Goal: Information Seeking & Learning: Compare options

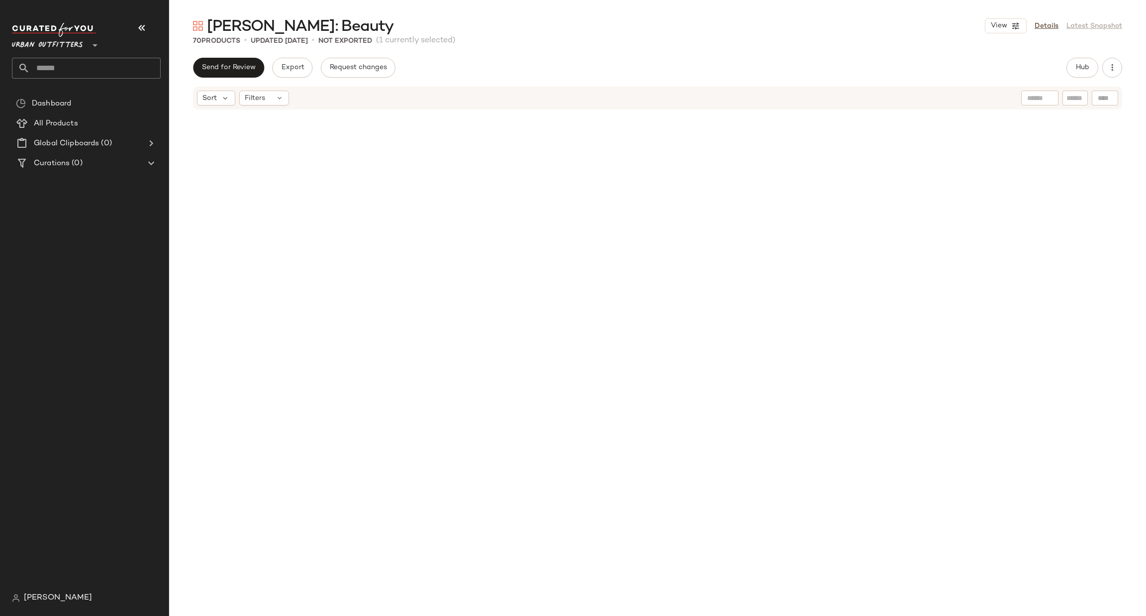
scroll to position [4074, 0]
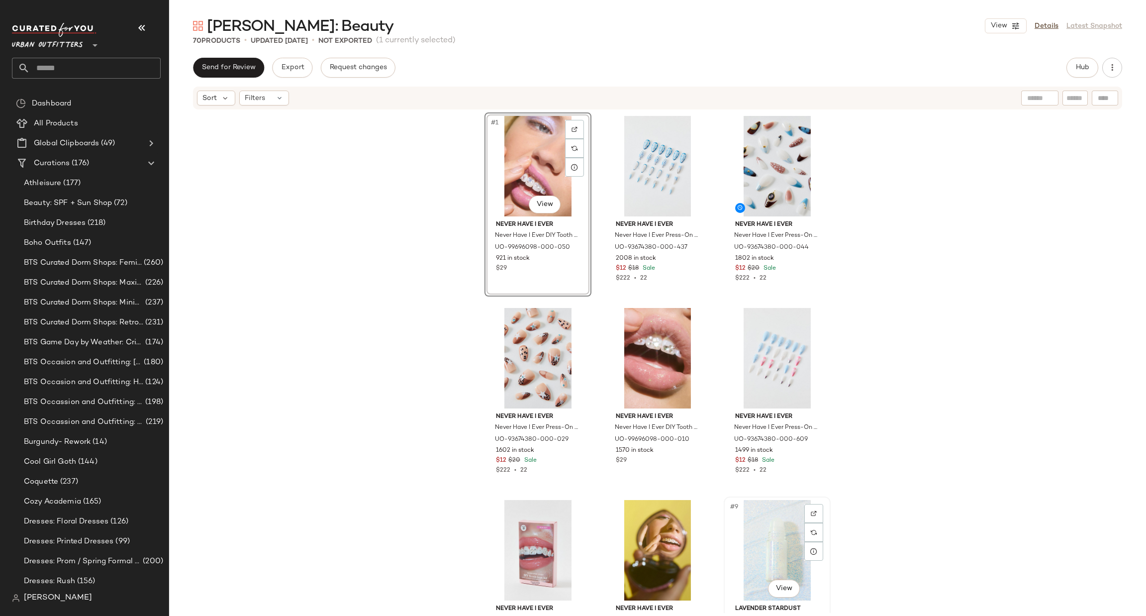
scroll to position [1, 0]
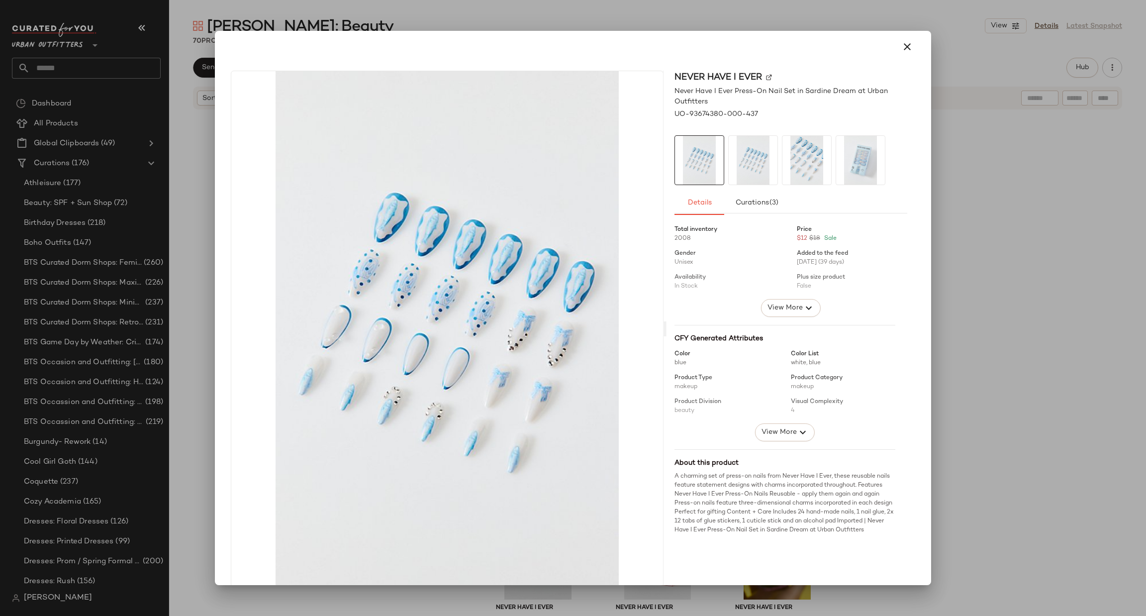
click at [998, 261] on div at bounding box center [573, 308] width 1146 height 616
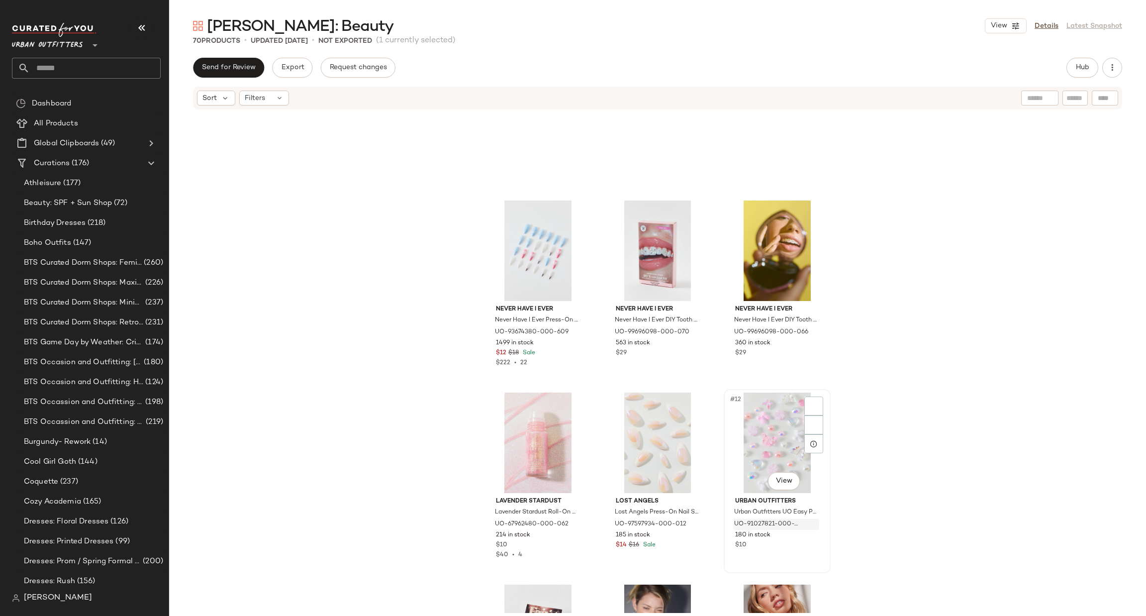
scroll to position [606, 0]
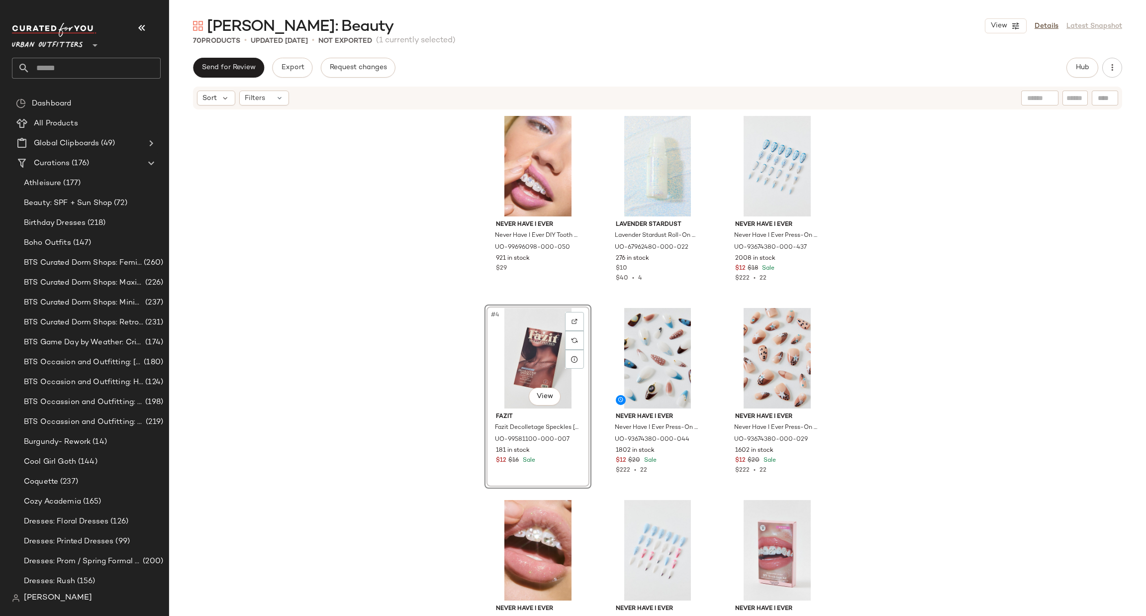
click at [405, 425] on div "Never Have I Ever Never Have I Ever DIY Tooth Gem Kit in Butterfly Glam at Urba…" at bounding box center [657, 361] width 977 height 502
click at [59, 41] on span "Urban Outfitters" at bounding box center [47, 43] width 71 height 18
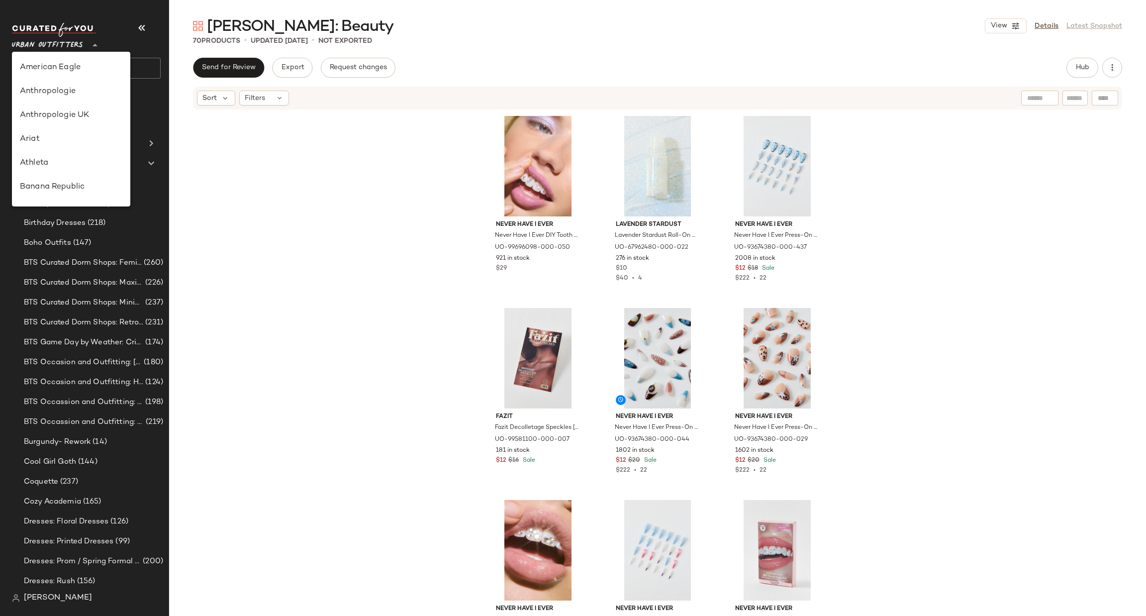
scroll to position [545, 0]
type input "**"
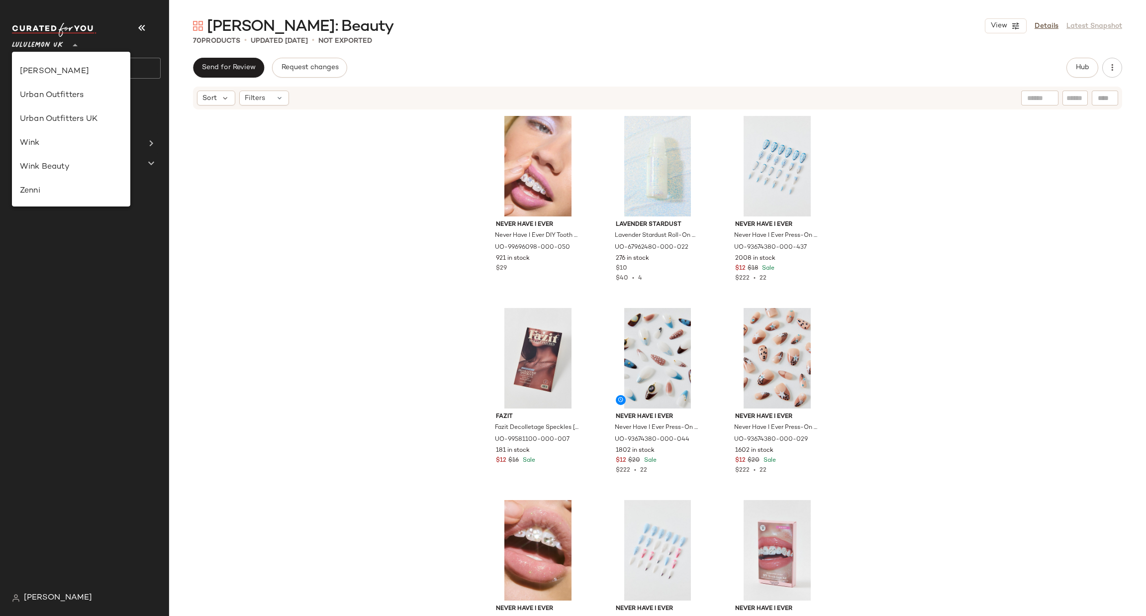
scroll to position [249, 0]
click at [85, 136] on div "Lululemon UK" at bounding box center [71, 129] width 118 height 24
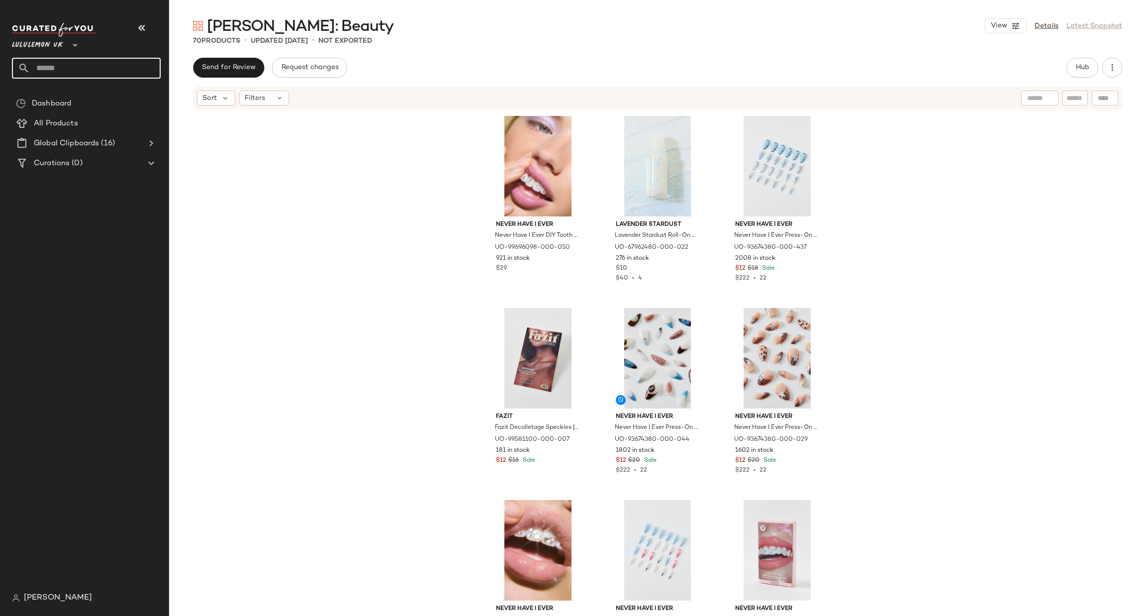
click at [90, 67] on input "text" at bounding box center [95, 68] width 131 height 21
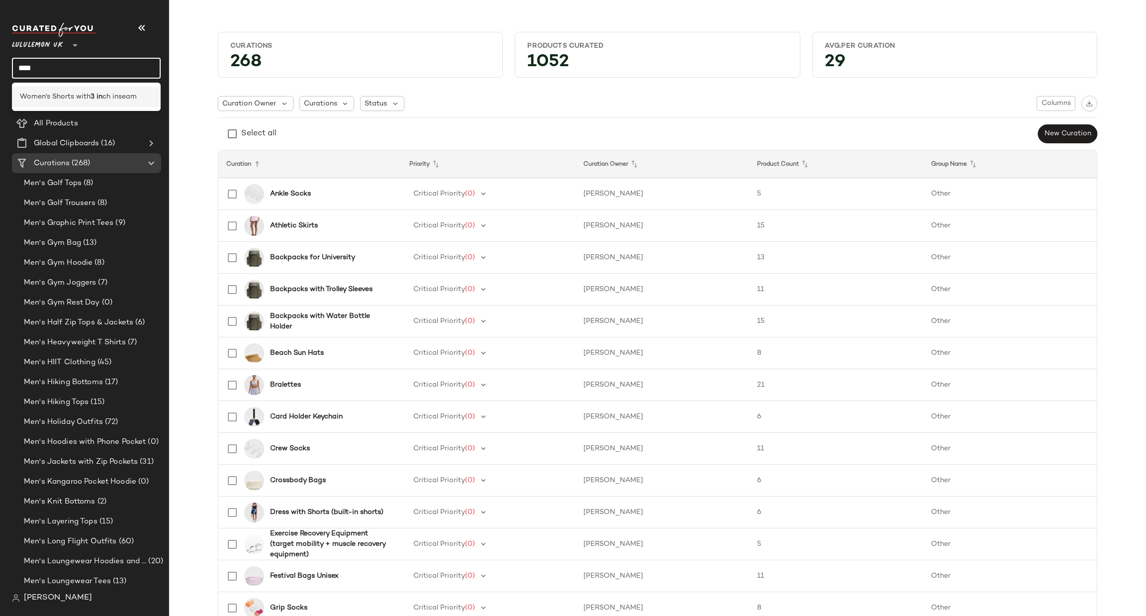
type input "****"
click at [106, 96] on span "ch inseam" at bounding box center [119, 97] width 34 height 10
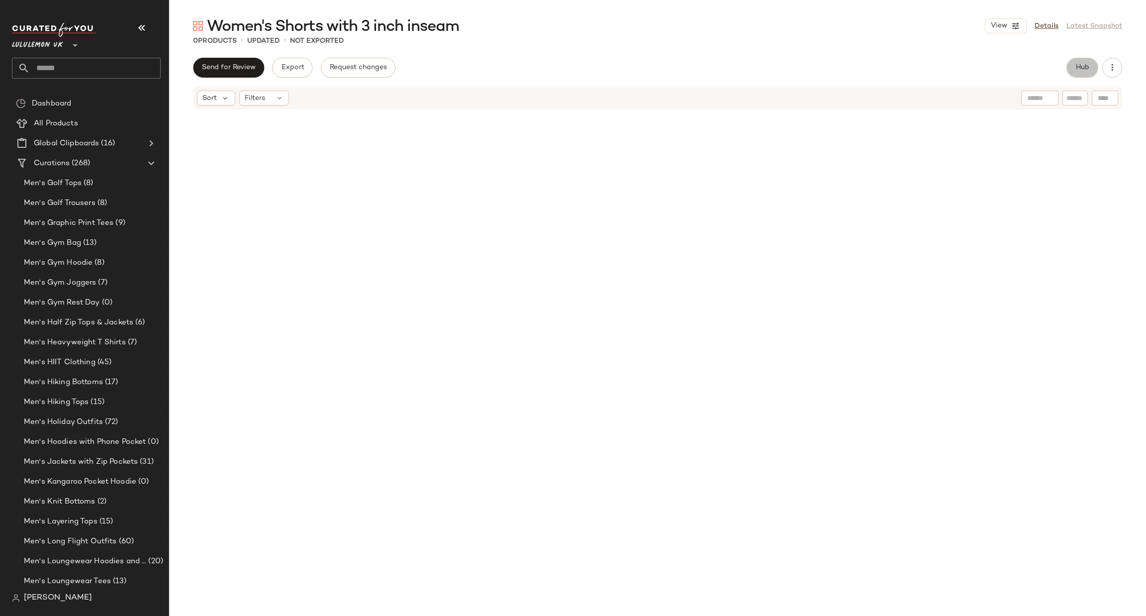
click at [1085, 69] on span "Hub" at bounding box center [1082, 68] width 14 height 8
click at [756, 101] on div "Filters (1)" at bounding box center [744, 97] width 54 height 15
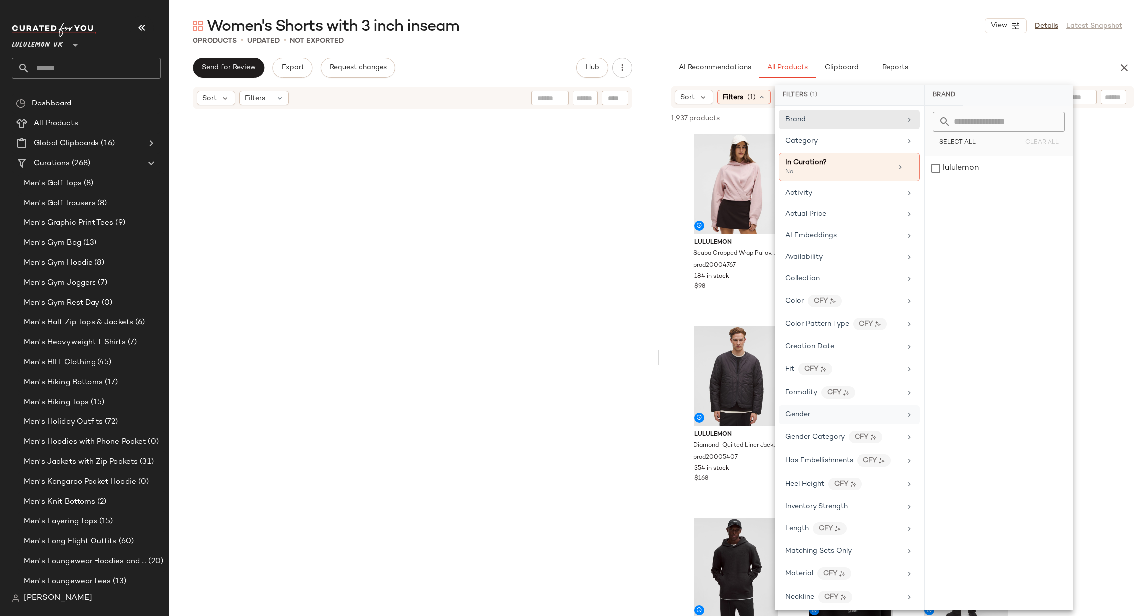
click at [819, 418] on div "Gender" at bounding box center [843, 414] width 116 height 10
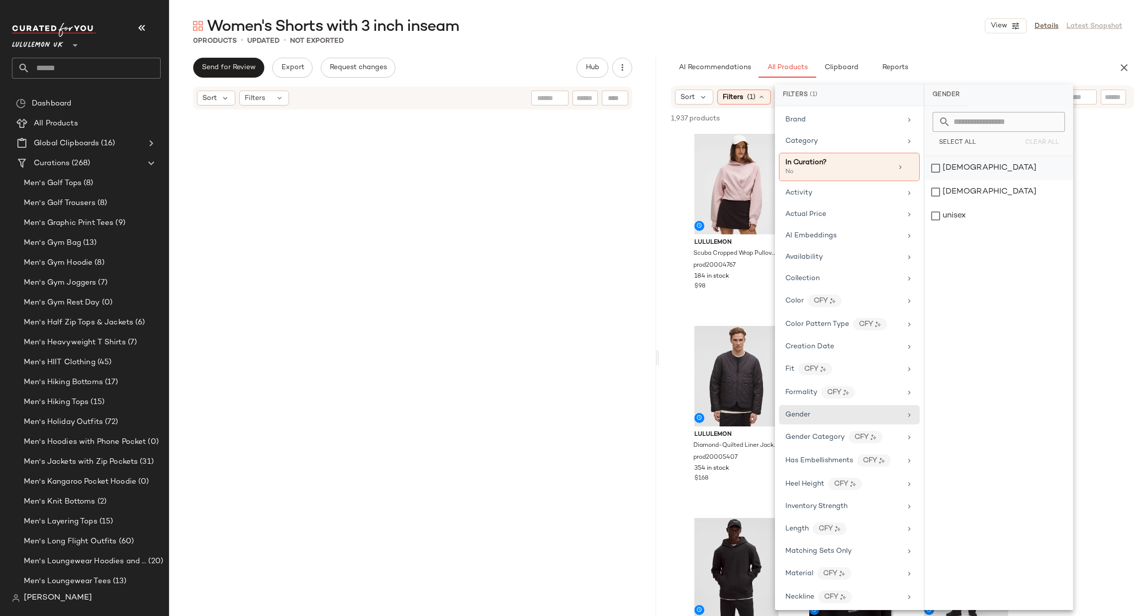
click at [973, 172] on div "female" at bounding box center [999, 168] width 148 height 24
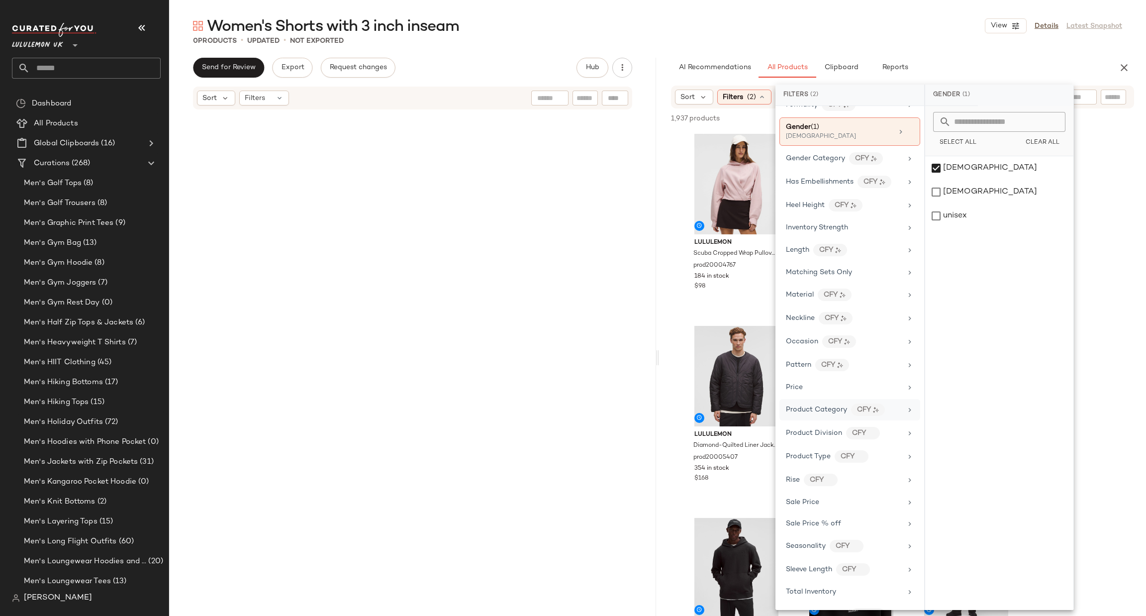
scroll to position [314, 0]
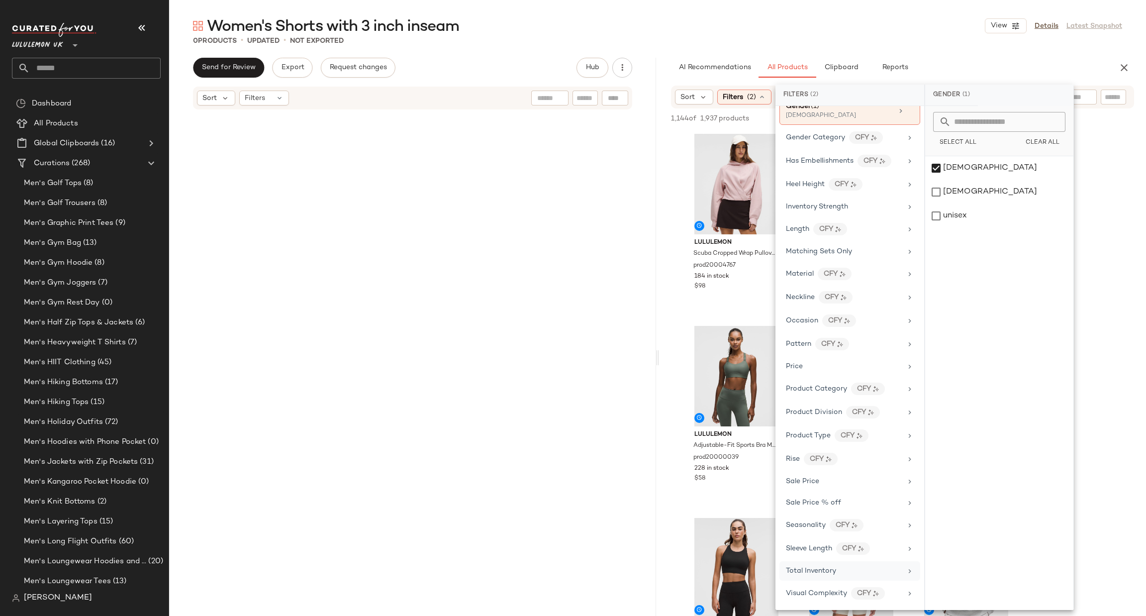
drag, startPoint x: 832, startPoint y: 572, endPoint x: 840, endPoint y: 565, distance: 9.9
click at [834, 572] on span "Total Inventory" at bounding box center [811, 570] width 50 height 7
click at [988, 137] on span "At least 1" at bounding box center [998, 138] width 27 height 7
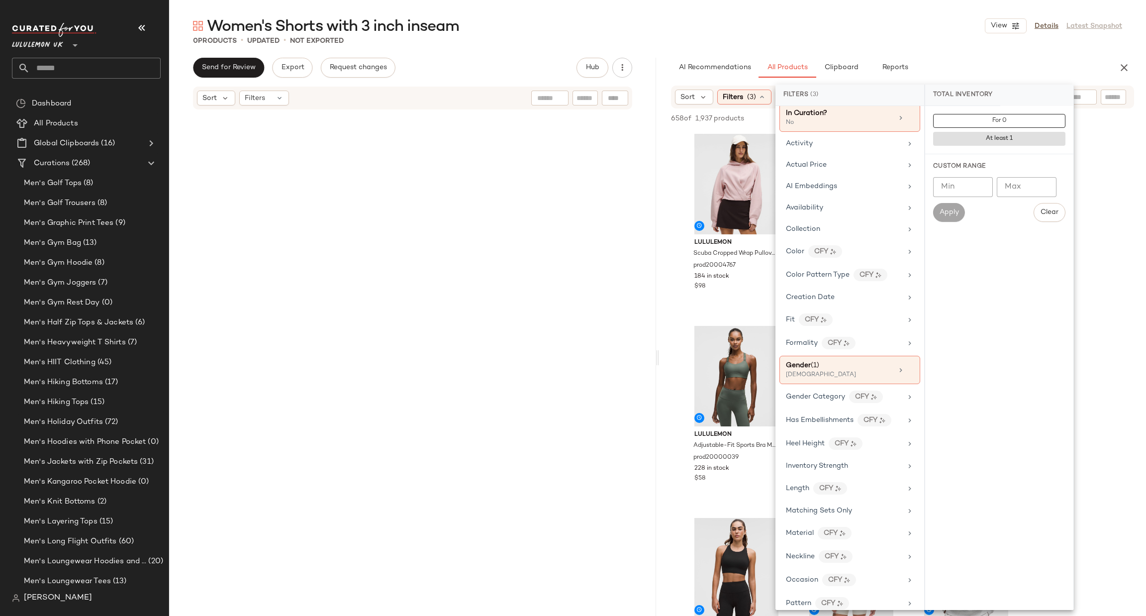
scroll to position [0, 0]
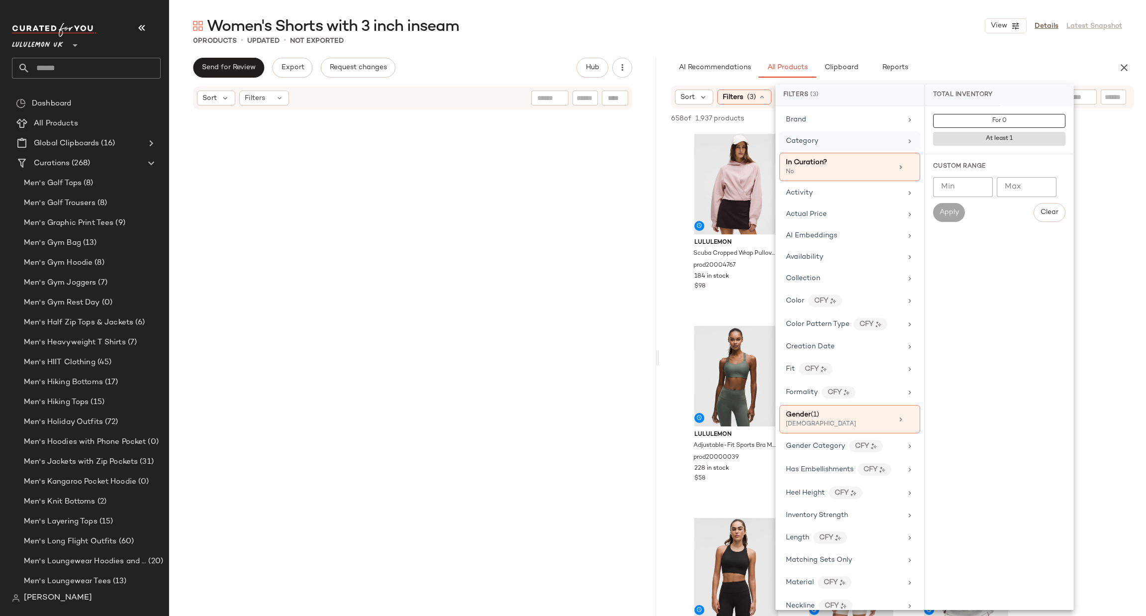
click at [811, 137] on span "Category" at bounding box center [802, 140] width 32 height 7
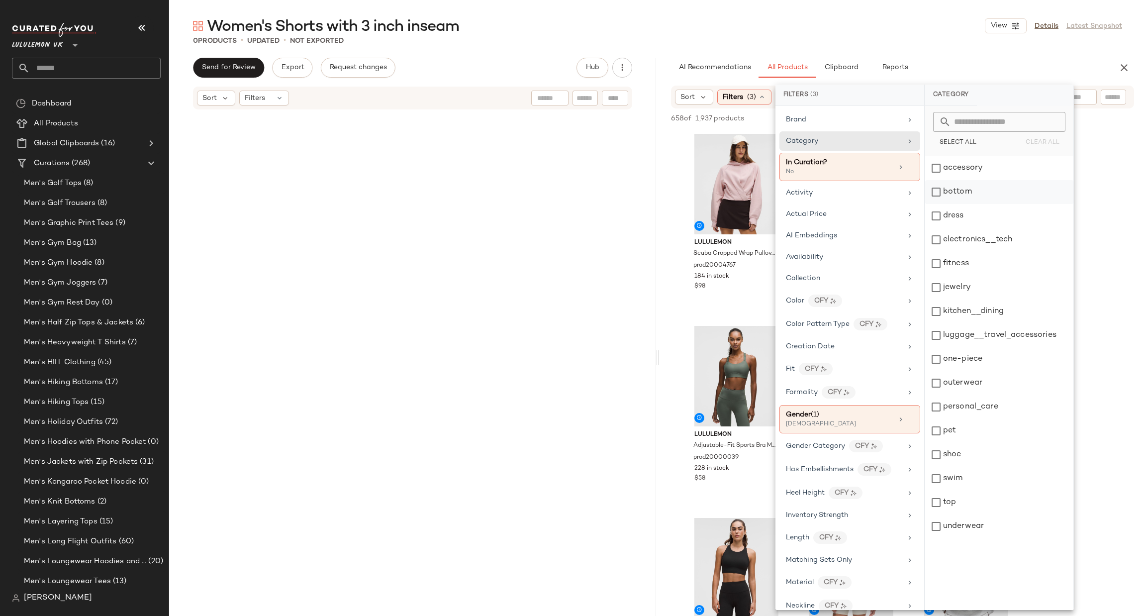
click at [957, 197] on div "bottom" at bounding box center [999, 192] width 148 height 24
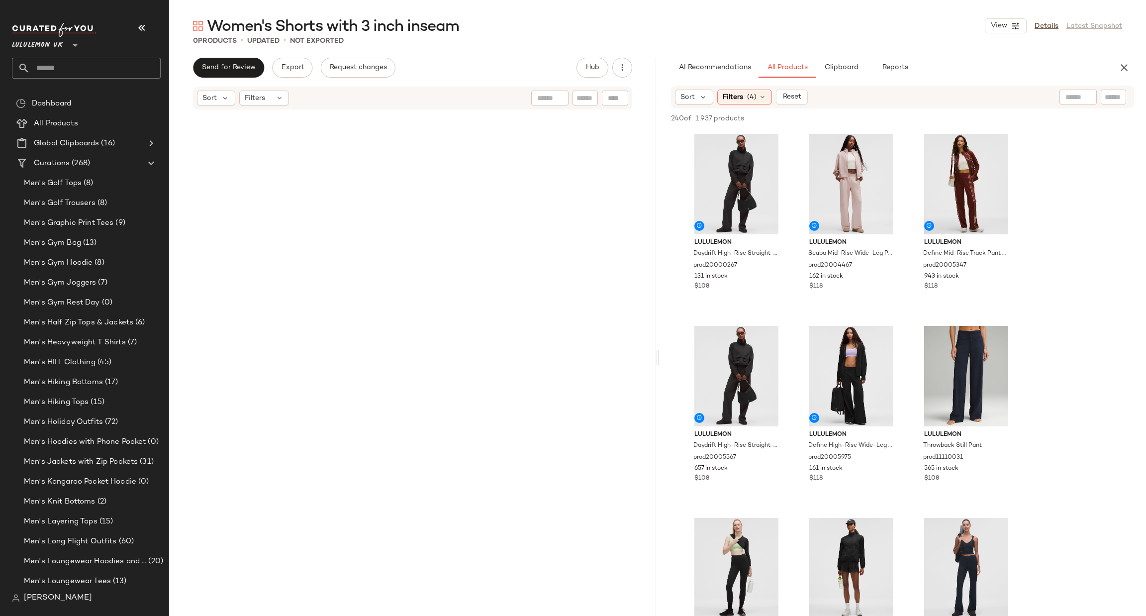
click at [1113, 94] on input "text" at bounding box center [1113, 97] width 17 height 10
type input "**"
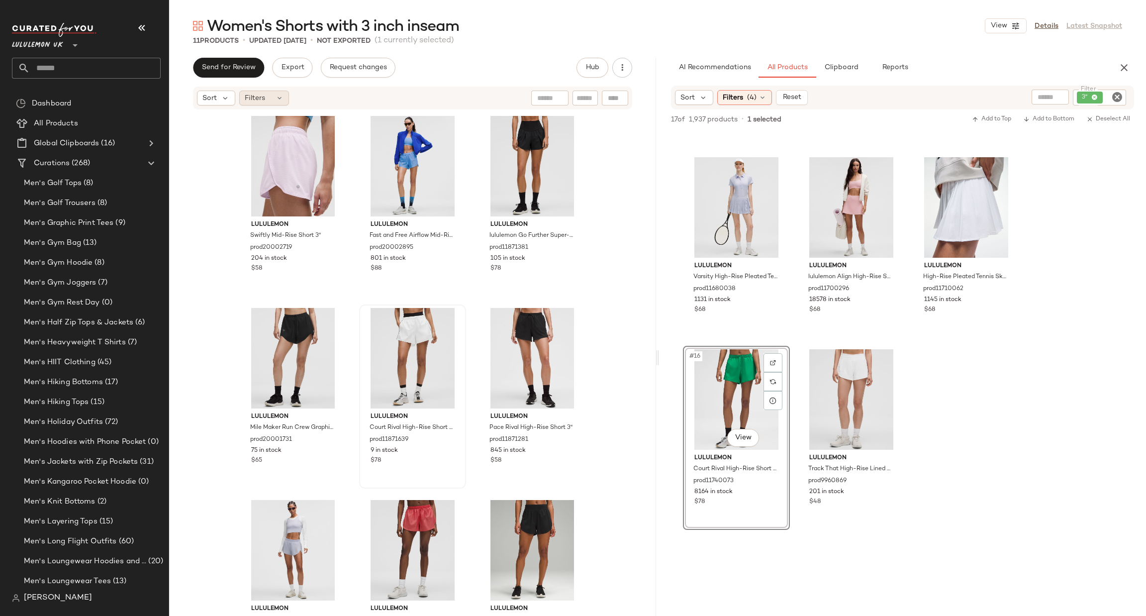
click at [252, 99] on span "Filters" at bounding box center [255, 98] width 20 height 10
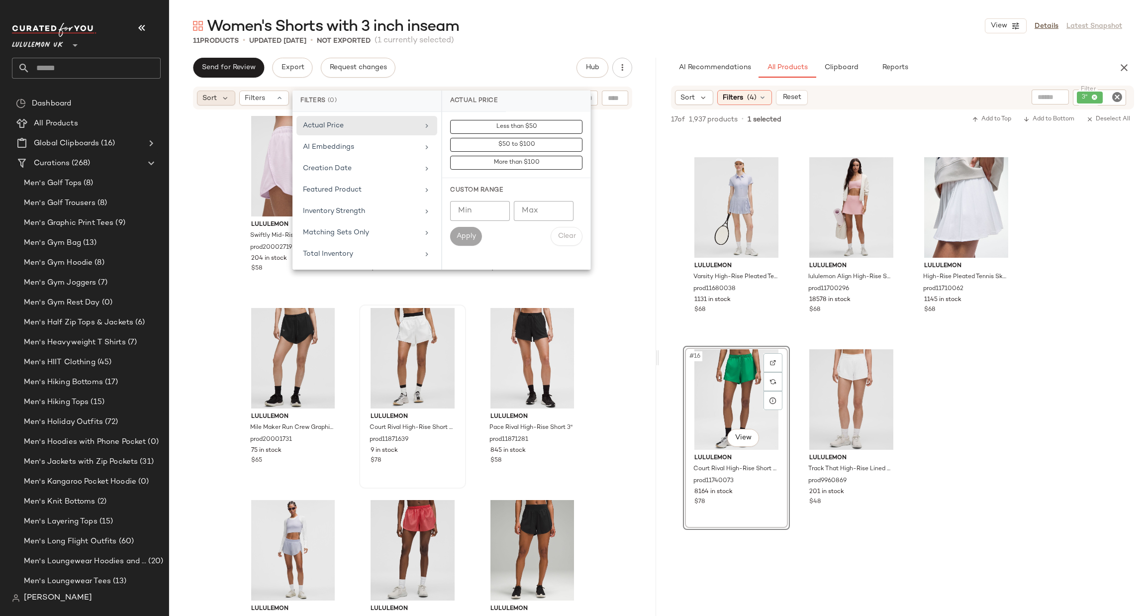
click at [228, 102] on div "Sort" at bounding box center [216, 98] width 38 height 15
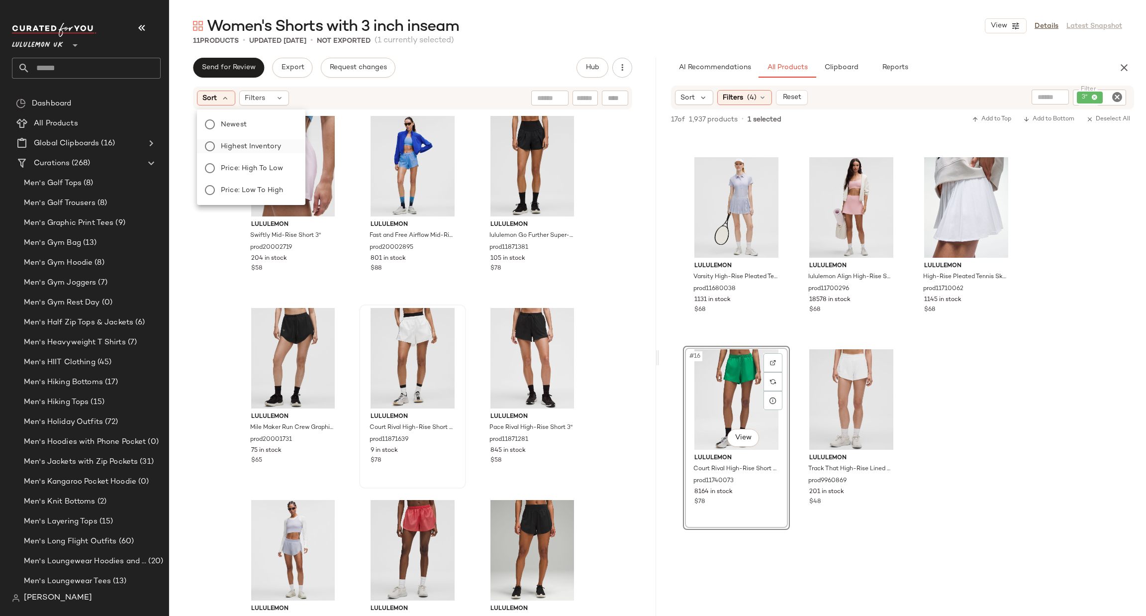
click at [262, 146] on span "Highest Inventory" at bounding box center [251, 146] width 60 height 10
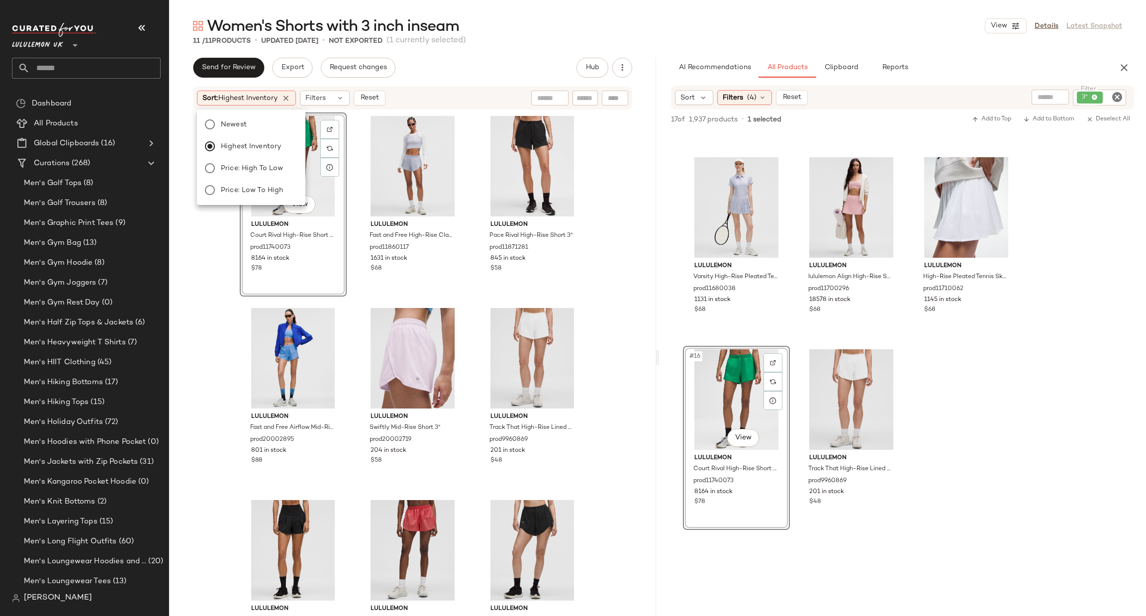
click at [202, 265] on div "#1 View lululemon Court Rival High-Rise Short 3" prod11740073 8164 in stock $78…" at bounding box center [412, 361] width 487 height 502
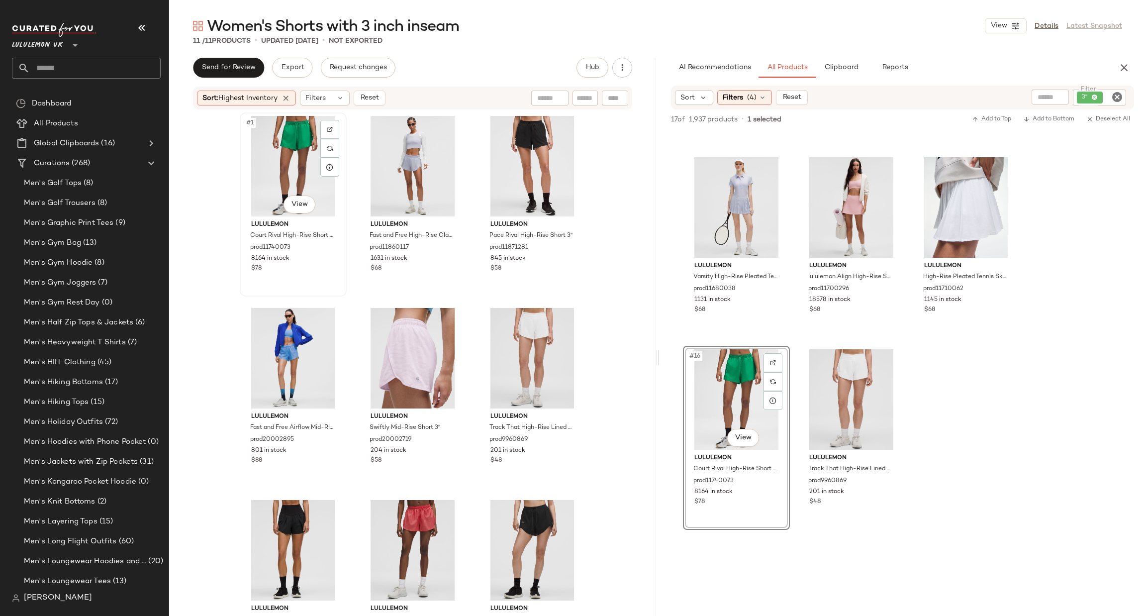
click at [293, 158] on div "#1 View" at bounding box center [293, 166] width 100 height 100
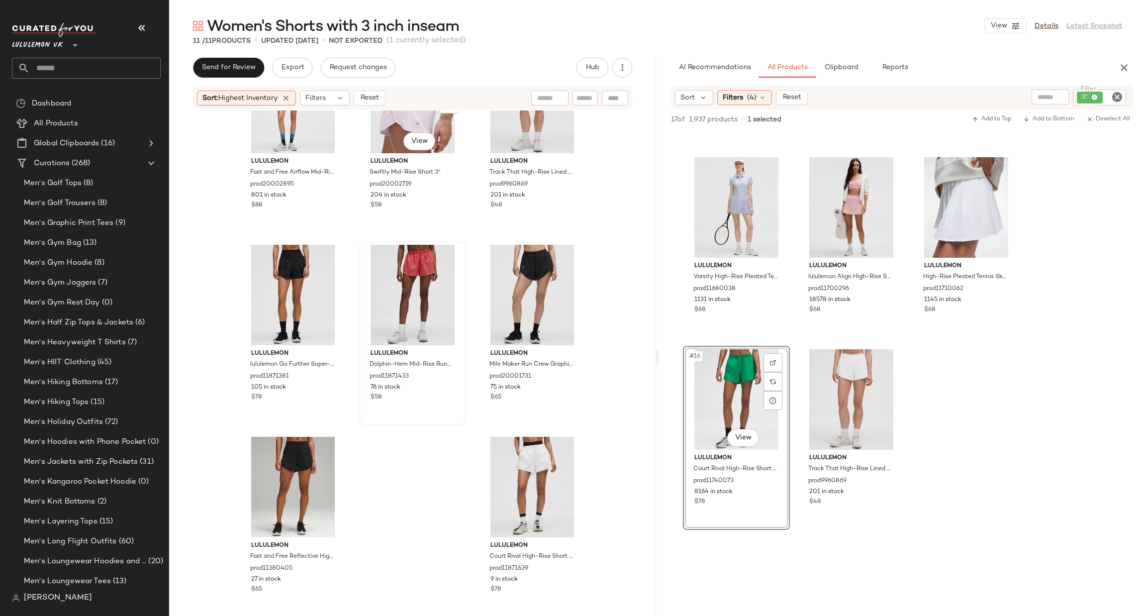
scroll to position [267, 0]
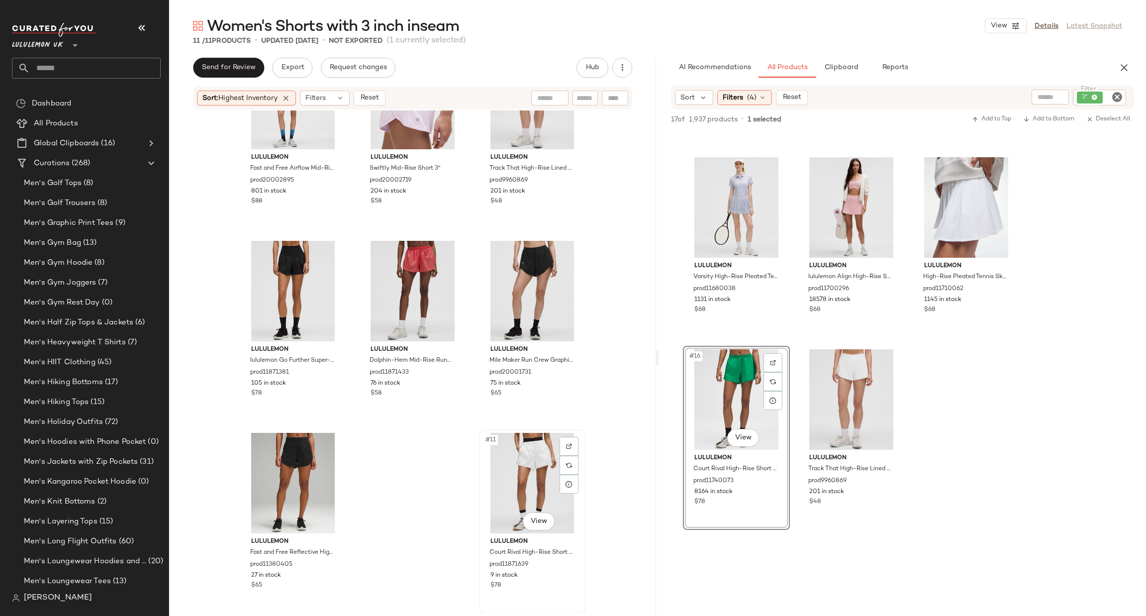
click at [505, 465] on div "#11 View" at bounding box center [532, 483] width 100 height 100
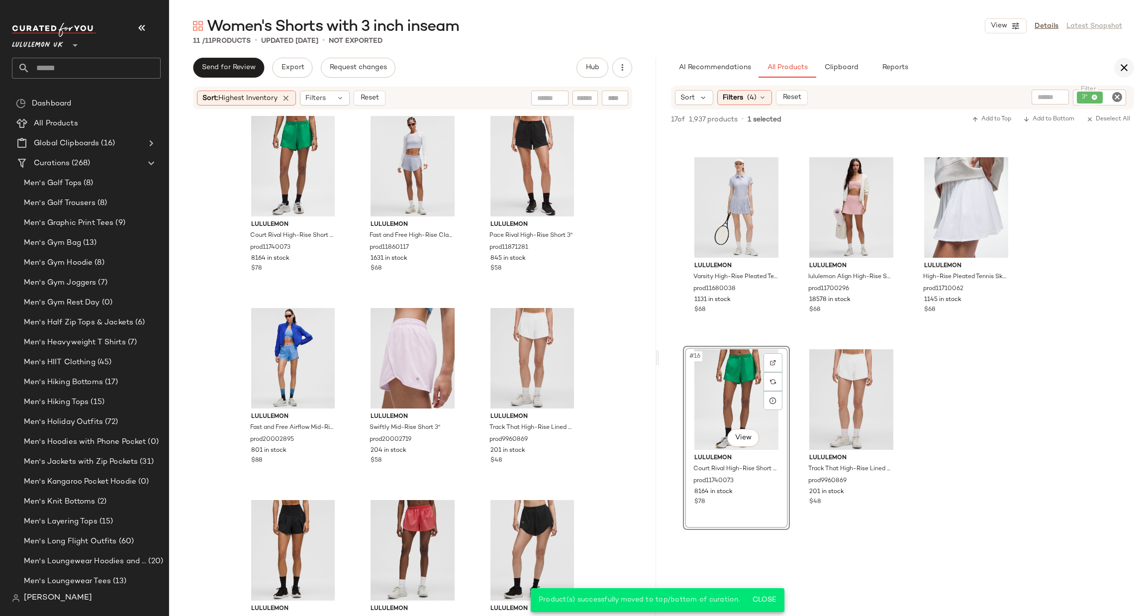
click at [1122, 63] on icon "button" at bounding box center [1124, 68] width 12 height 12
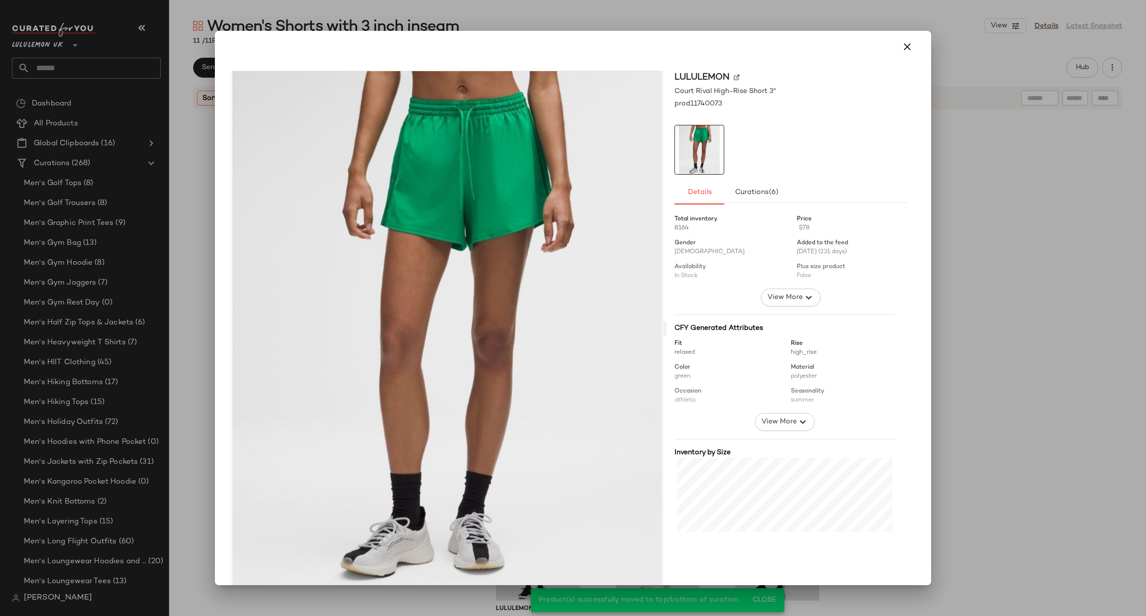
click at [977, 267] on div at bounding box center [573, 308] width 1146 height 616
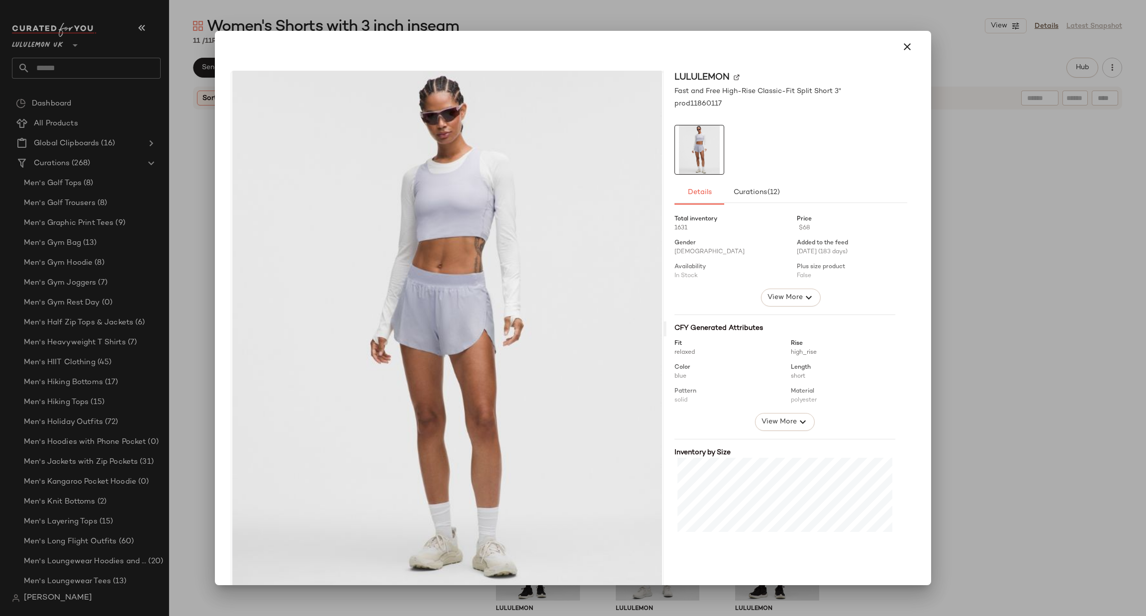
click at [960, 243] on div at bounding box center [573, 308] width 1146 height 616
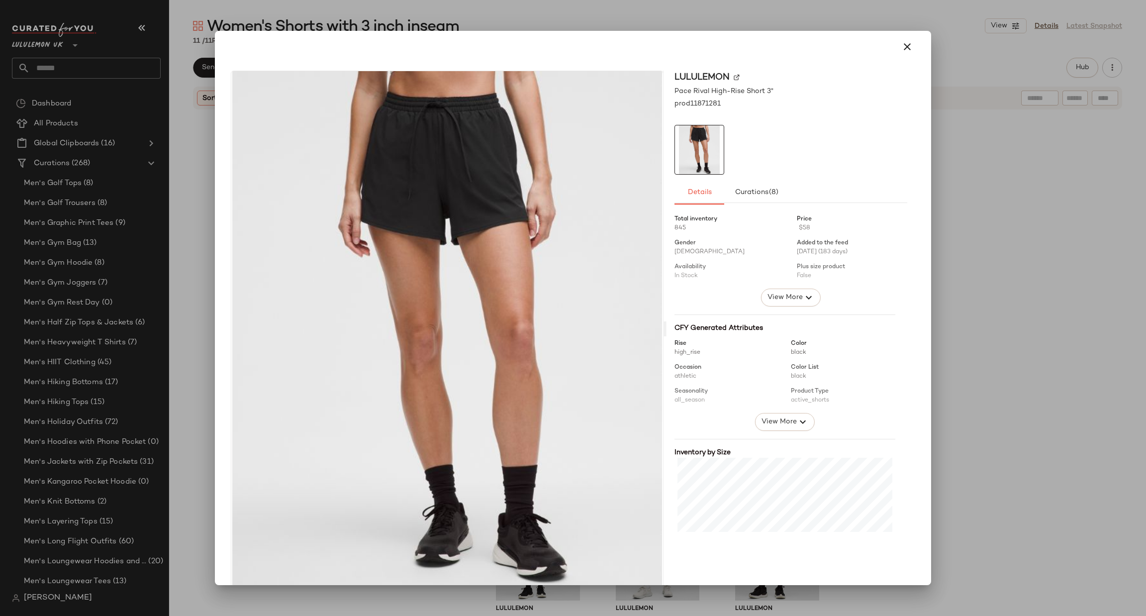
click at [981, 240] on div at bounding box center [573, 308] width 1146 height 616
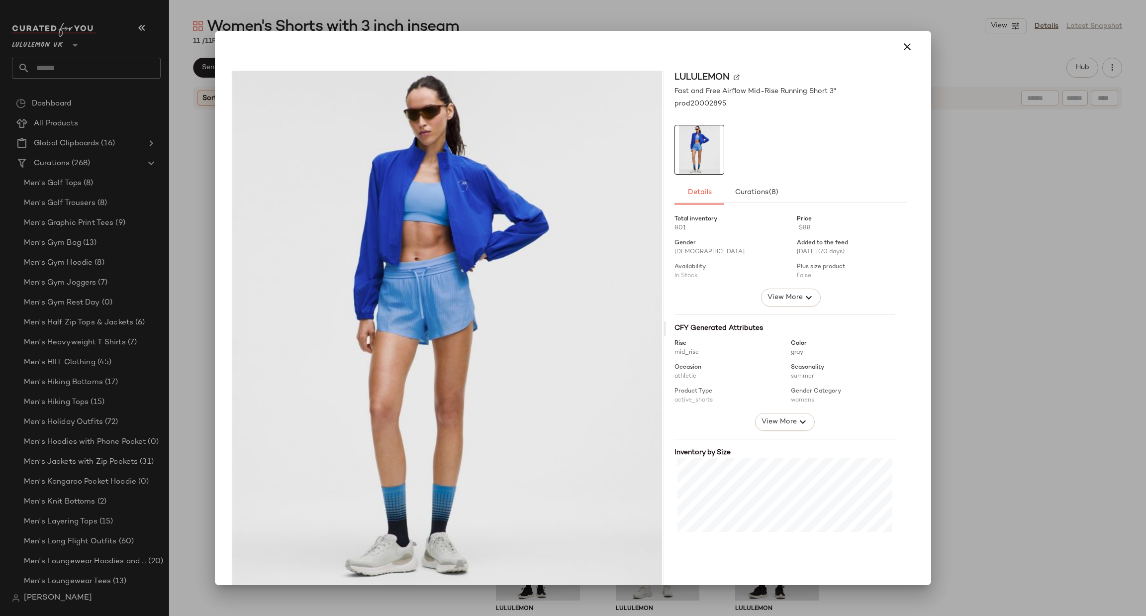
click at [1086, 301] on div at bounding box center [573, 308] width 1146 height 616
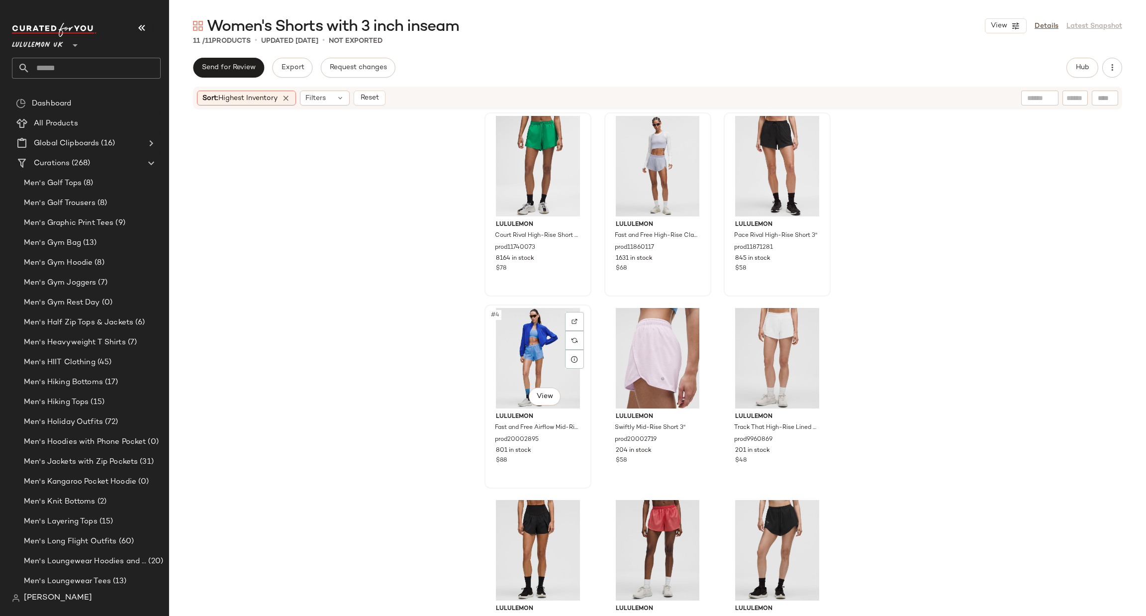
click at [490, 316] on span "#4" at bounding box center [495, 315] width 11 height 10
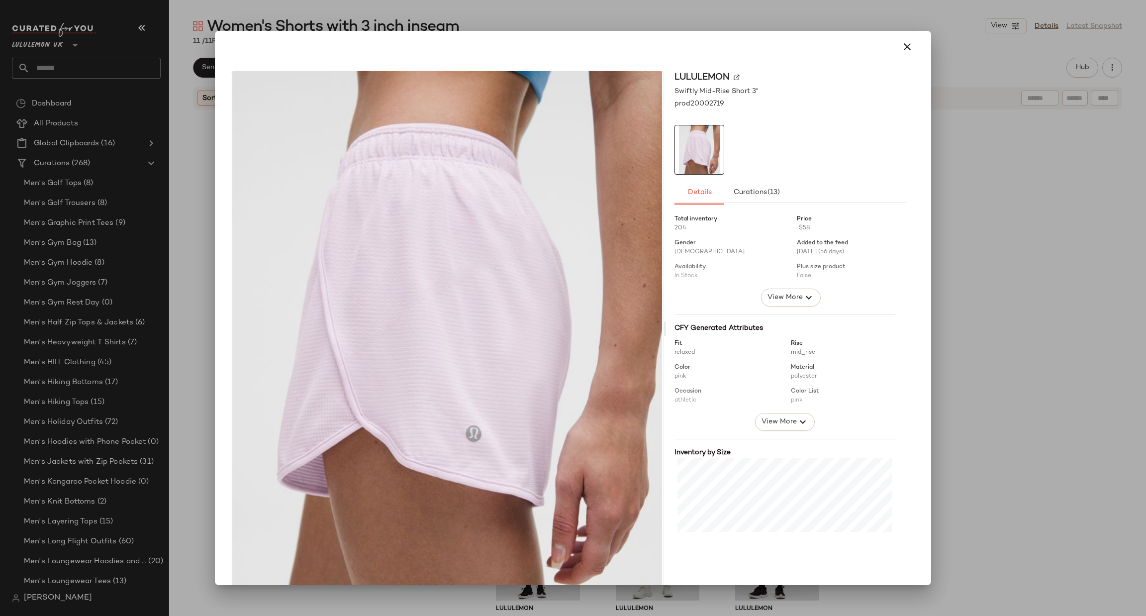
click at [960, 372] on div at bounding box center [573, 308] width 1146 height 616
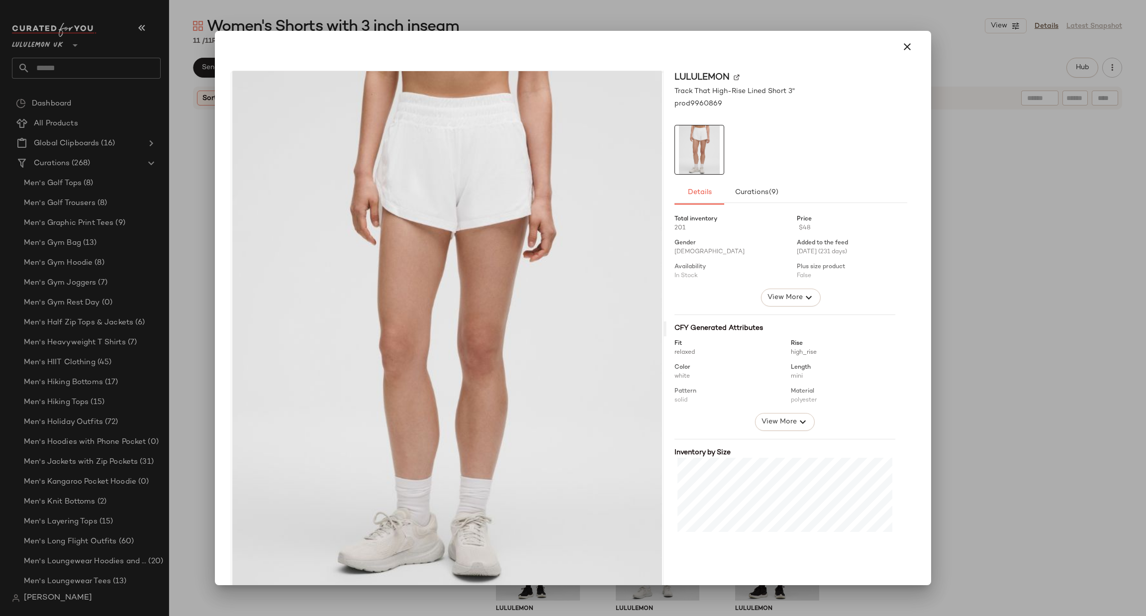
click at [962, 377] on div at bounding box center [573, 308] width 1146 height 616
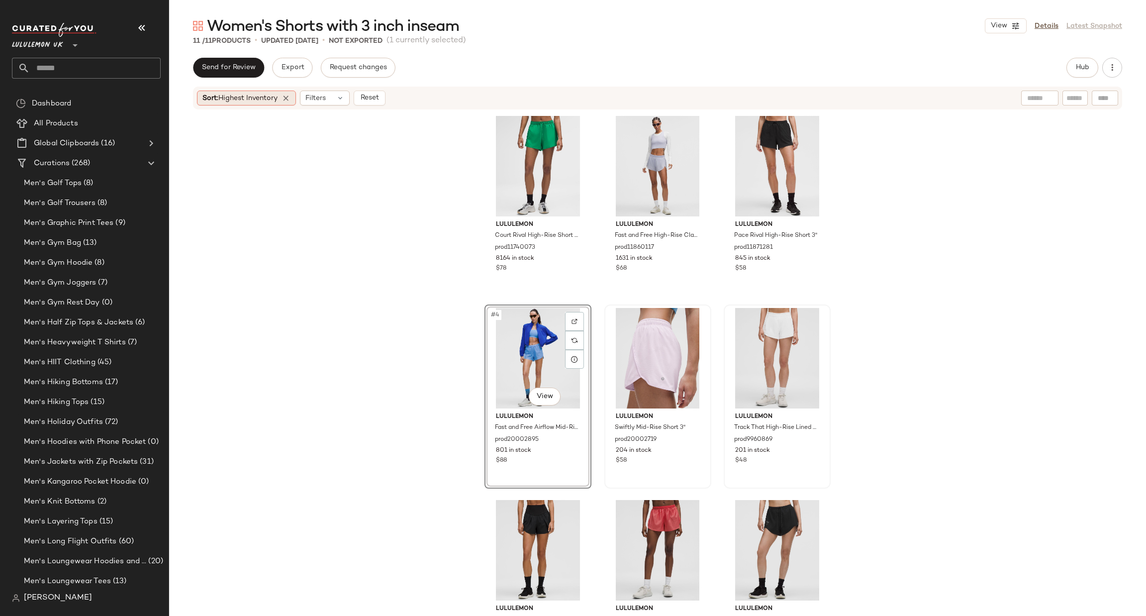
click at [283, 94] on div "Sort: Highest Inventory" at bounding box center [246, 98] width 99 height 15
drag, startPoint x: 510, startPoint y: 156, endPoint x: 503, endPoint y: 154, distance: 7.4
click at [509, 156] on div "#1 View" at bounding box center [538, 166] width 100 height 100
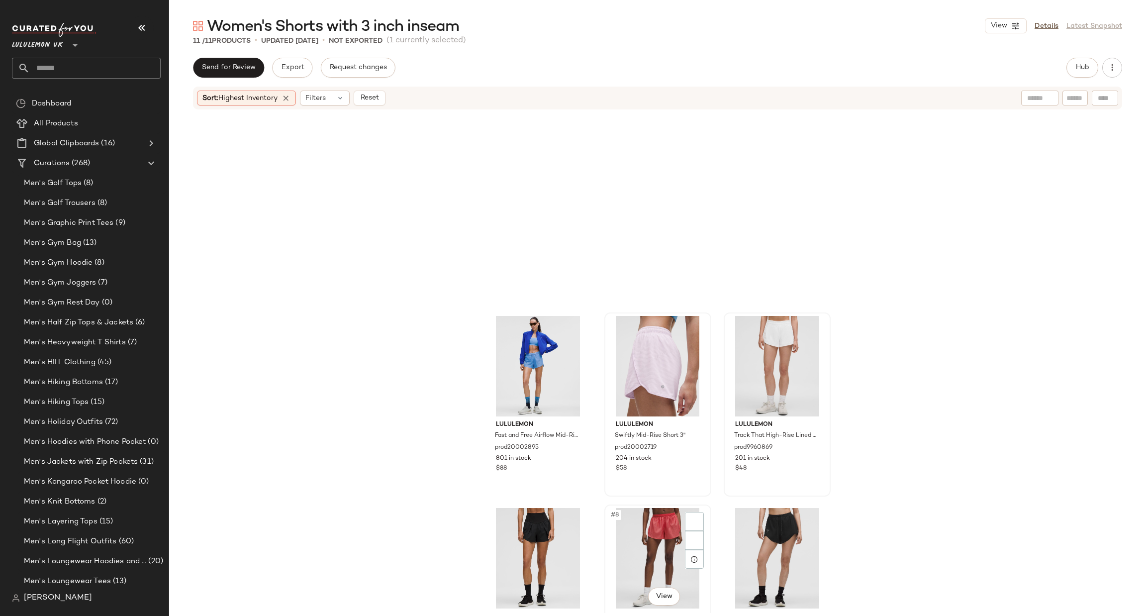
scroll to position [267, 0]
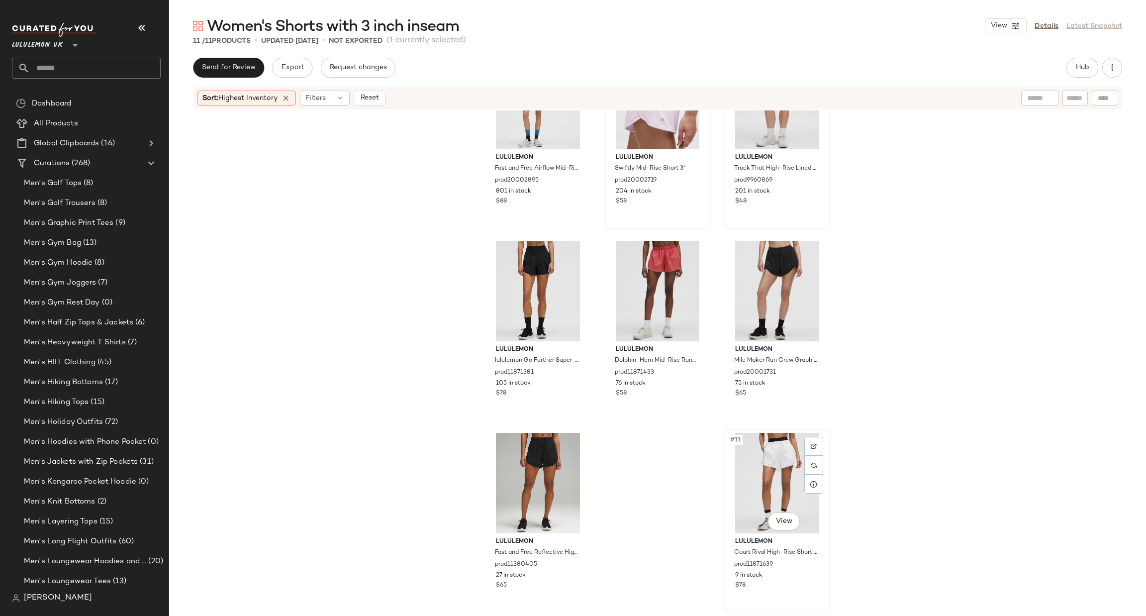
click at [780, 495] on div "#11 View" at bounding box center [777, 483] width 100 height 100
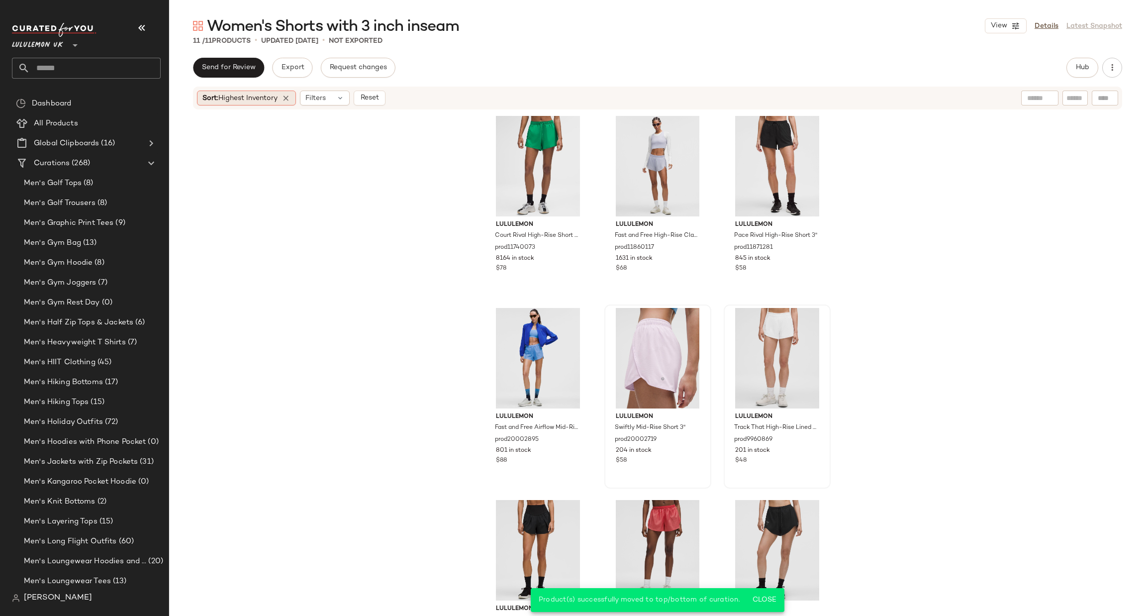
click at [294, 101] on div "Sort: Highest Inventory" at bounding box center [246, 98] width 99 height 15
click at [290, 98] on icon at bounding box center [286, 98] width 9 height 9
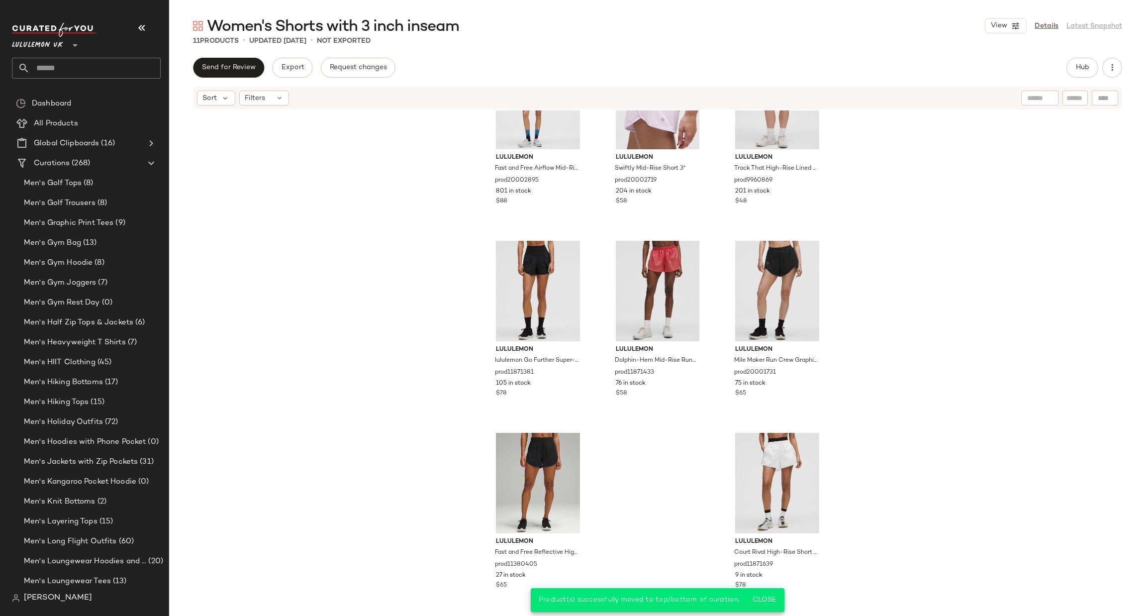
click at [357, 189] on div "lululemon Fast and Free Airflow Mid-Rise Running Short 3" prod20002895 801 in s…" at bounding box center [657, 361] width 977 height 502
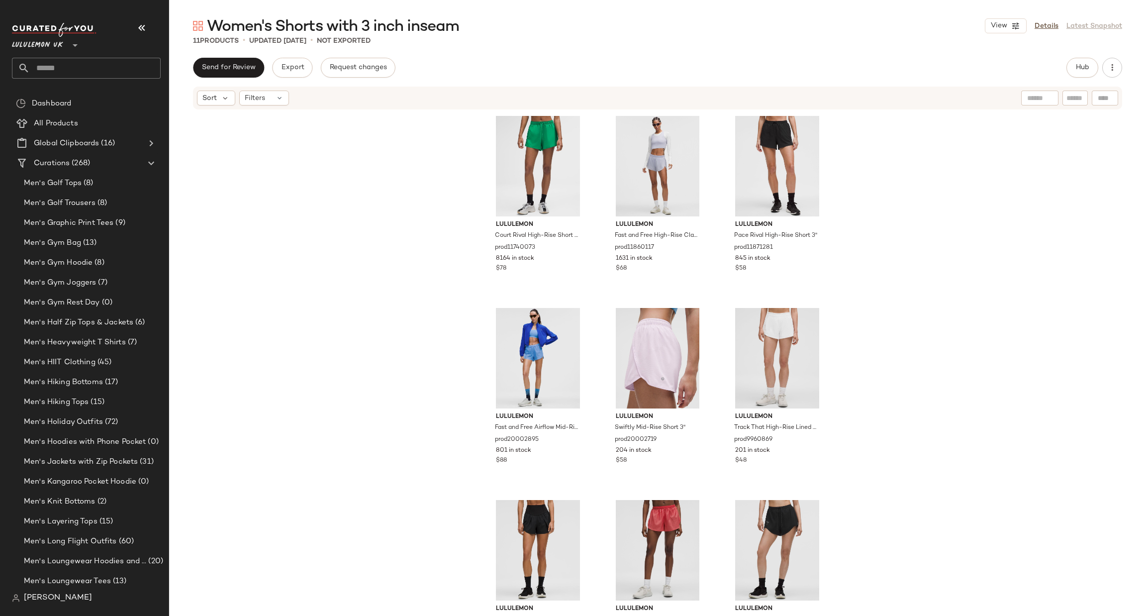
click at [128, 68] on input "text" at bounding box center [95, 68] width 131 height 21
type input "***"
click at [121, 104] on div "Women's Shorts with 2.5 inch inseam" at bounding box center [86, 97] width 149 height 20
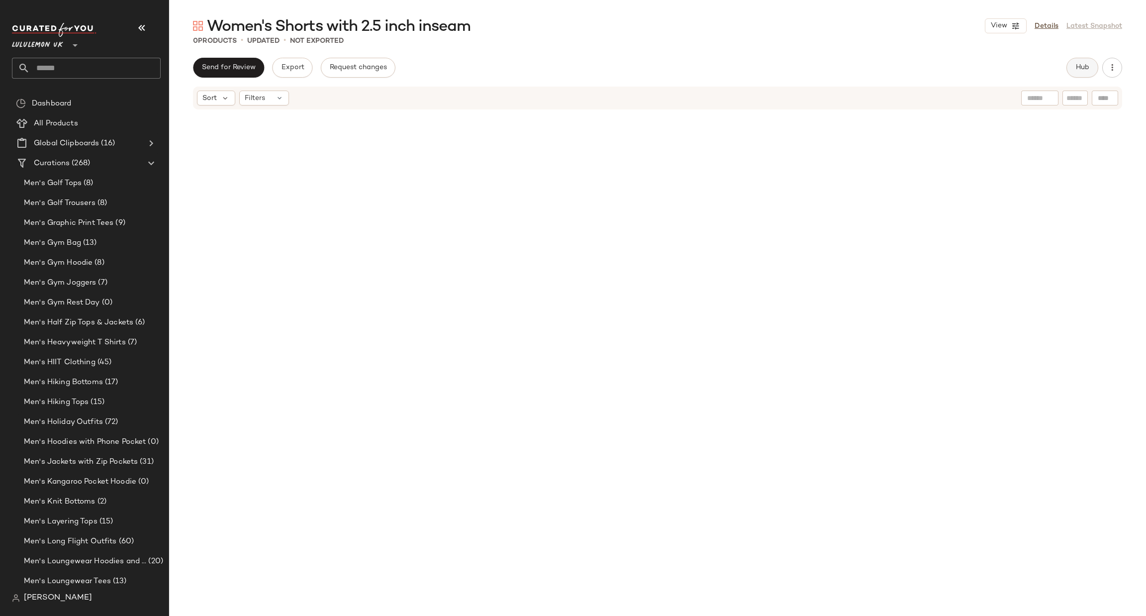
click at [1079, 67] on span "Hub" at bounding box center [1082, 68] width 14 height 8
click at [735, 96] on span "Filters" at bounding box center [733, 97] width 20 height 10
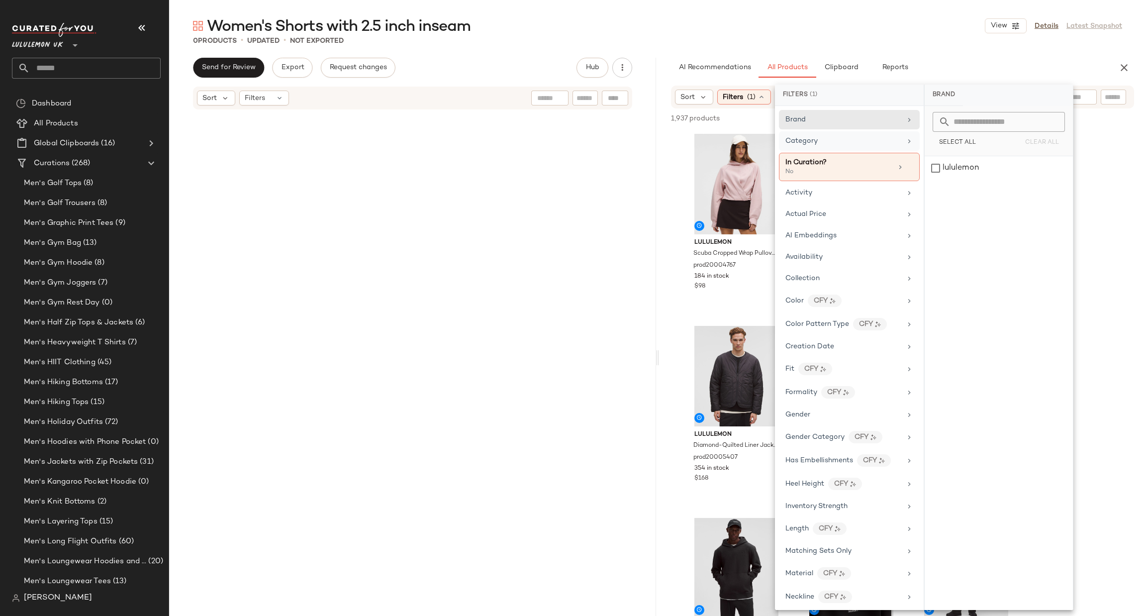
click at [800, 141] on span "Category" at bounding box center [801, 140] width 32 height 7
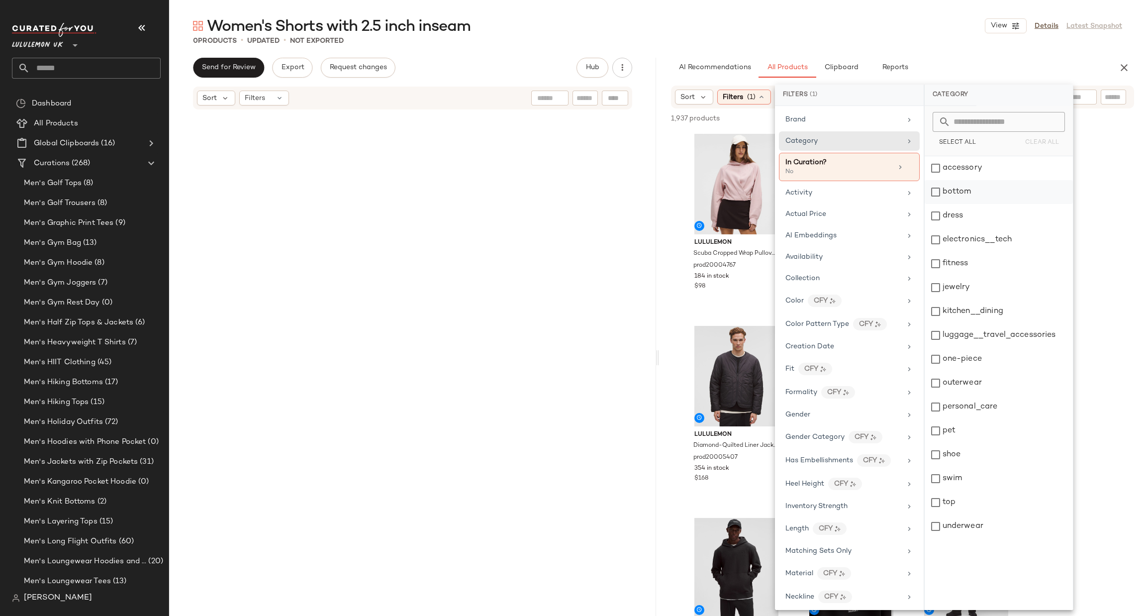
click at [956, 184] on div "bottom" at bounding box center [999, 192] width 148 height 24
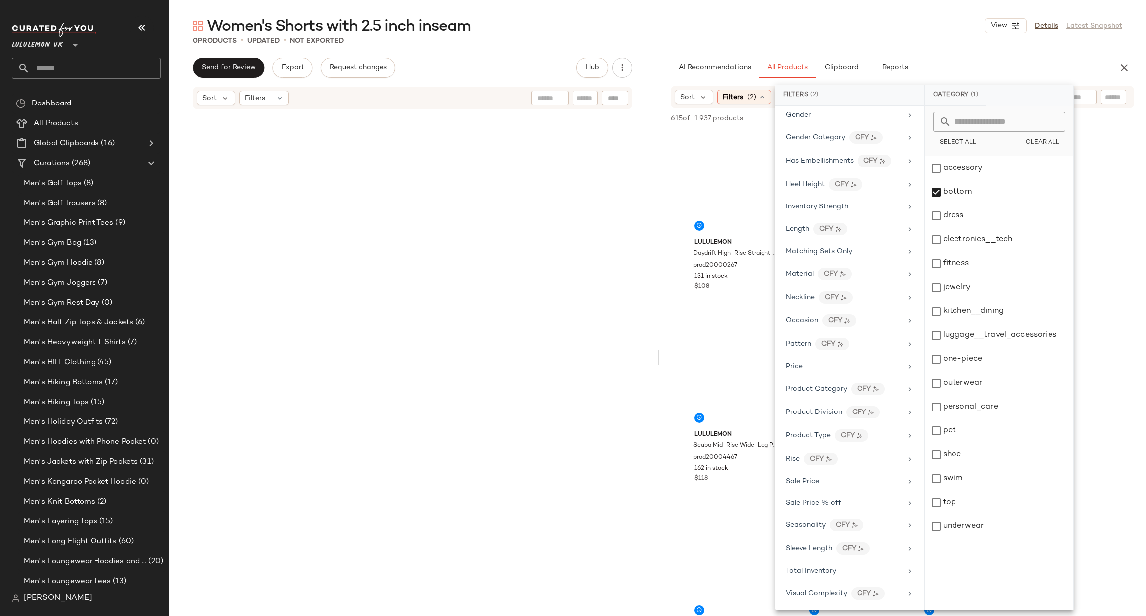
scroll to position [16, 0]
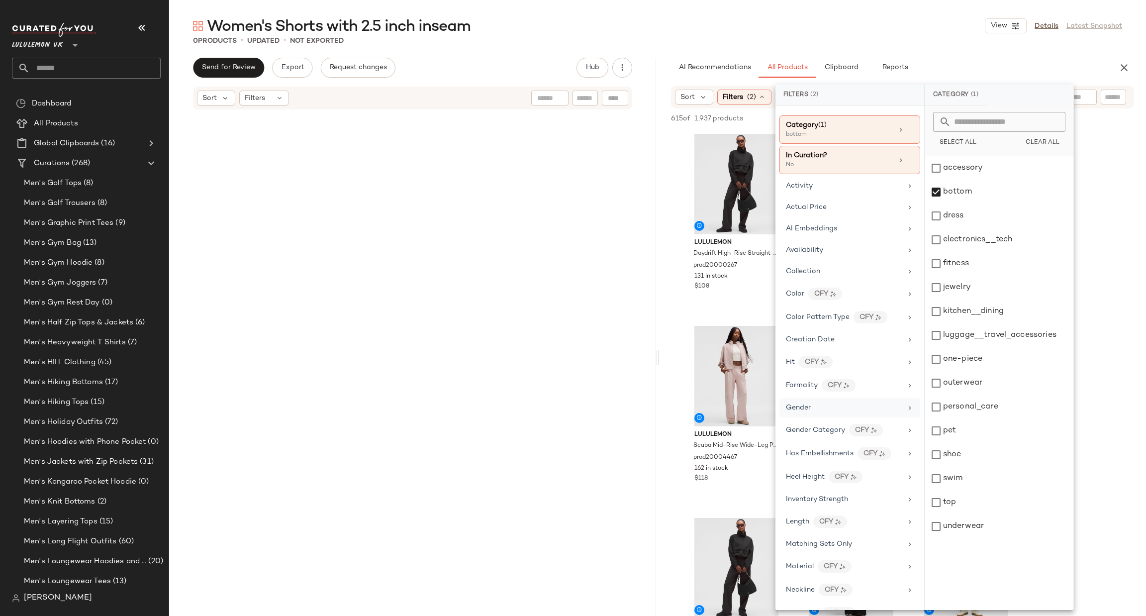
click at [816, 405] on div "Gender" at bounding box center [844, 407] width 116 height 10
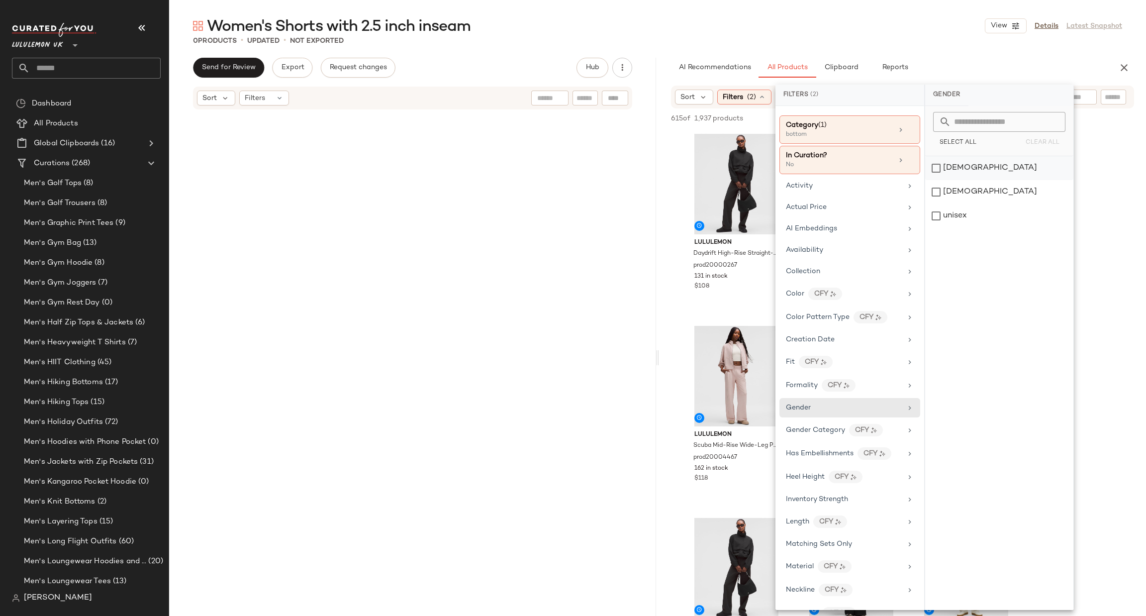
click at [1028, 161] on div "female" at bounding box center [999, 168] width 148 height 24
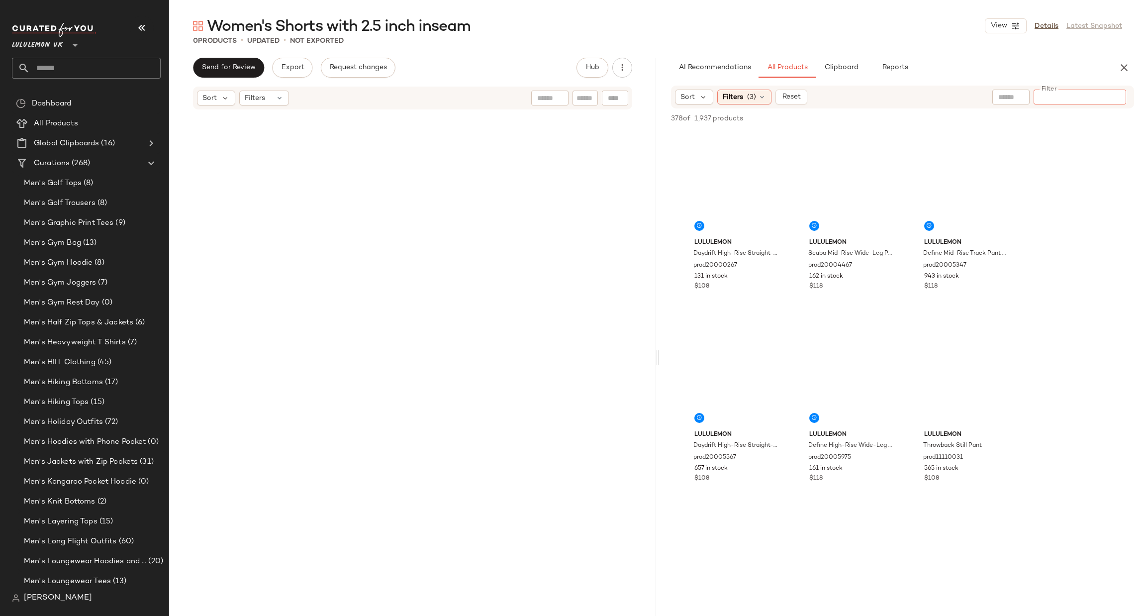
click at [1118, 94] on input "Filter" at bounding box center [1080, 97] width 85 height 10
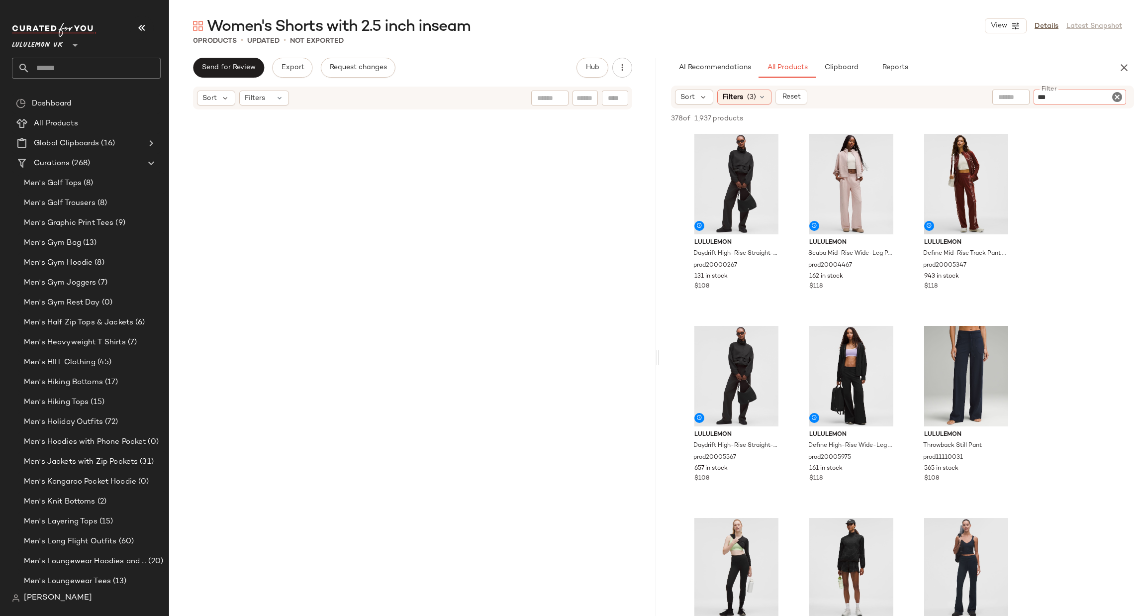
type input "****"
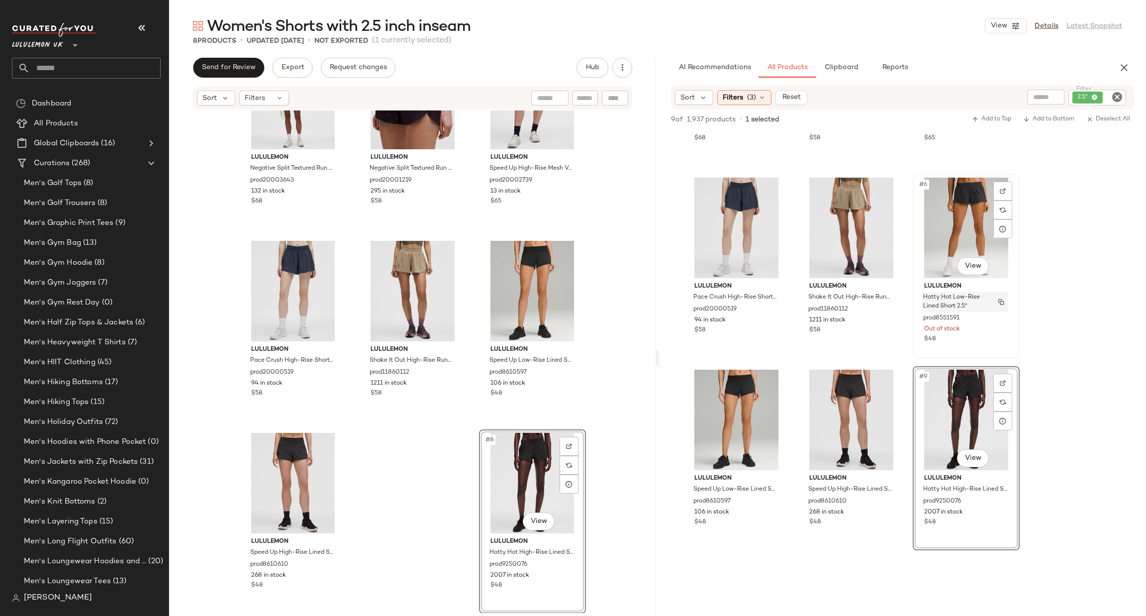
scroll to position [0, 0]
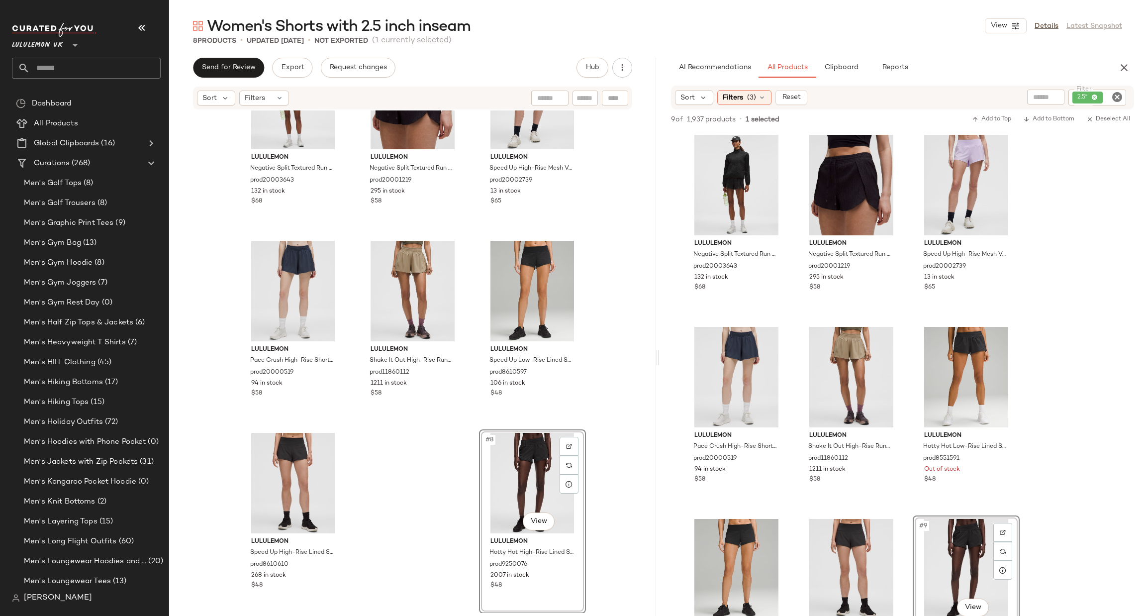
click at [1112, 97] on icon "Clear Filter" at bounding box center [1117, 97] width 12 height 12
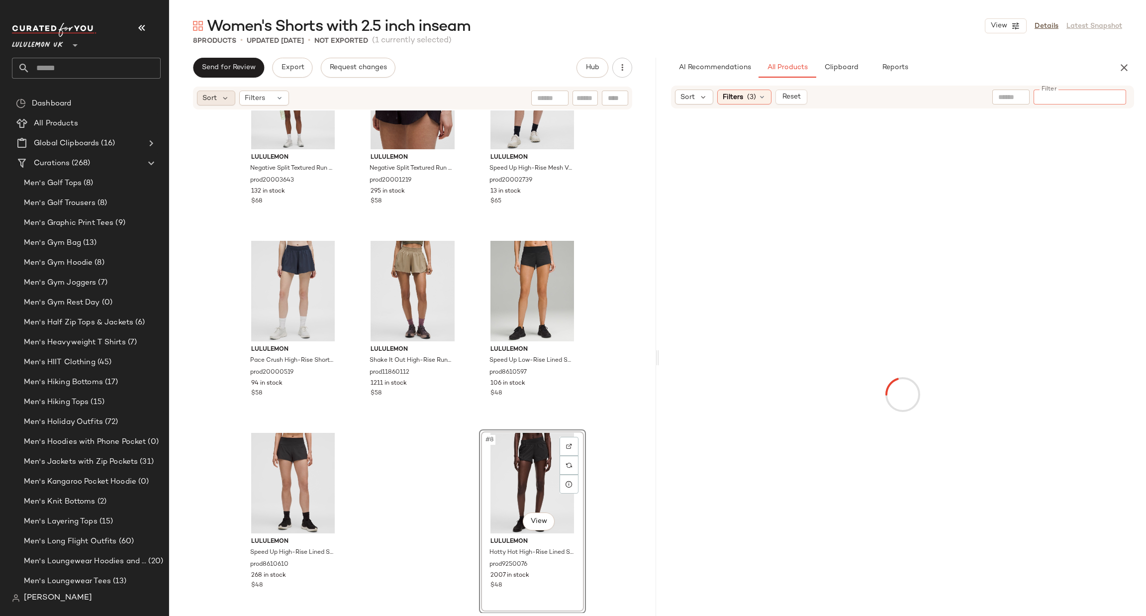
click at [212, 96] on span "Sort" at bounding box center [209, 98] width 14 height 10
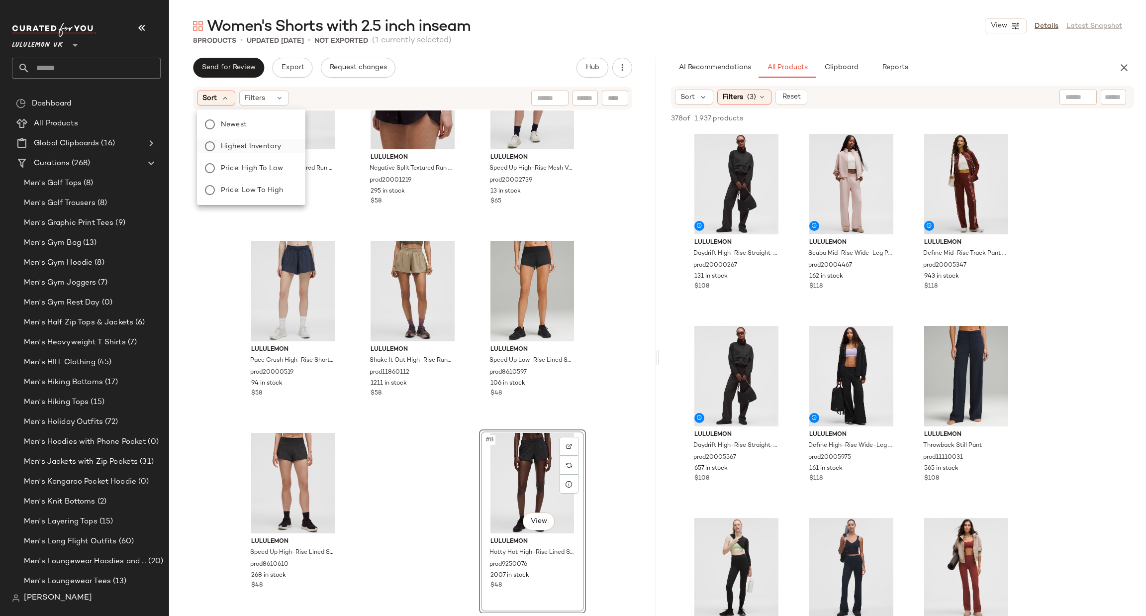
click at [241, 148] on span "Highest Inventory" at bounding box center [251, 146] width 60 height 10
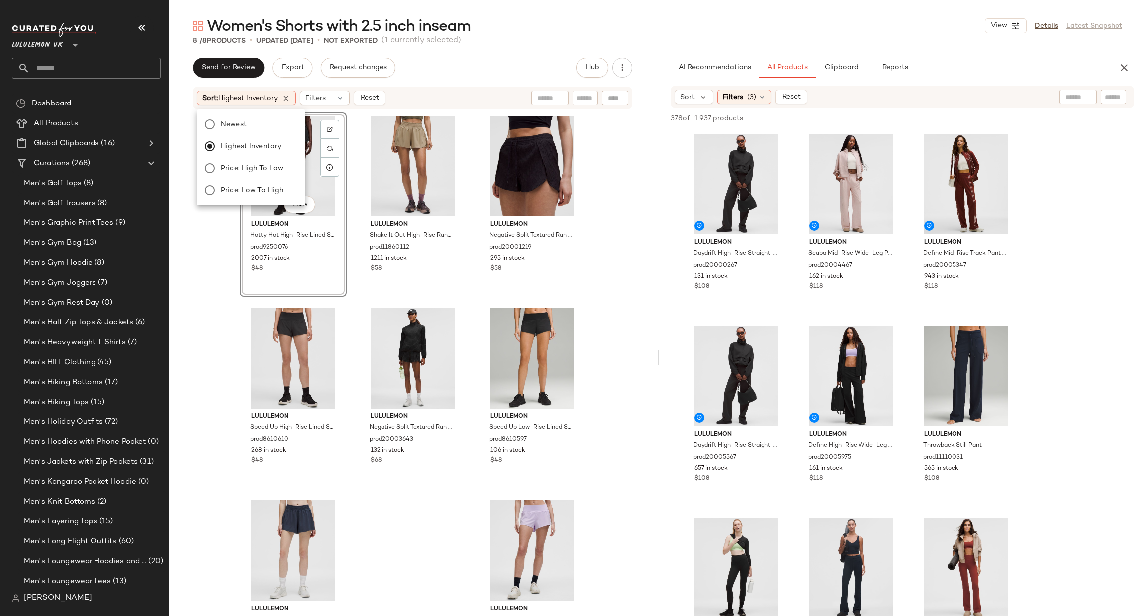
click at [632, 180] on div "#1 View lululemon Hotty Hot High-Rise Lined Short 2.5" prod9250076 2007 in stoc…" at bounding box center [412, 361] width 487 height 502
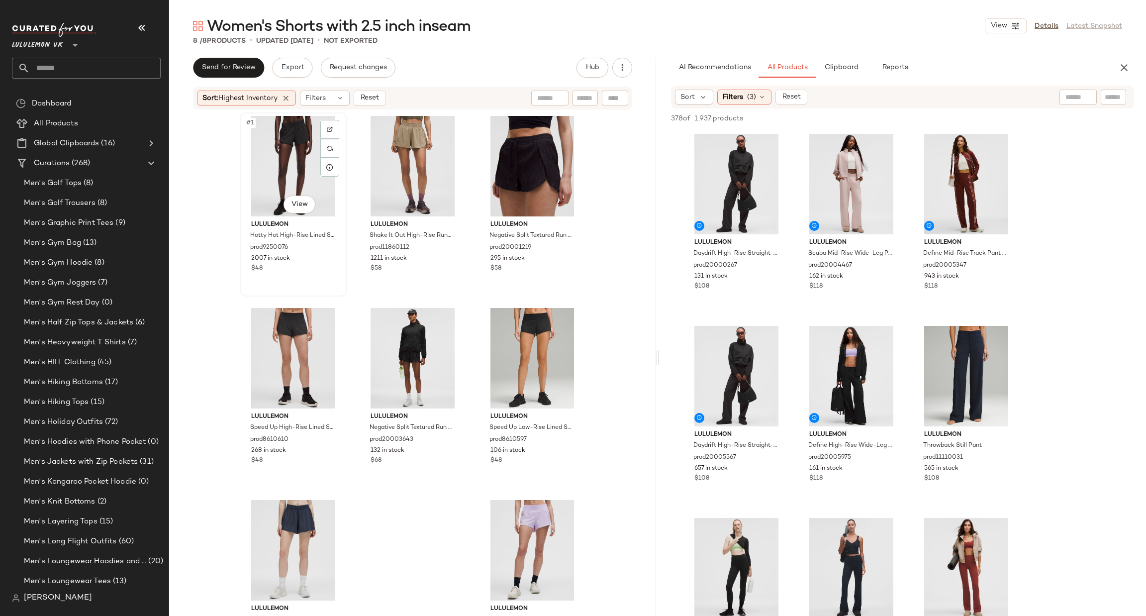
click at [288, 160] on div "#1 View" at bounding box center [293, 166] width 100 height 100
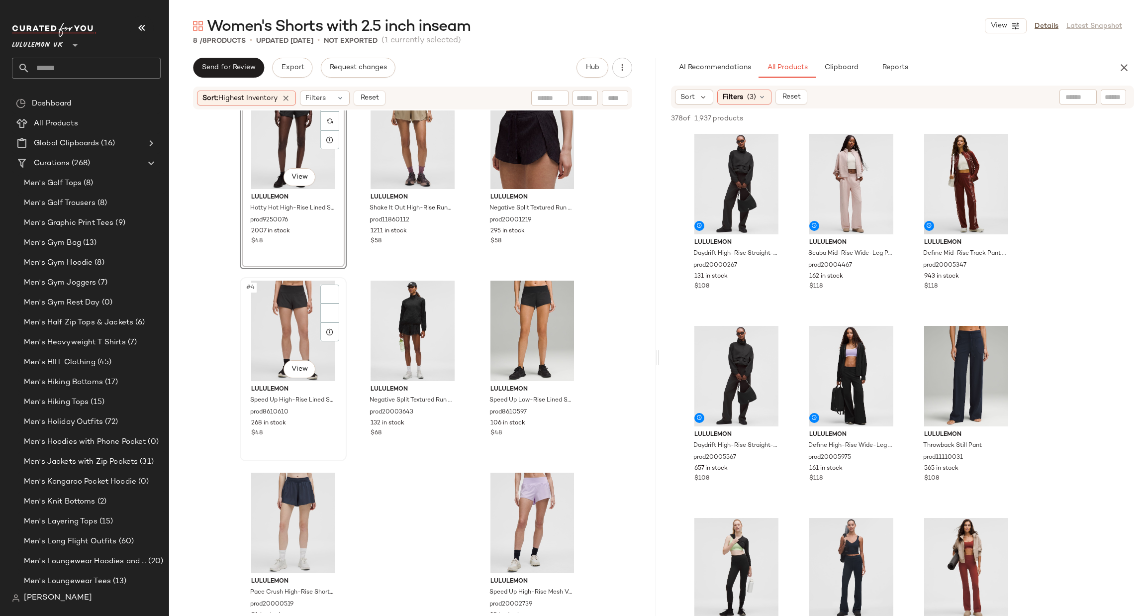
scroll to position [67, 0]
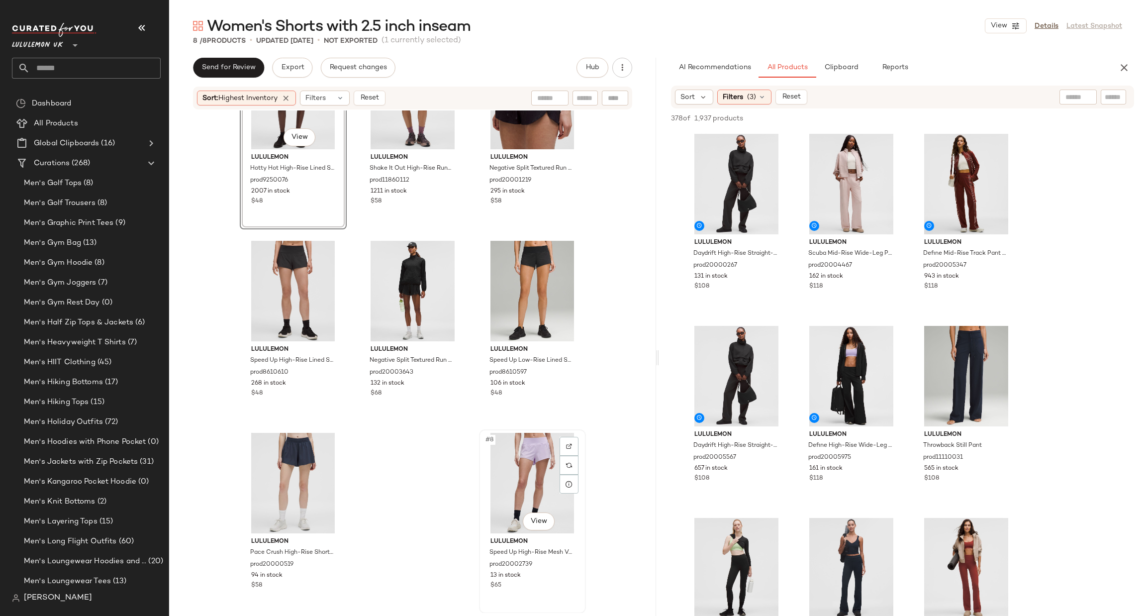
click at [512, 465] on div "#8 View" at bounding box center [532, 483] width 100 height 100
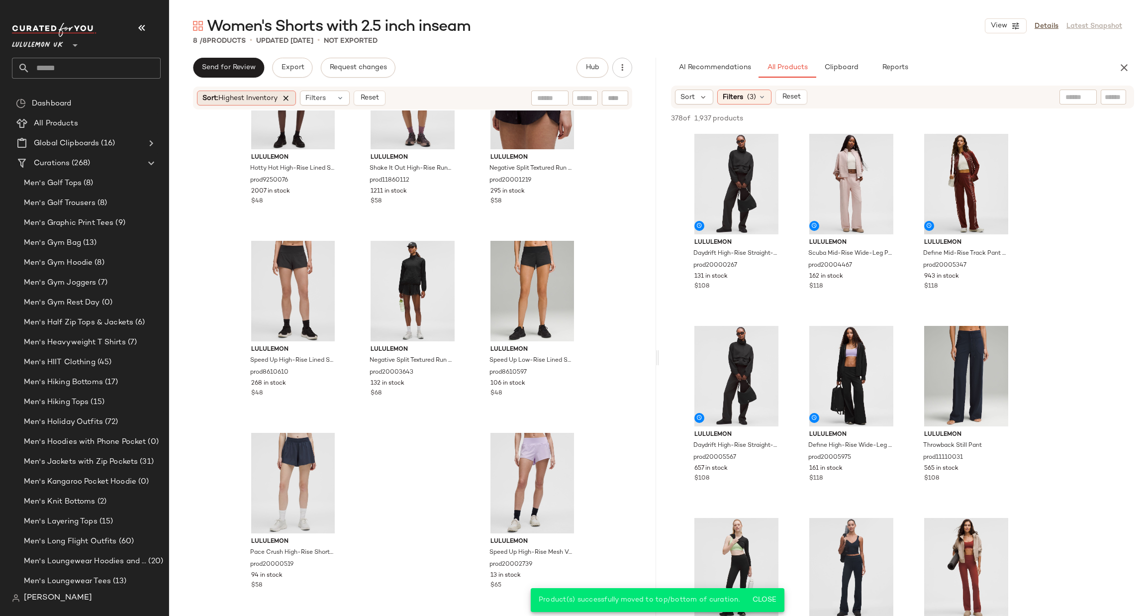
click at [285, 94] on icon at bounding box center [286, 98] width 9 height 9
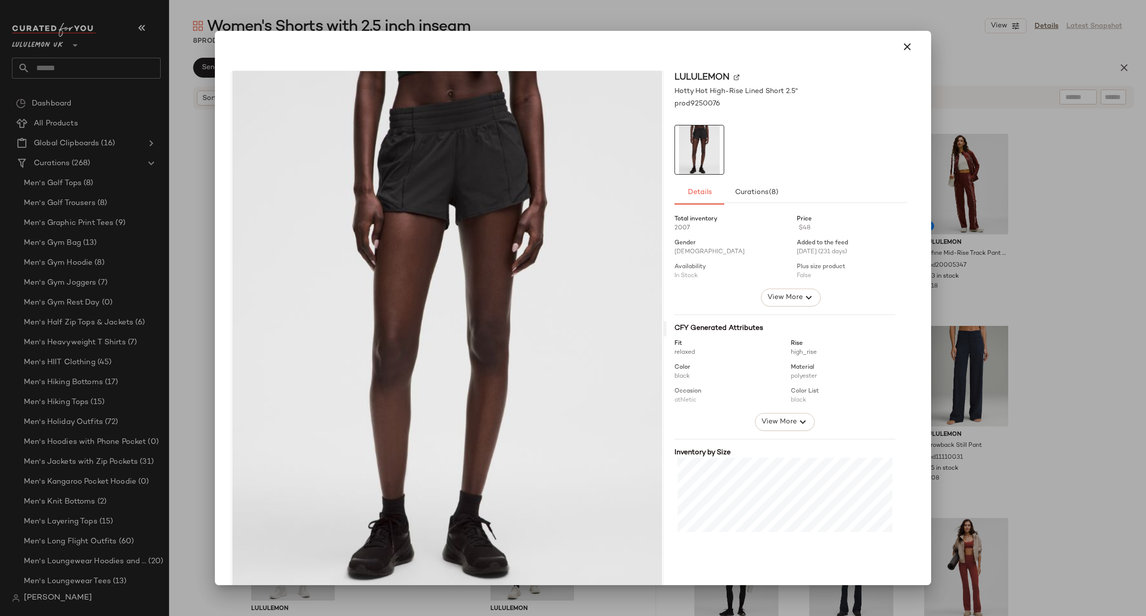
click at [1063, 205] on div at bounding box center [573, 308] width 1146 height 616
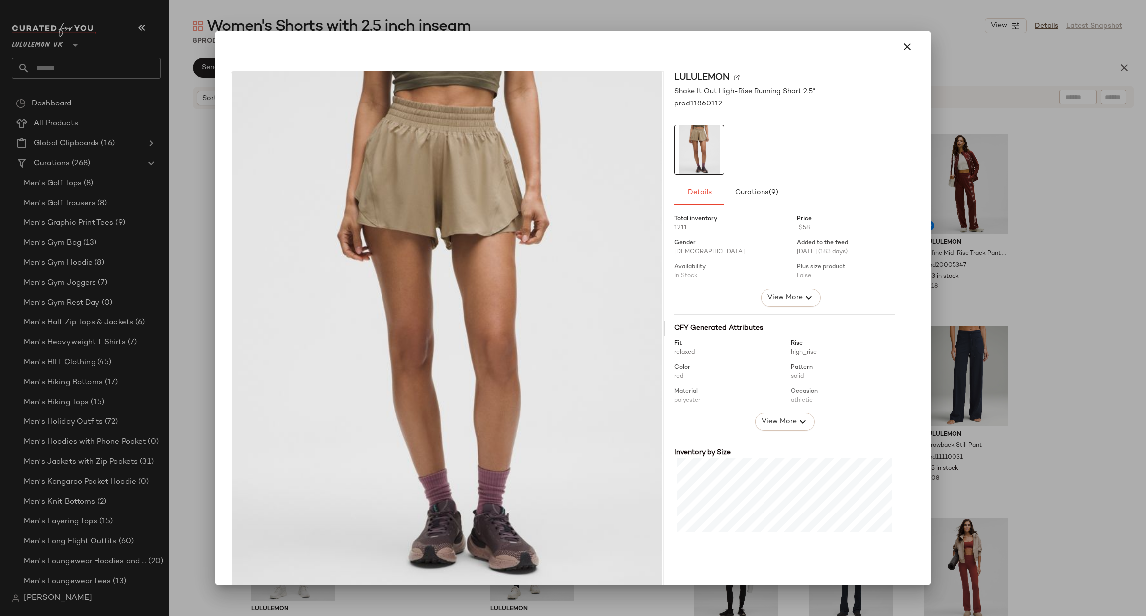
click at [1145, 357] on div at bounding box center [573, 308] width 1146 height 616
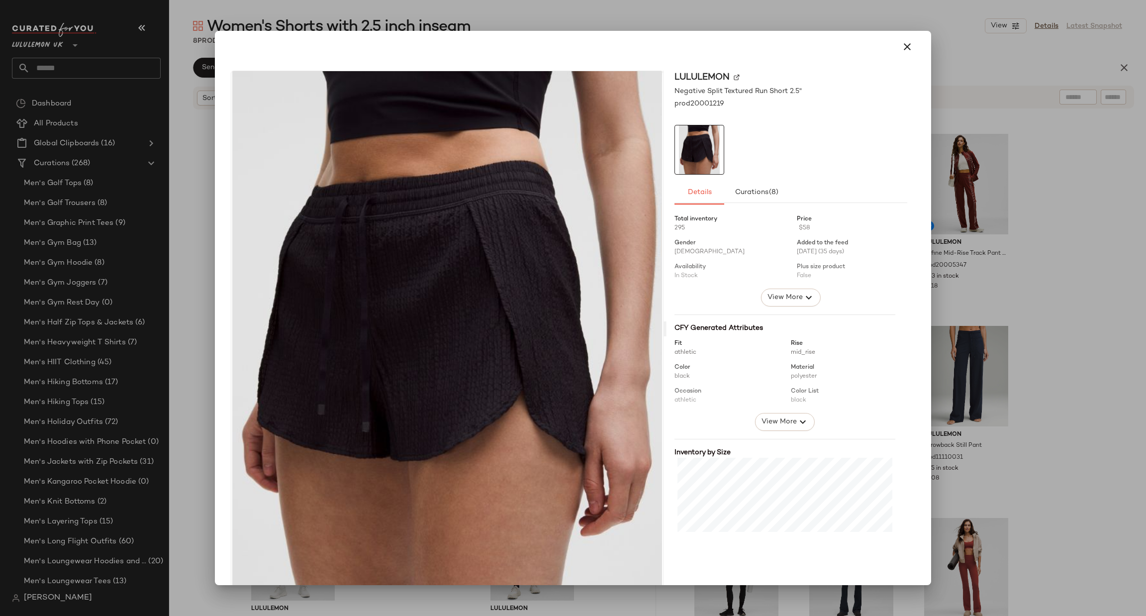
click at [1015, 287] on div at bounding box center [573, 308] width 1146 height 616
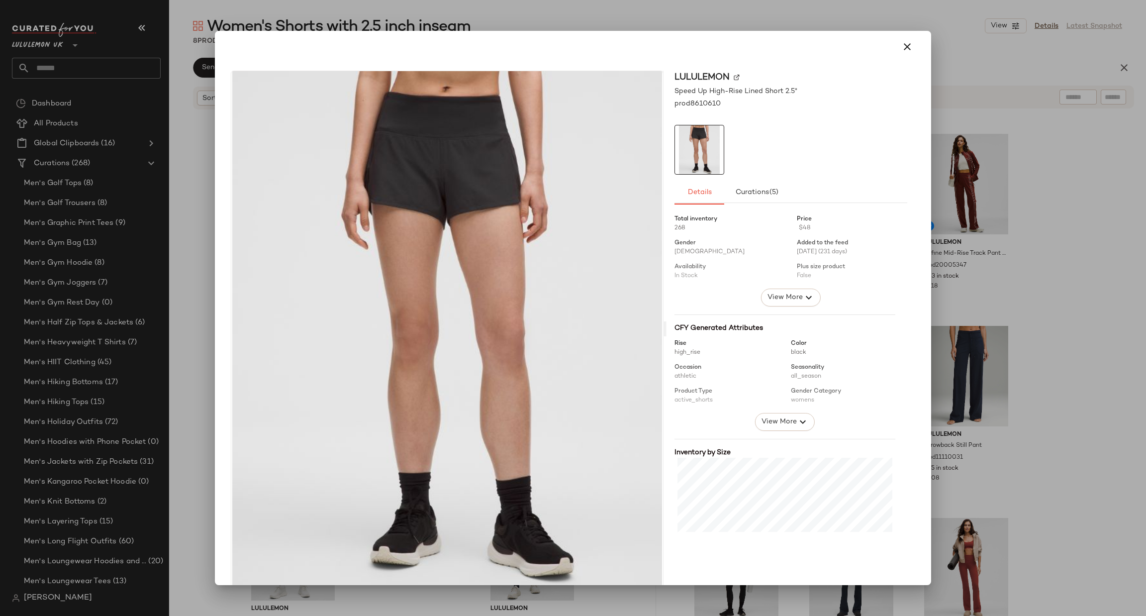
click at [974, 291] on div at bounding box center [573, 308] width 1146 height 616
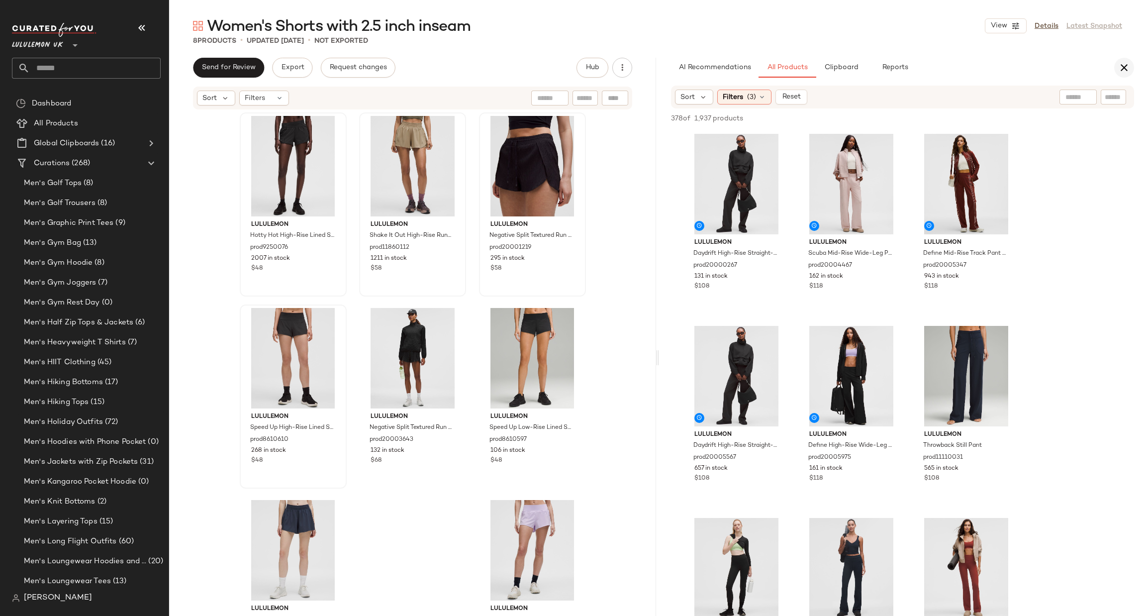
click at [1127, 68] on icon "button" at bounding box center [1124, 68] width 12 height 12
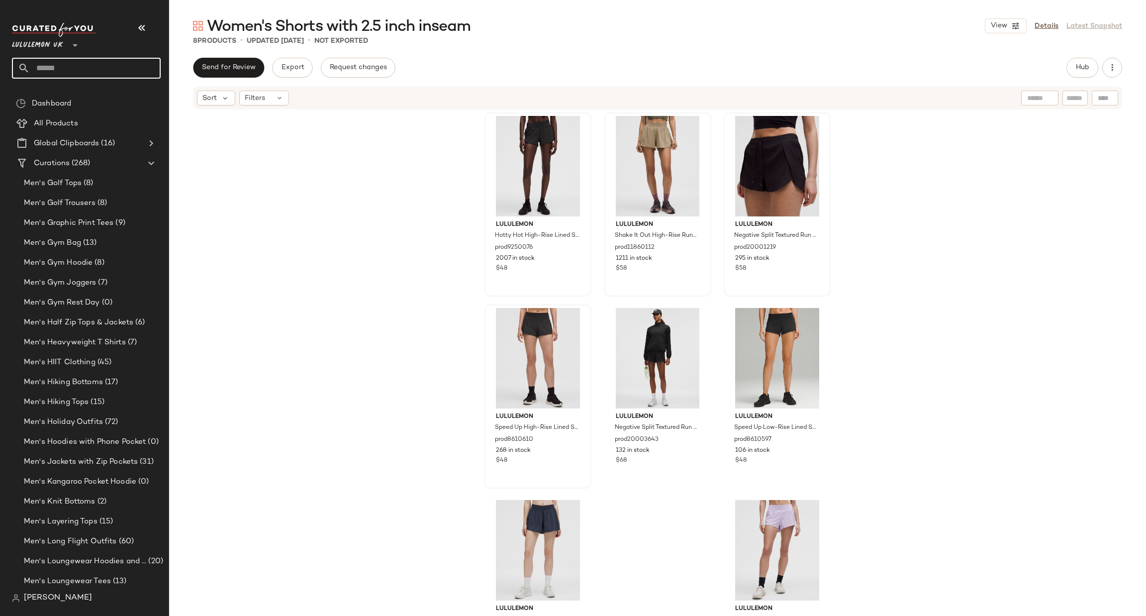
click at [108, 71] on input "text" at bounding box center [95, 68] width 131 height 21
type input "****"
click at [126, 92] on span "ch inseam" at bounding box center [119, 97] width 34 height 10
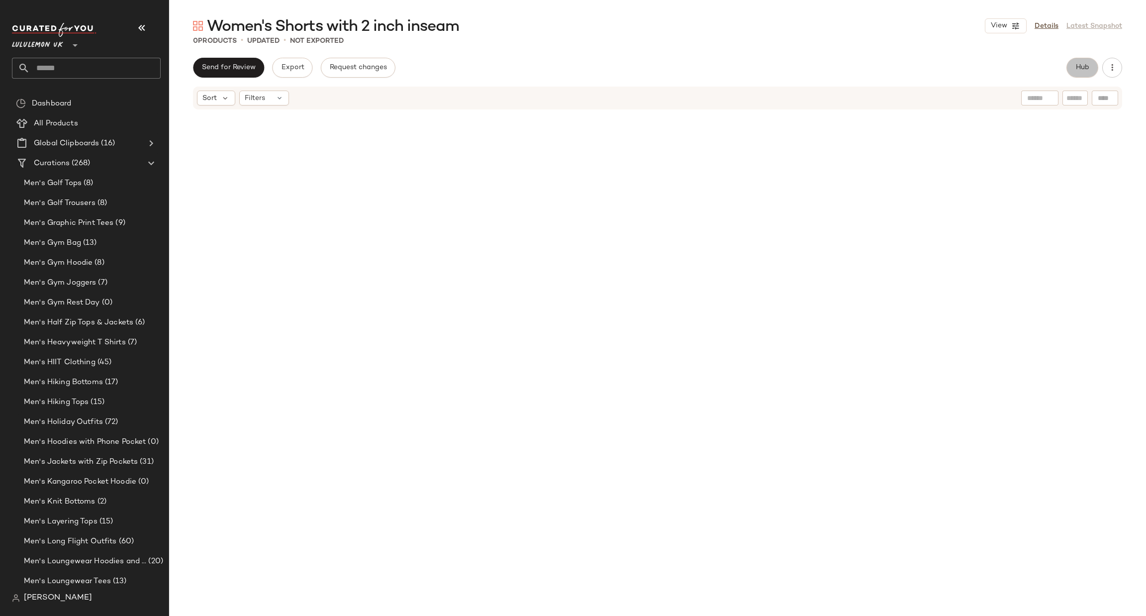
click at [1080, 58] on button "Hub" at bounding box center [1082, 68] width 32 height 20
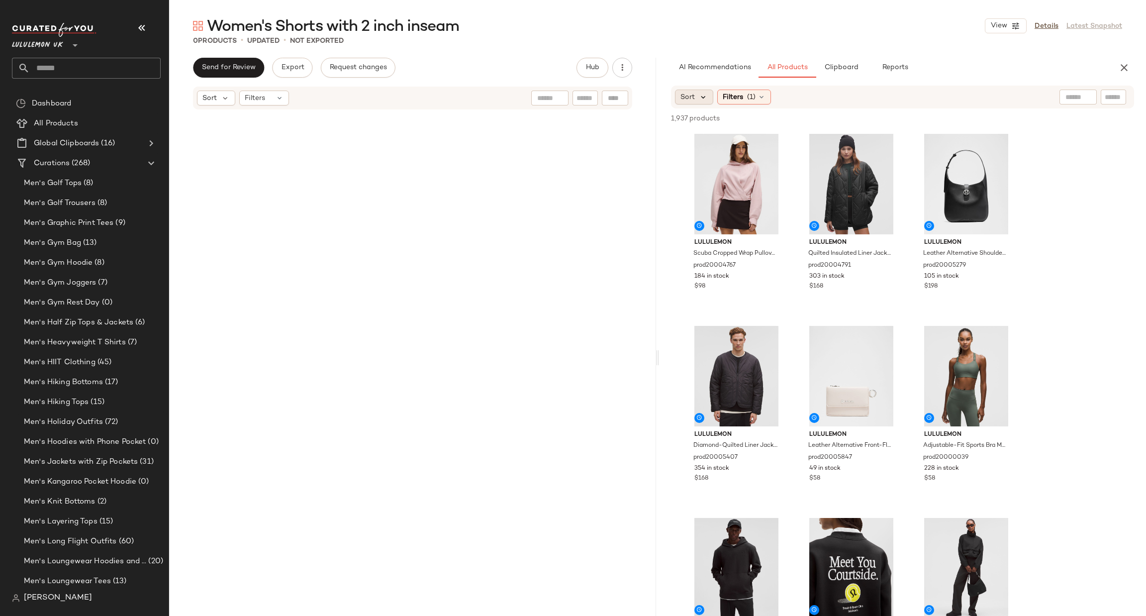
click at [706, 96] on icon at bounding box center [703, 97] width 9 height 9
click at [732, 100] on span "Filters" at bounding box center [733, 97] width 20 height 10
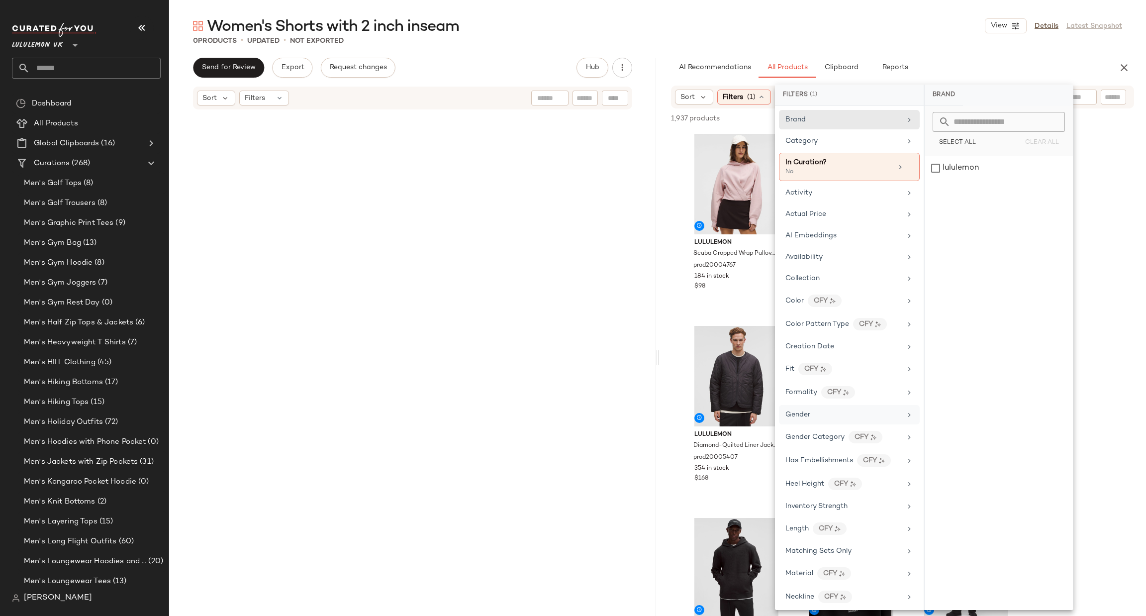
click at [840, 420] on div "Gender" at bounding box center [843, 414] width 116 height 10
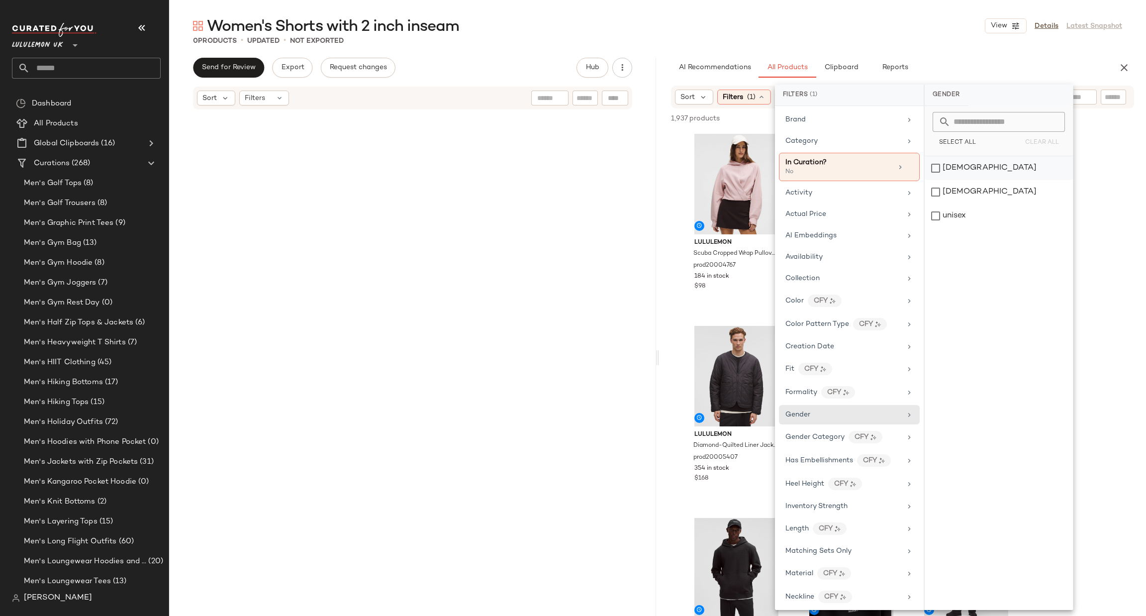
click at [943, 174] on div "female" at bounding box center [999, 168] width 148 height 24
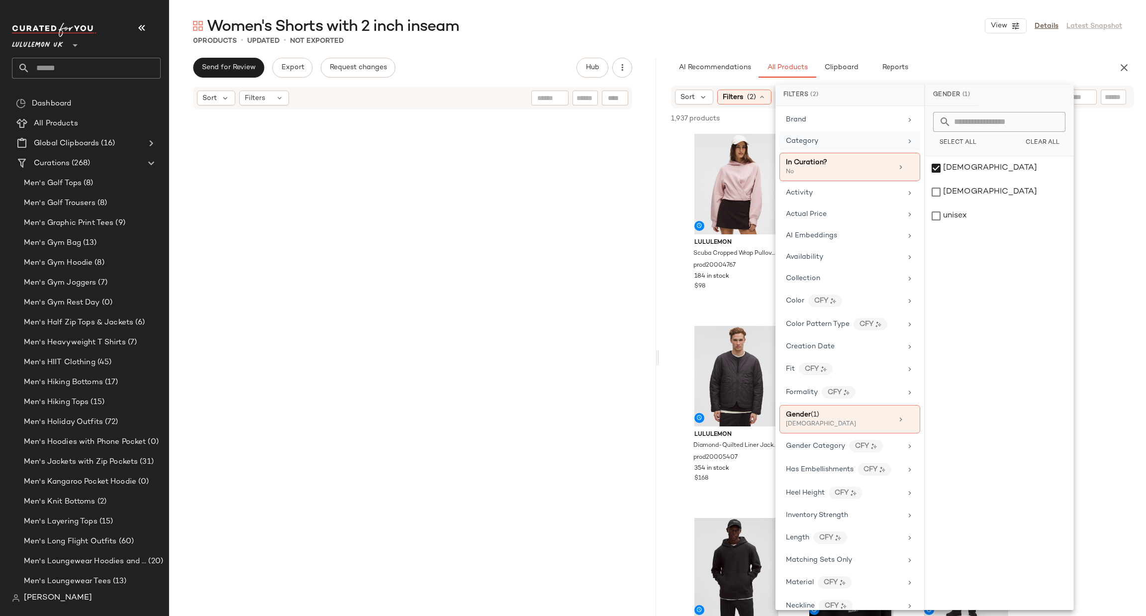
click at [899, 133] on div "Category" at bounding box center [849, 140] width 141 height 19
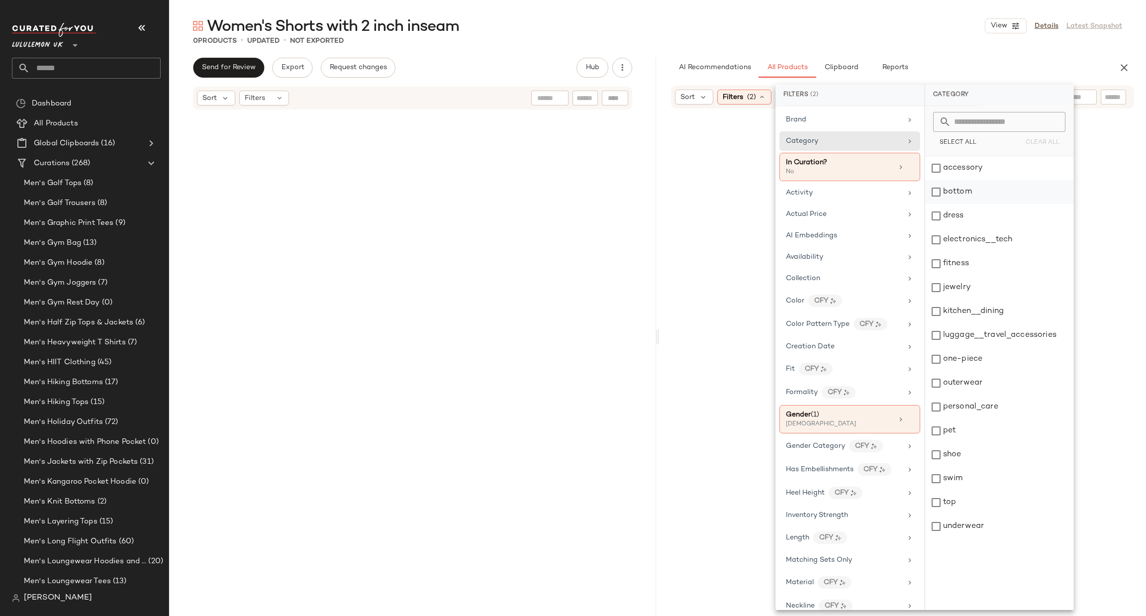
click at [977, 193] on div "bottom" at bounding box center [999, 192] width 148 height 24
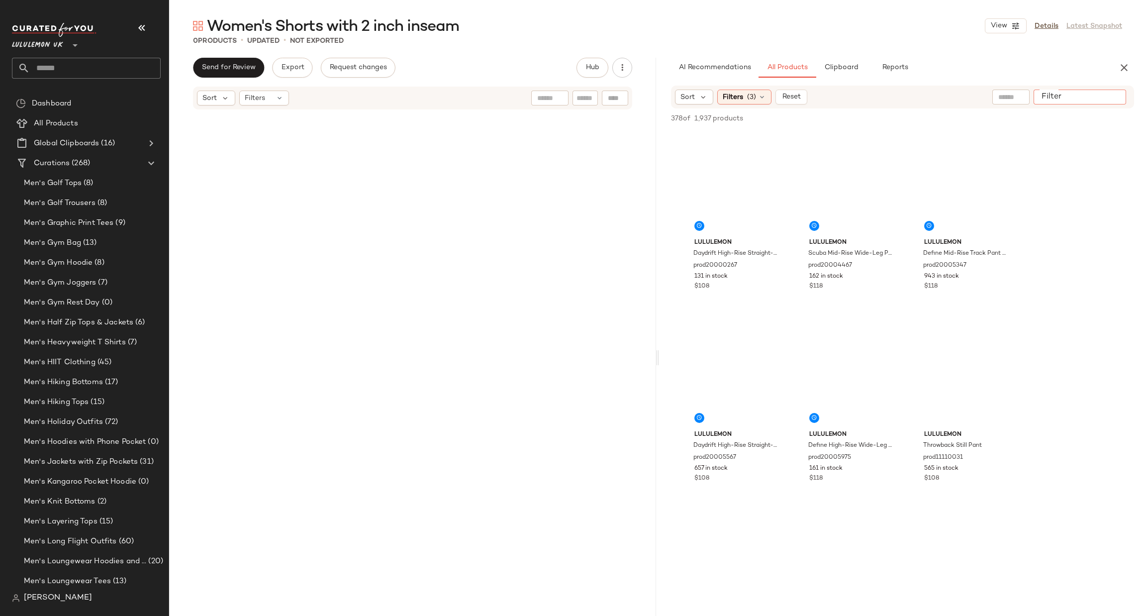
click at [1109, 96] on input "Filter" at bounding box center [1080, 97] width 85 height 10
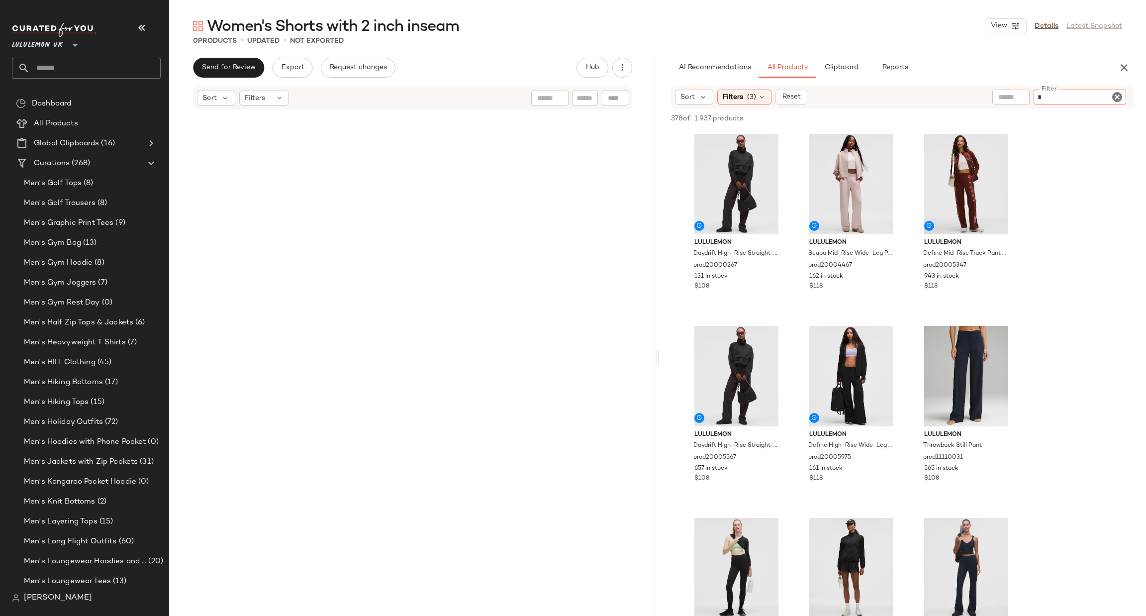
type input "**"
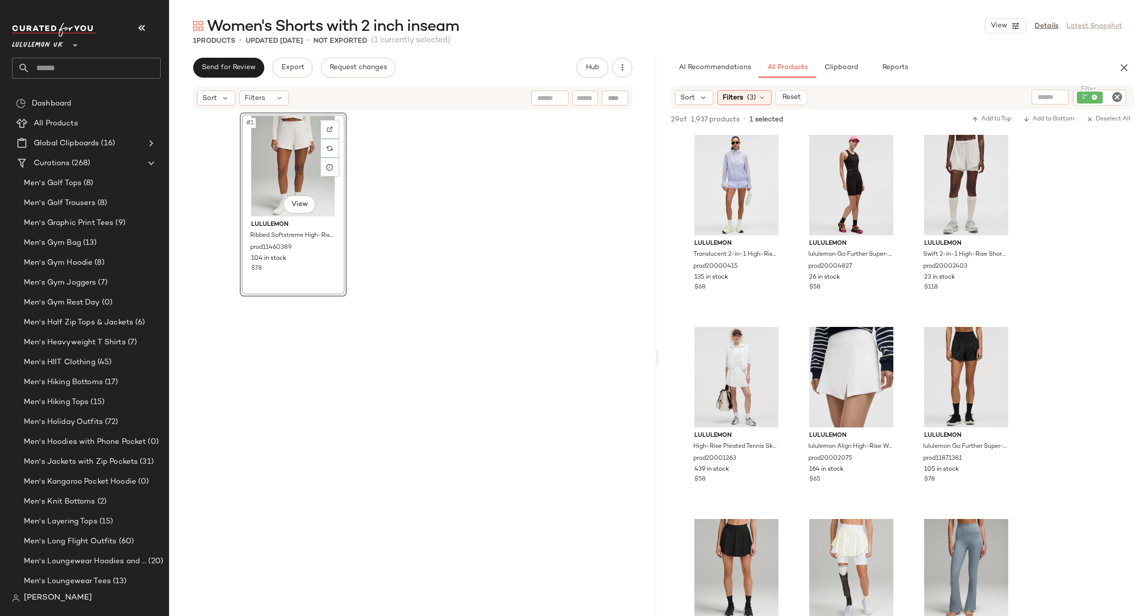
click at [1118, 97] on icon "Clear Filter" at bounding box center [1117, 97] width 12 height 12
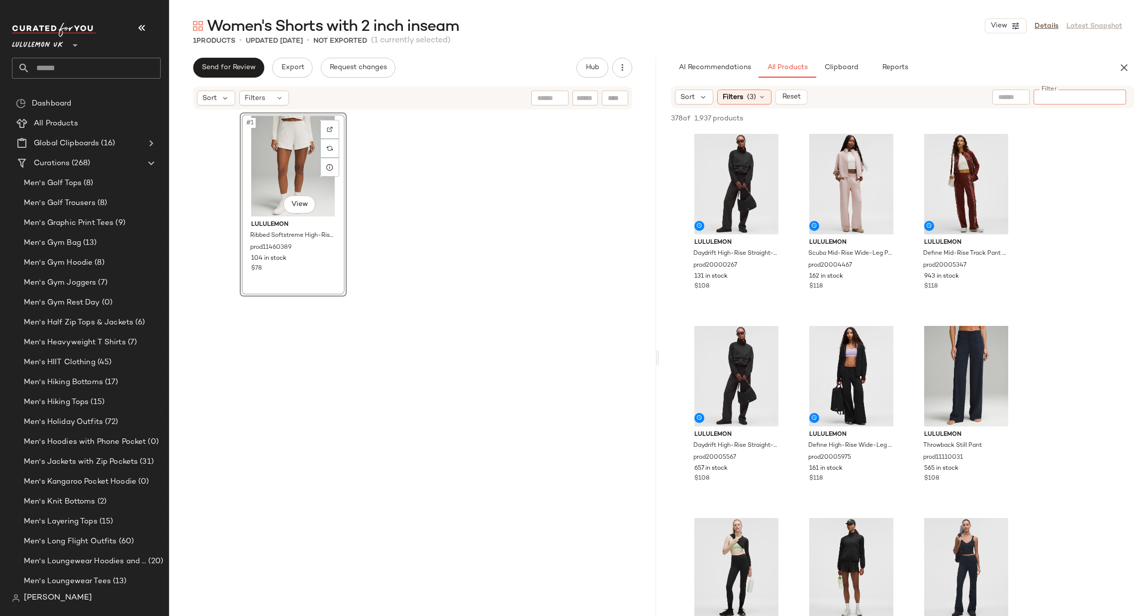
click at [88, 63] on input "text" at bounding box center [95, 68] width 131 height 21
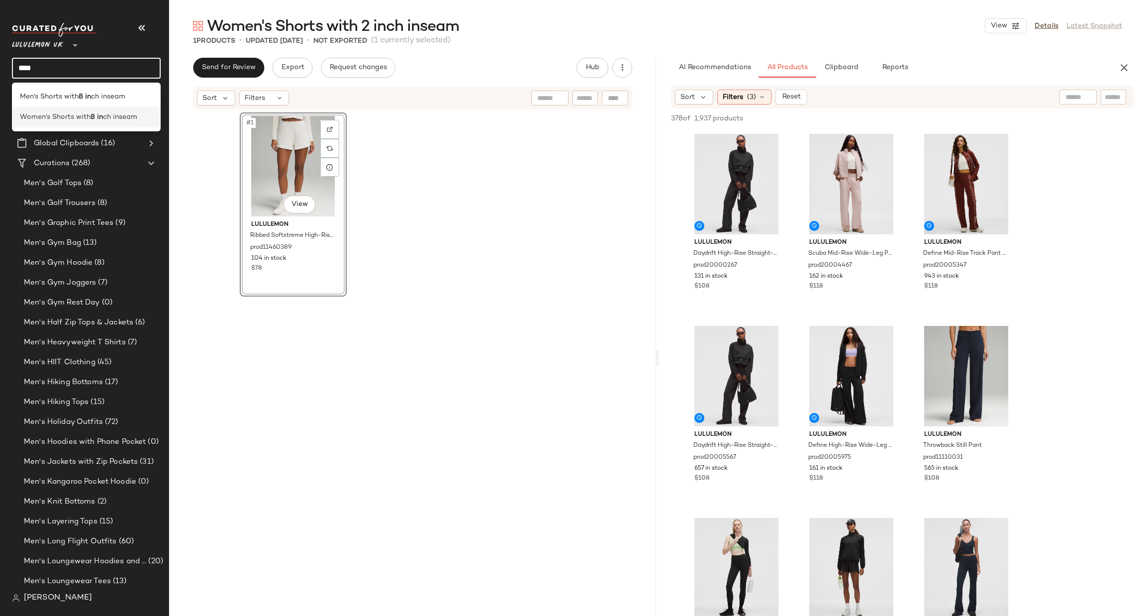
type input "****"
click at [109, 119] on span "ch inseam" at bounding box center [120, 117] width 34 height 10
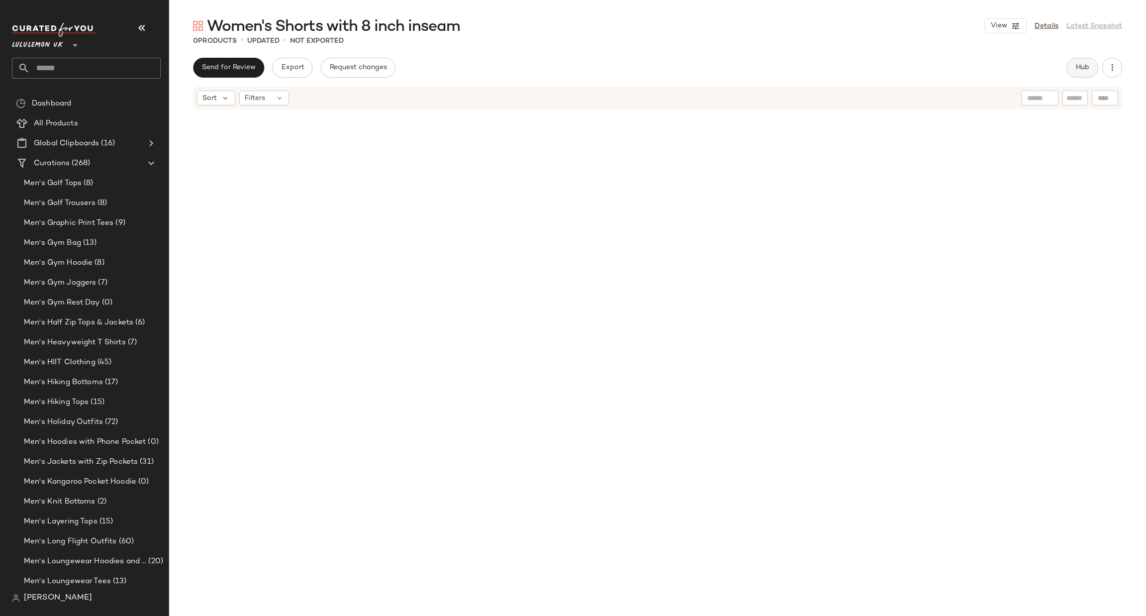
click at [1069, 67] on button "Hub" at bounding box center [1082, 68] width 32 height 20
click at [747, 98] on span "(1)" at bounding box center [751, 97] width 8 height 10
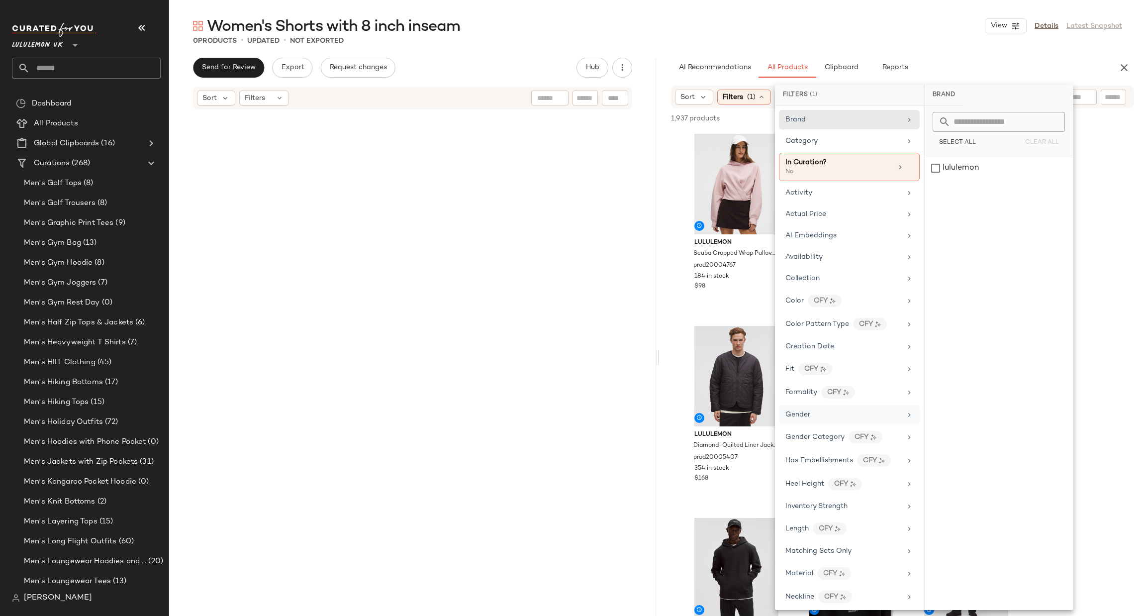
click at [858, 415] on div "Gender" at bounding box center [843, 414] width 116 height 10
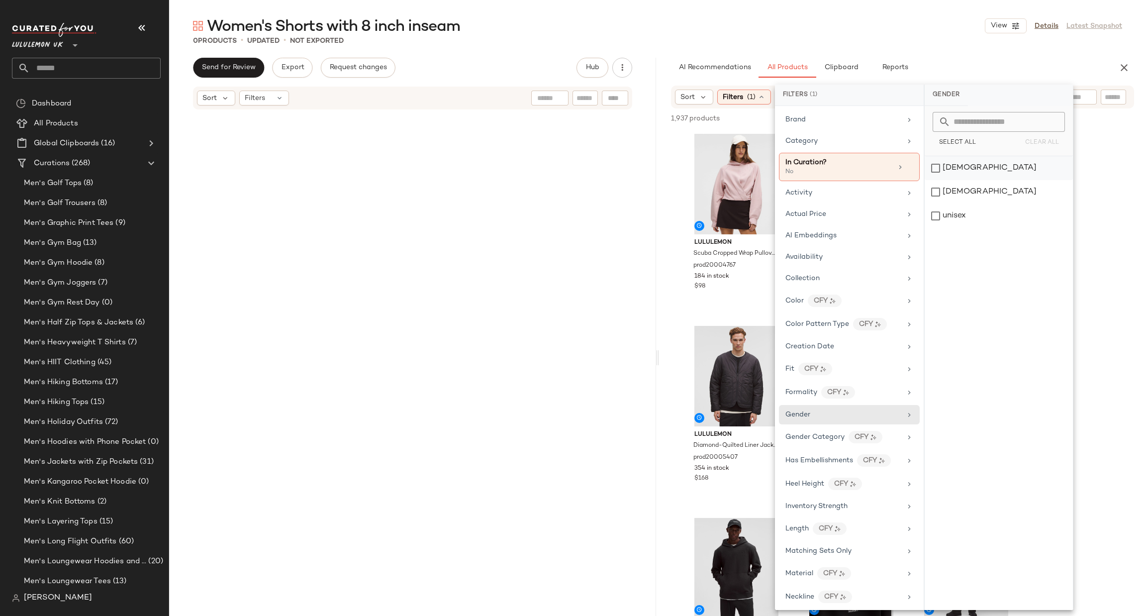
click at [950, 171] on div "female" at bounding box center [999, 168] width 148 height 24
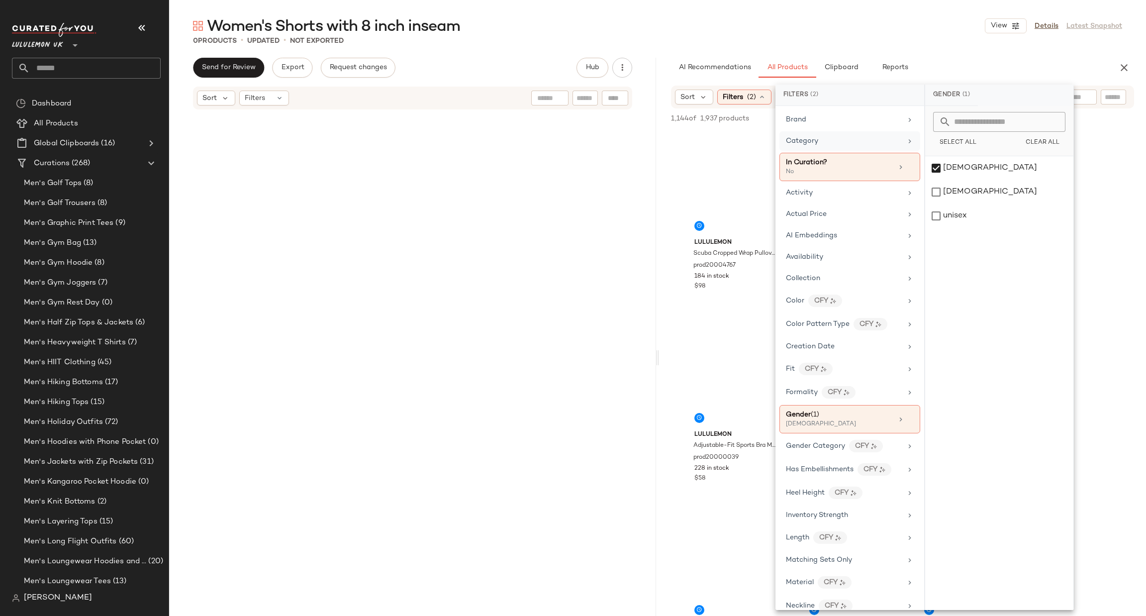
click at [817, 135] on div "Category" at bounding box center [849, 140] width 141 height 19
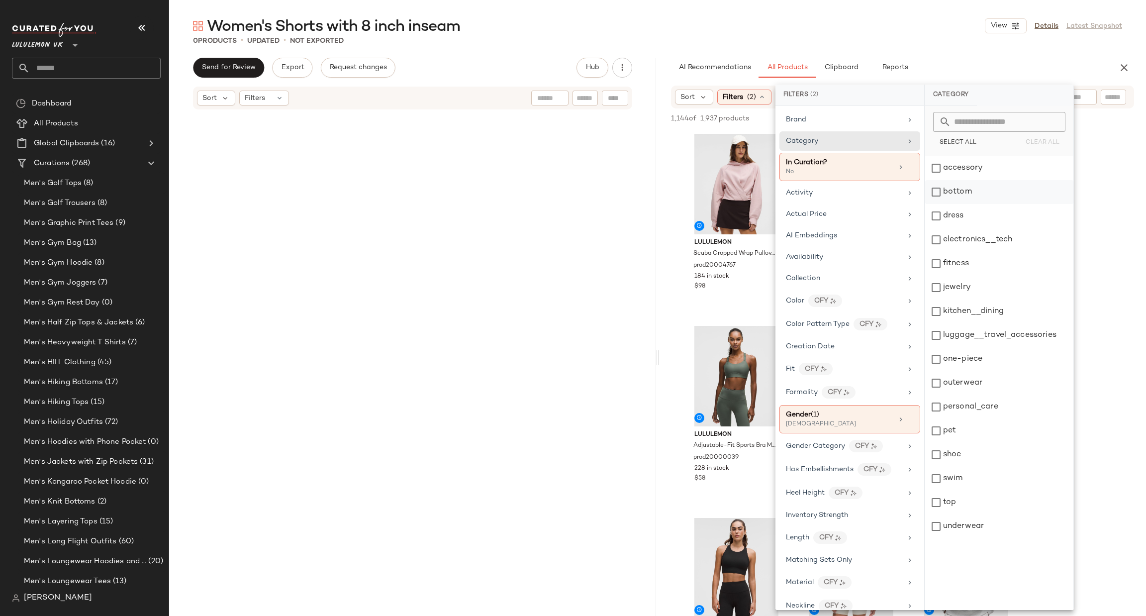
click at [969, 197] on div "bottom" at bounding box center [999, 192] width 148 height 24
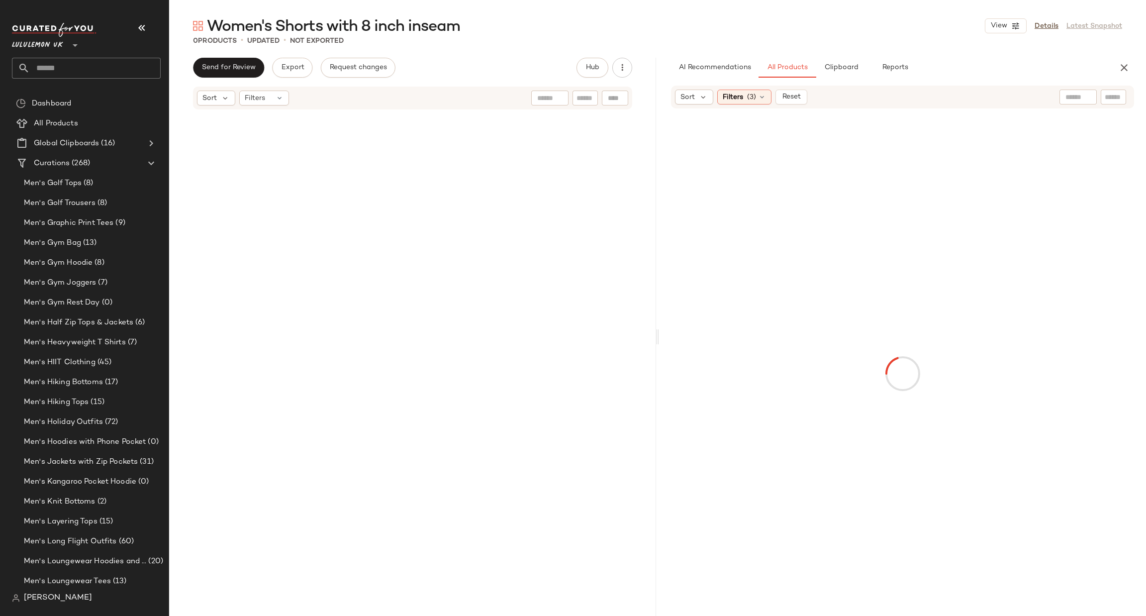
click at [1109, 99] on input "text" at bounding box center [1113, 97] width 17 height 10
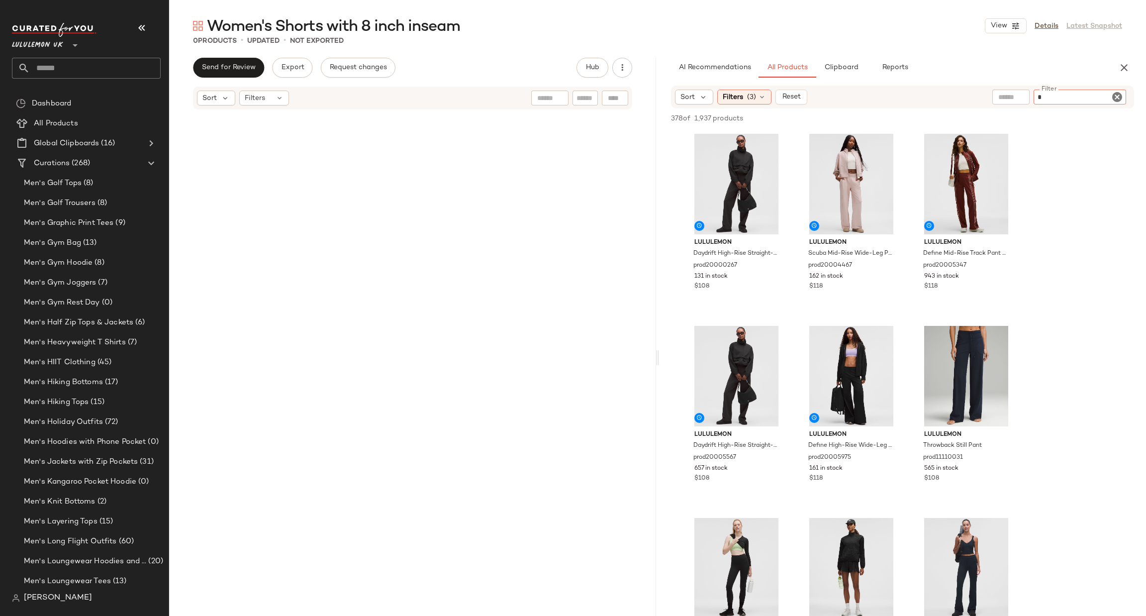
type input "**"
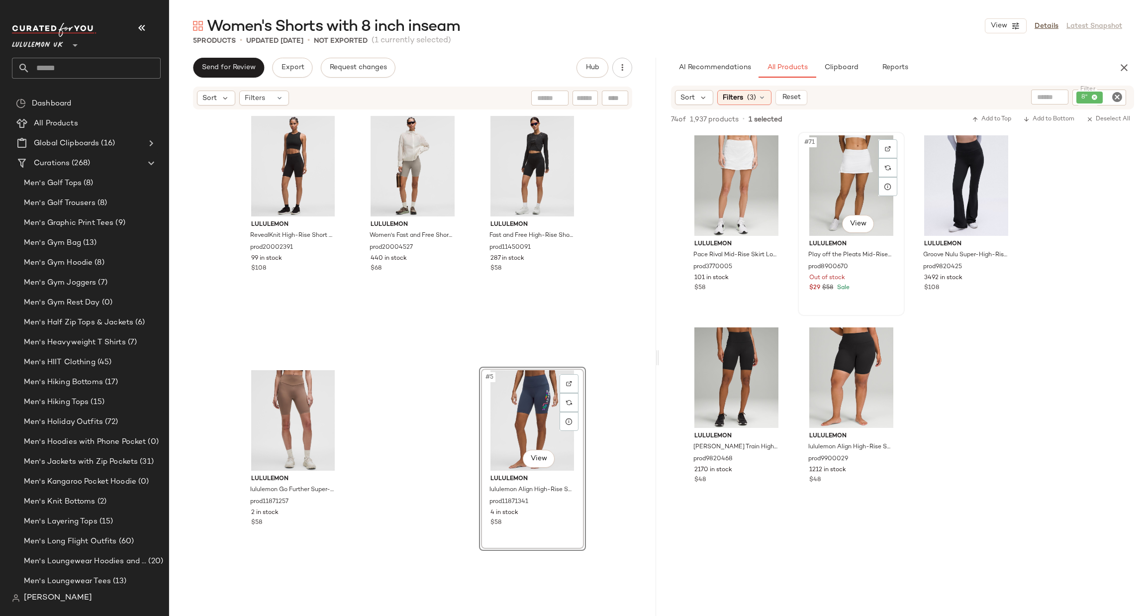
scroll to position [4477, 0]
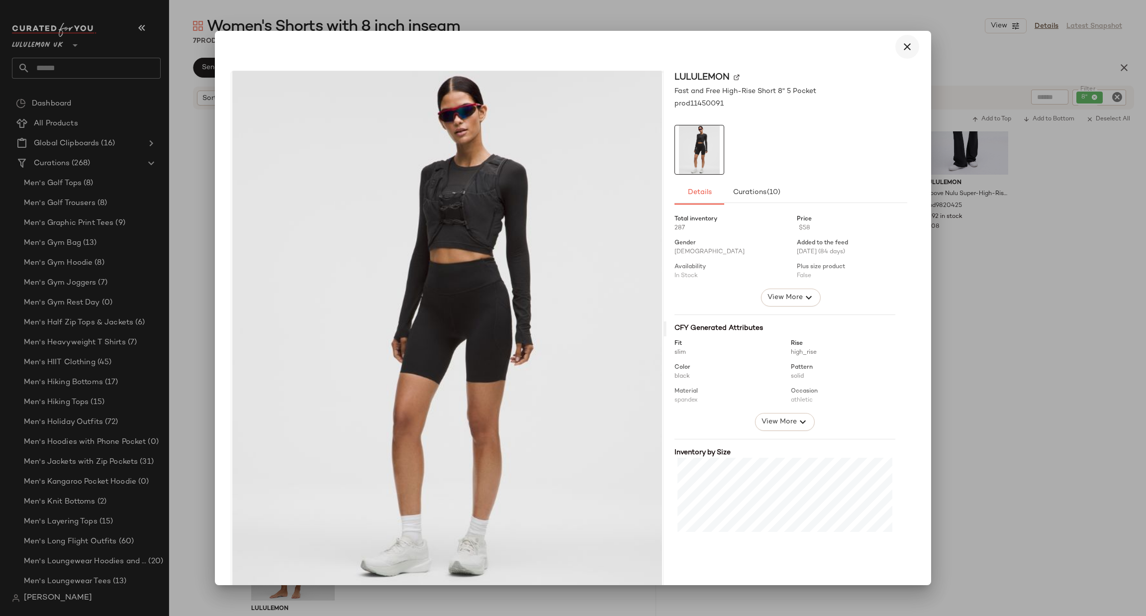
click at [901, 48] on icon "button" at bounding box center [907, 47] width 12 height 12
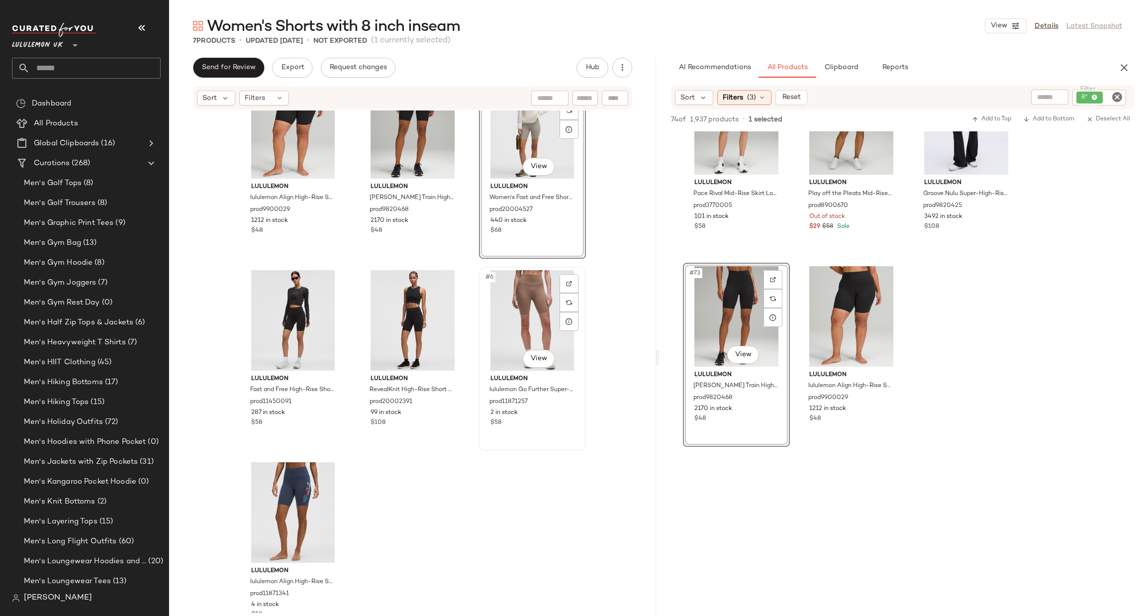
scroll to position [67, 0]
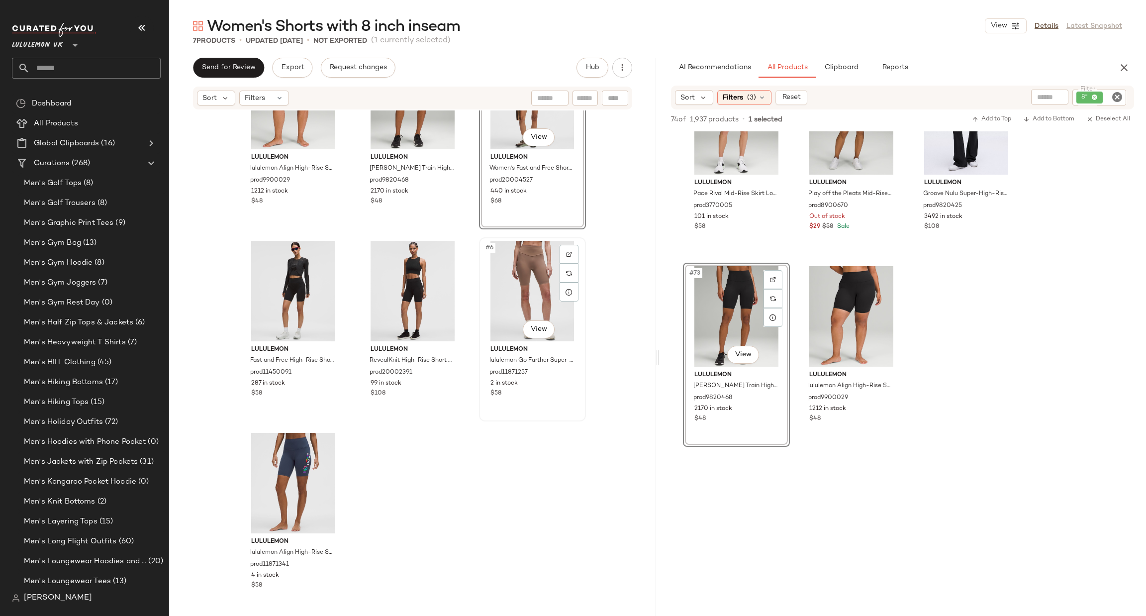
click at [523, 300] on div "#6 View" at bounding box center [532, 291] width 100 height 100
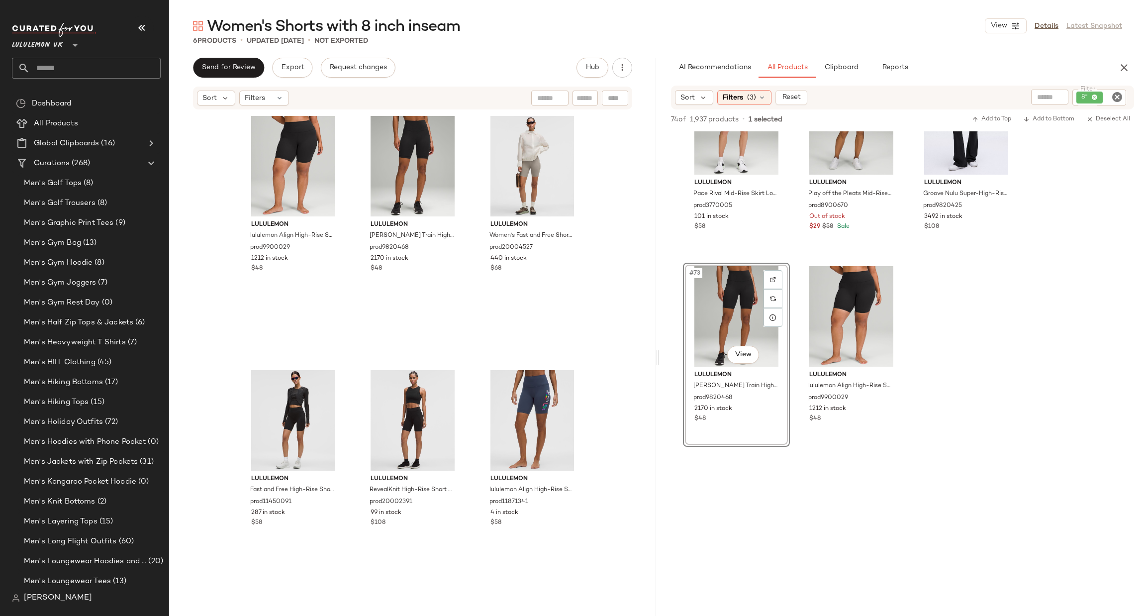
click at [523, 300] on div "lululemon Women's Fast and Free Short 8" Light prod20004527 440 in stock $68" at bounding box center [532, 235] width 107 height 246
click at [500, 419] on div "#6 View" at bounding box center [532, 420] width 100 height 100
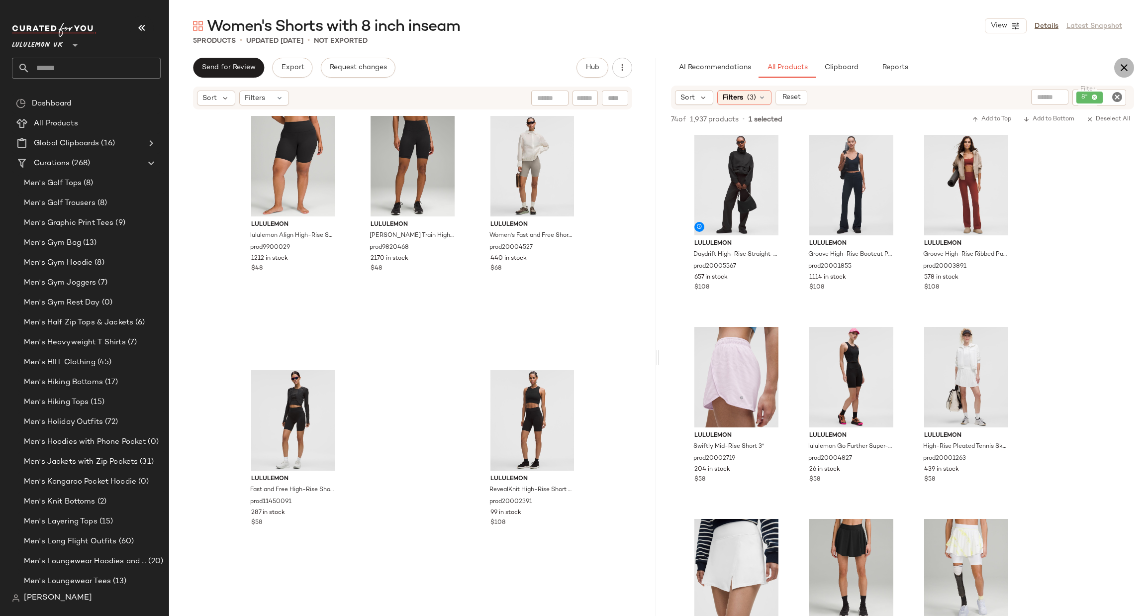
click at [1121, 65] on icon "button" at bounding box center [1124, 68] width 12 height 12
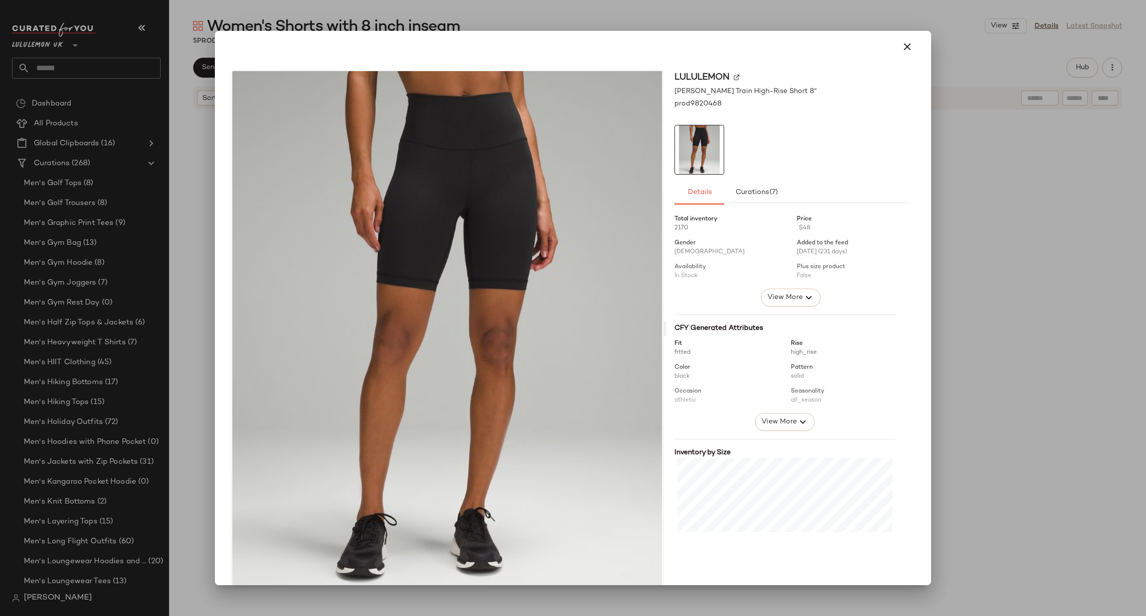
click at [987, 211] on div at bounding box center [573, 308] width 1146 height 616
click at [1082, 255] on div at bounding box center [573, 308] width 1146 height 616
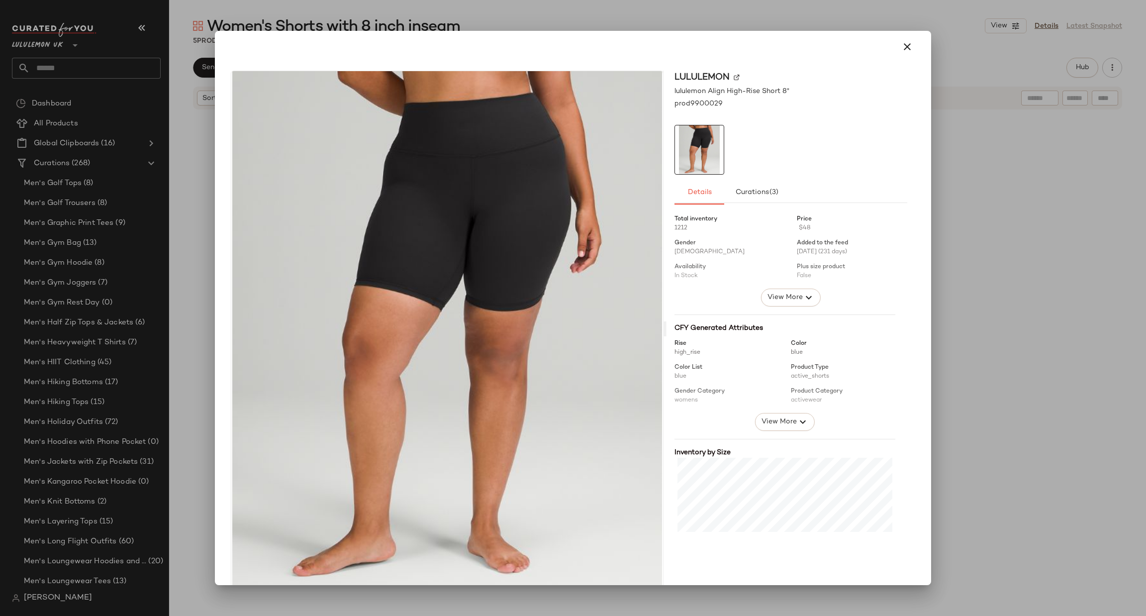
click at [975, 244] on div at bounding box center [573, 308] width 1146 height 616
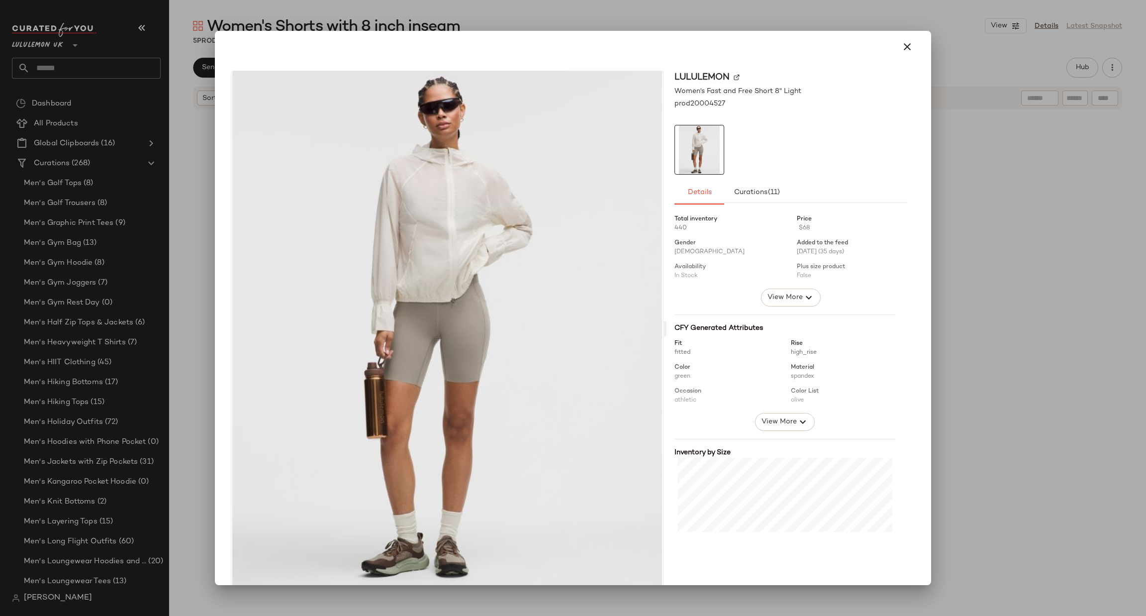
click at [964, 246] on div at bounding box center [573, 308] width 1146 height 616
drag, startPoint x: 789, startPoint y: 193, endPoint x: 561, endPoint y: 212, distance: 229.6
click at [941, 231] on div at bounding box center [573, 308] width 1146 height 616
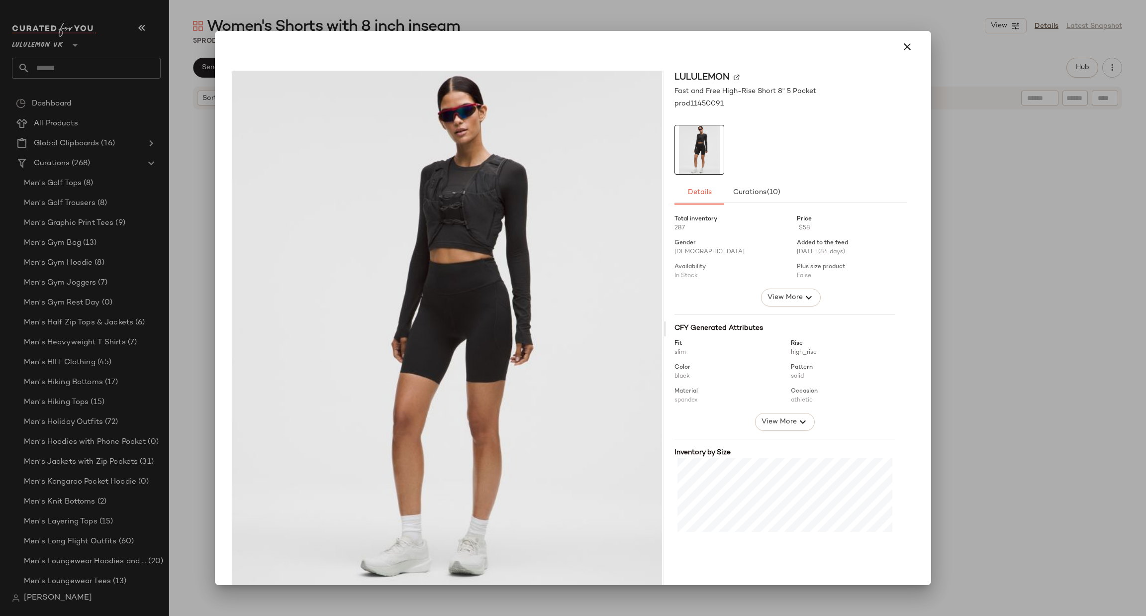
click at [1032, 349] on div at bounding box center [573, 308] width 1146 height 616
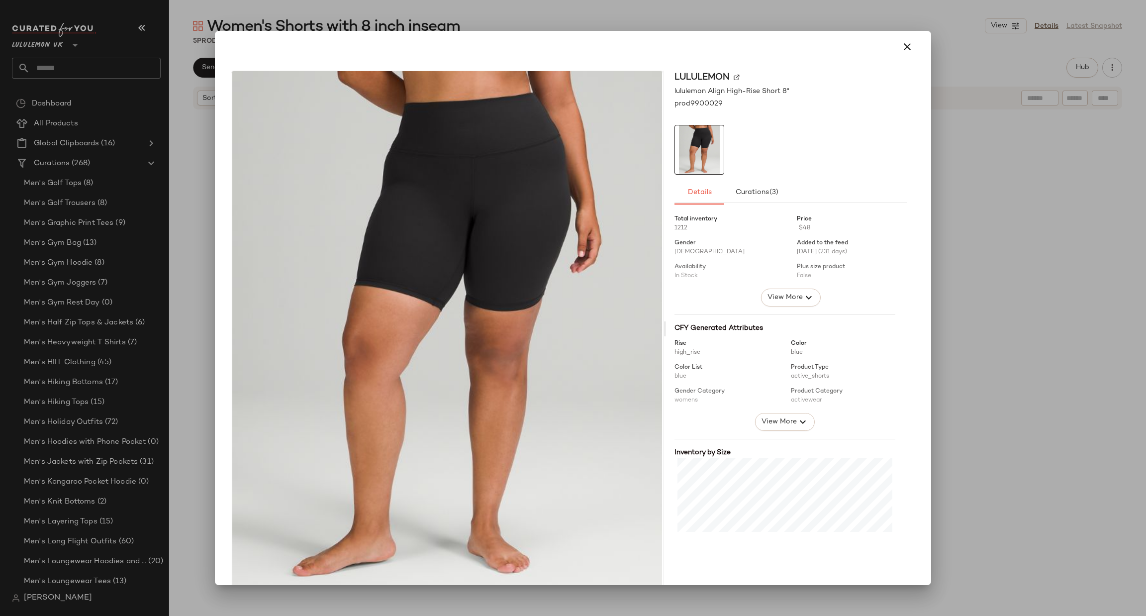
click at [942, 254] on div at bounding box center [573, 308] width 1146 height 616
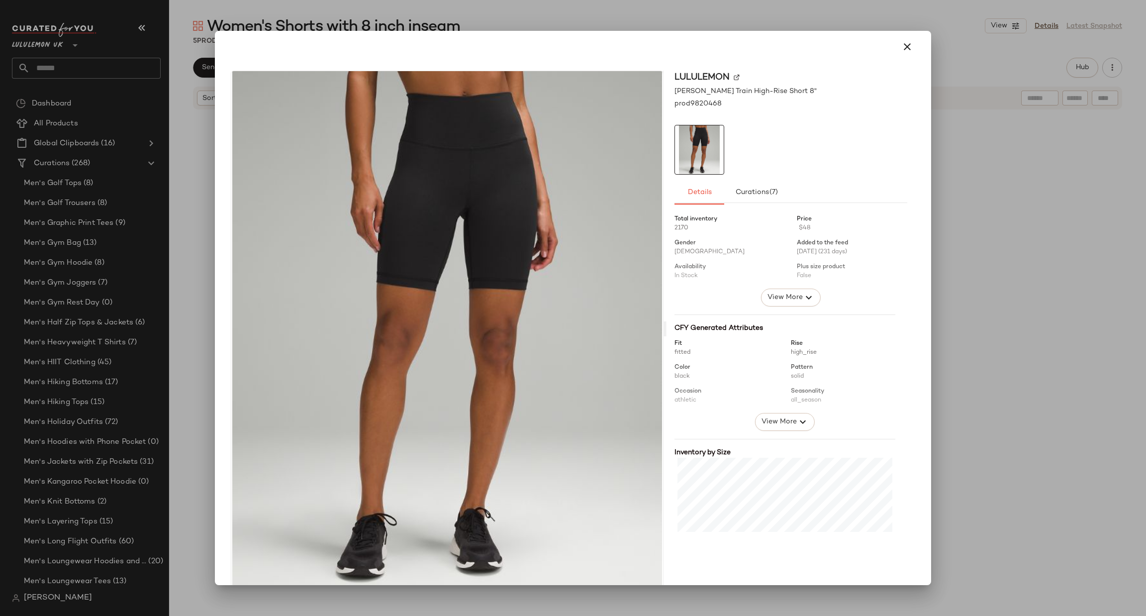
click at [1037, 351] on div at bounding box center [573, 308] width 1146 height 616
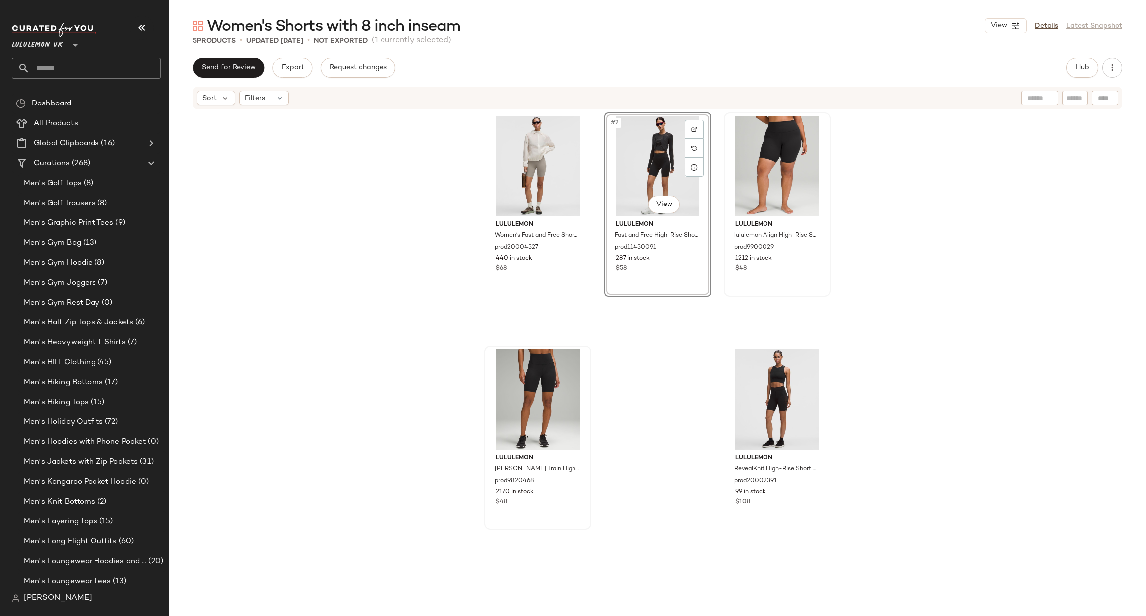
click at [100, 70] on input "text" at bounding box center [95, 68] width 131 height 21
type input "****"
click at [95, 90] on div "Women's Shorts with 4 in ch inseam" at bounding box center [86, 97] width 149 height 20
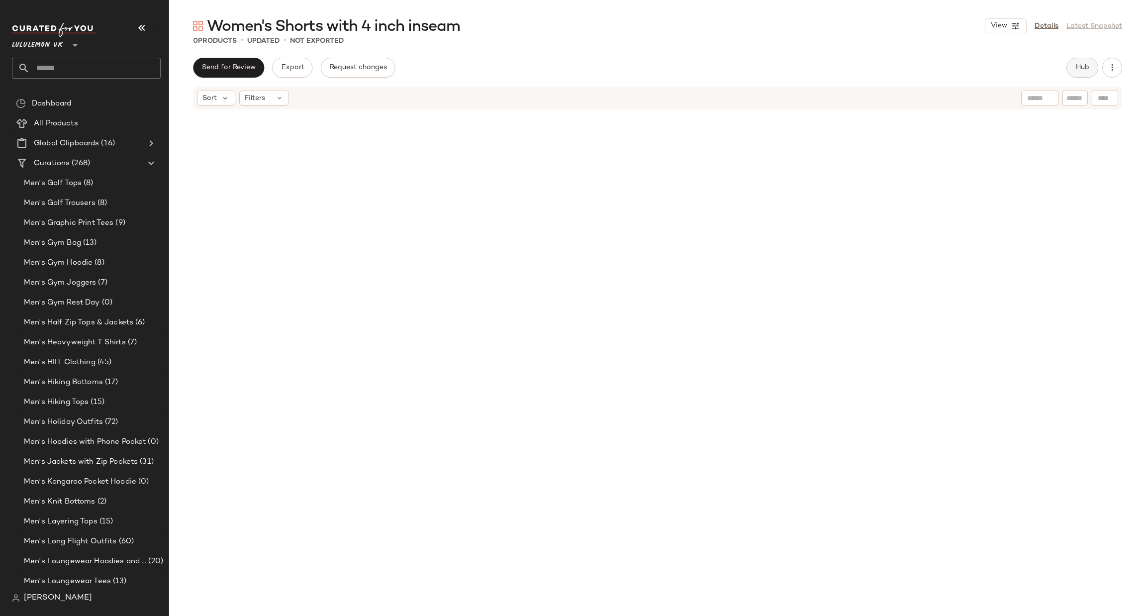
click at [1080, 64] on span "Hub" at bounding box center [1082, 68] width 14 height 8
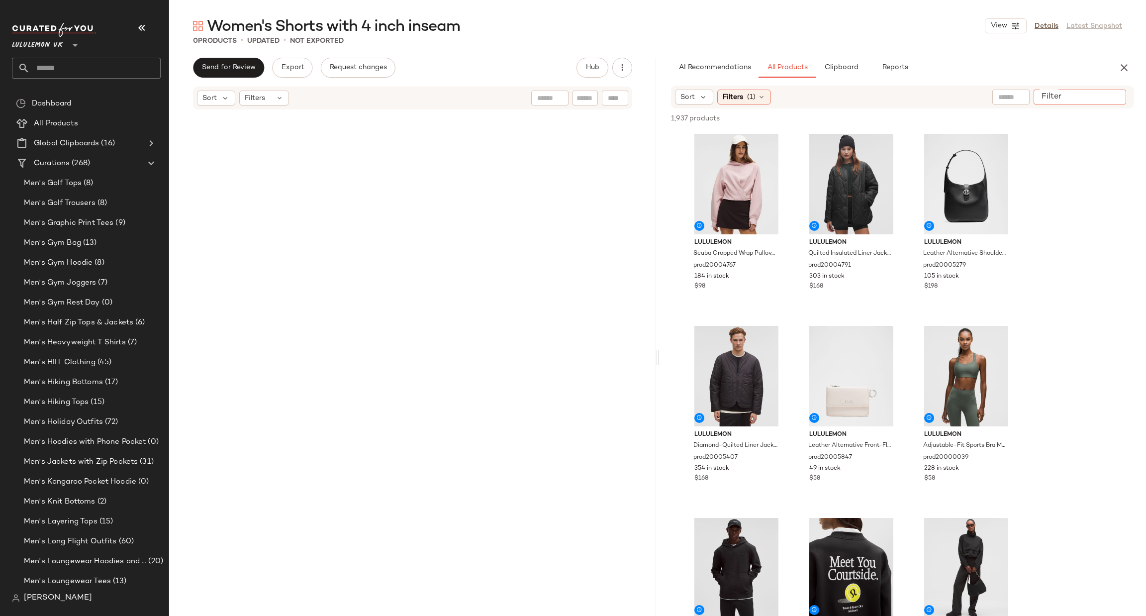
click at [1116, 92] on input "Filter" at bounding box center [1080, 97] width 85 height 10
type input "**"
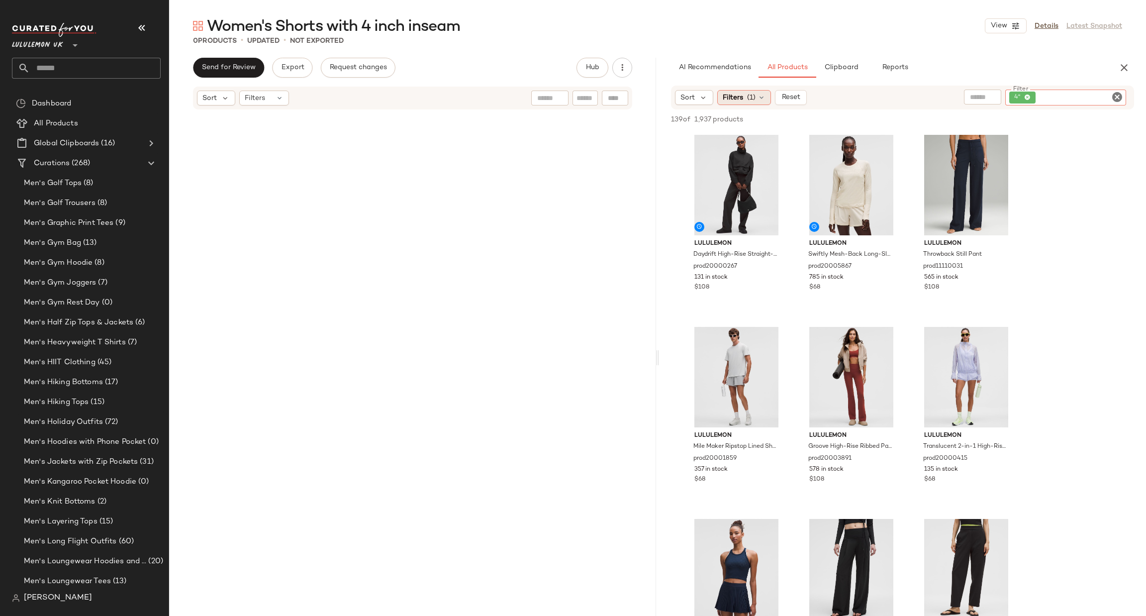
click at [755, 93] on span "(1)" at bounding box center [751, 98] width 8 height 10
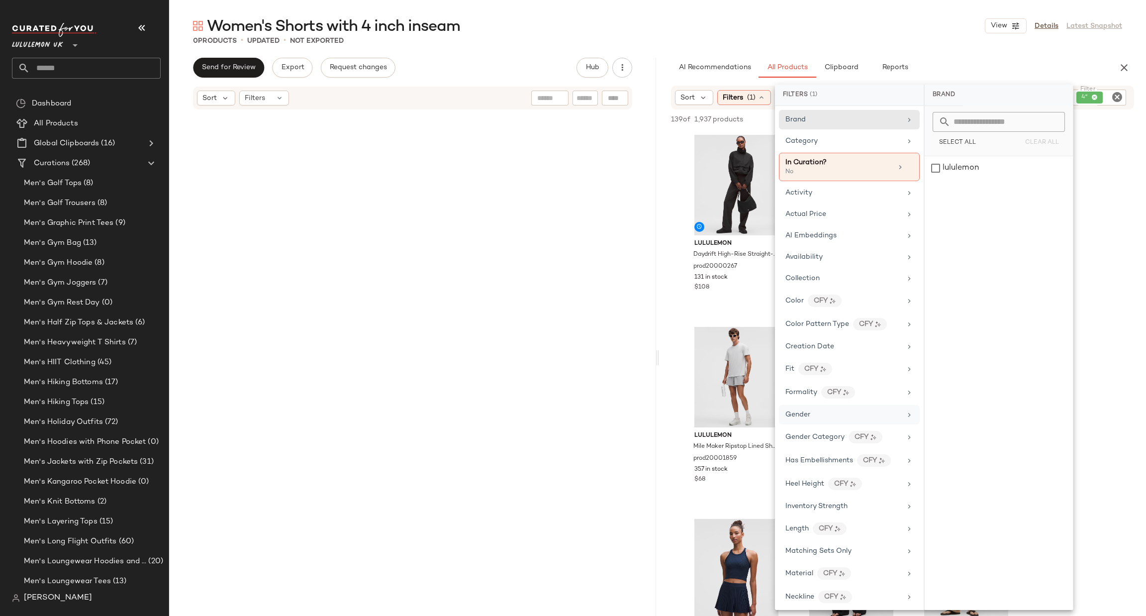
click at [836, 413] on div "Gender" at bounding box center [843, 414] width 116 height 10
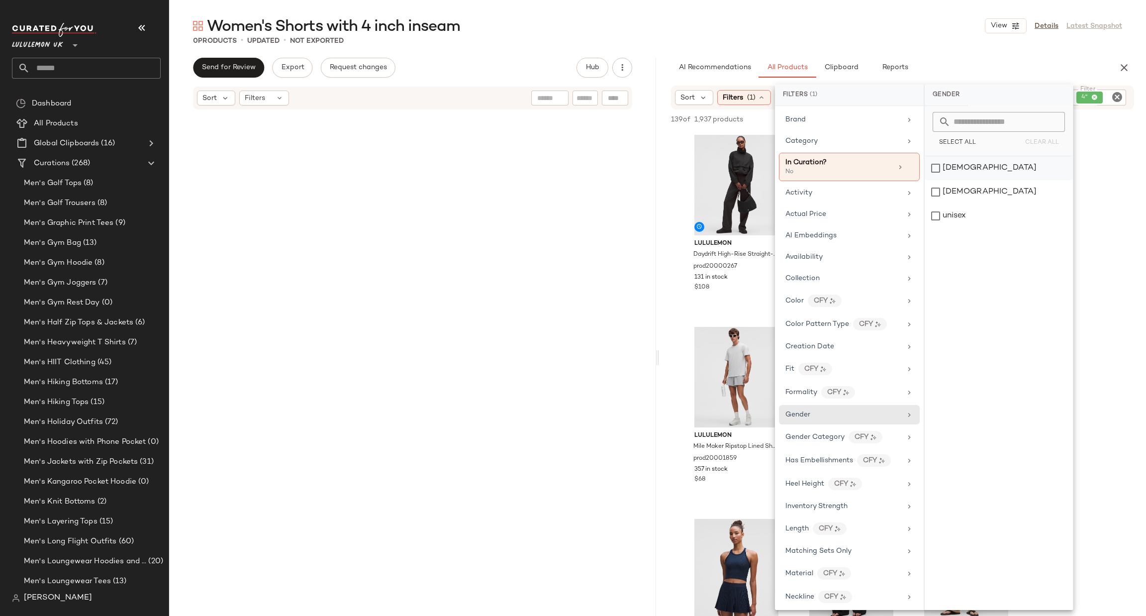
click at [959, 177] on div "female" at bounding box center [999, 168] width 148 height 24
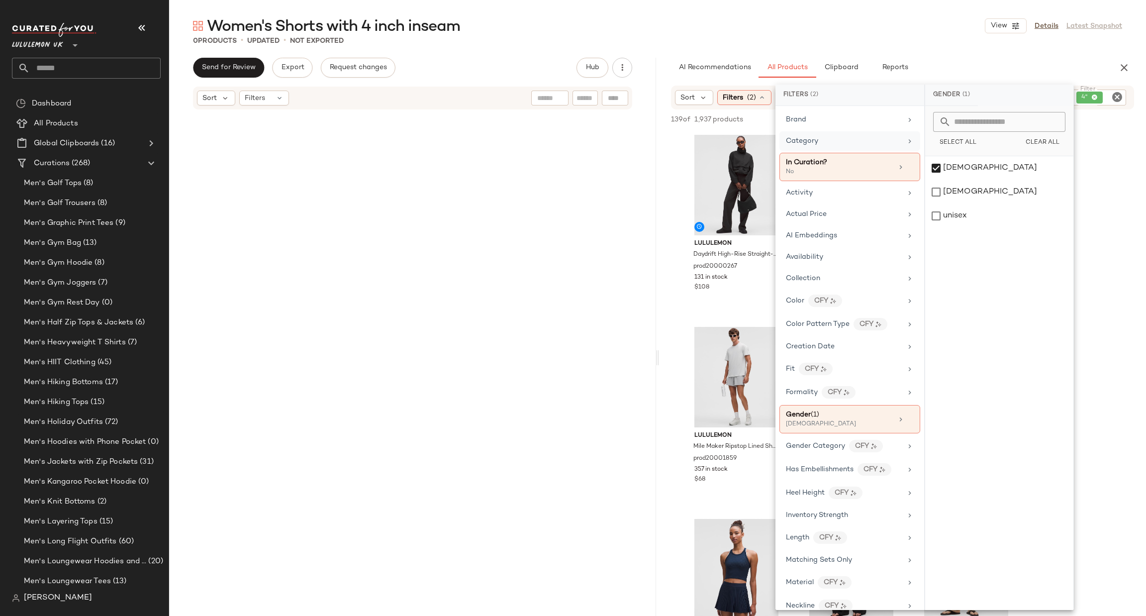
click at [859, 135] on div "Category" at bounding box center [849, 140] width 141 height 19
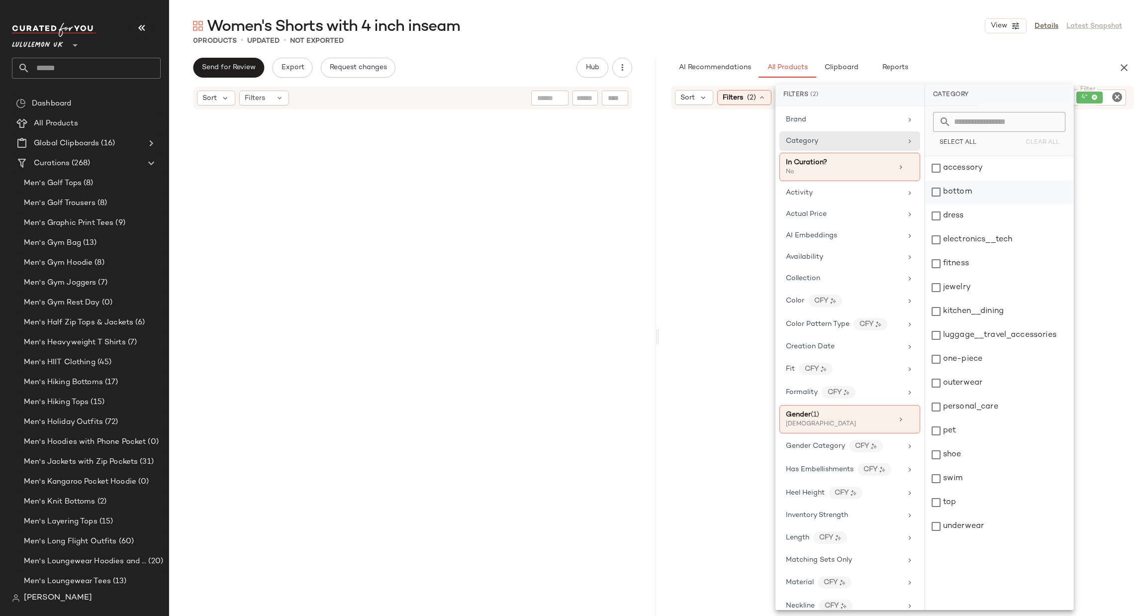
click at [977, 191] on div "bottom" at bounding box center [999, 192] width 148 height 24
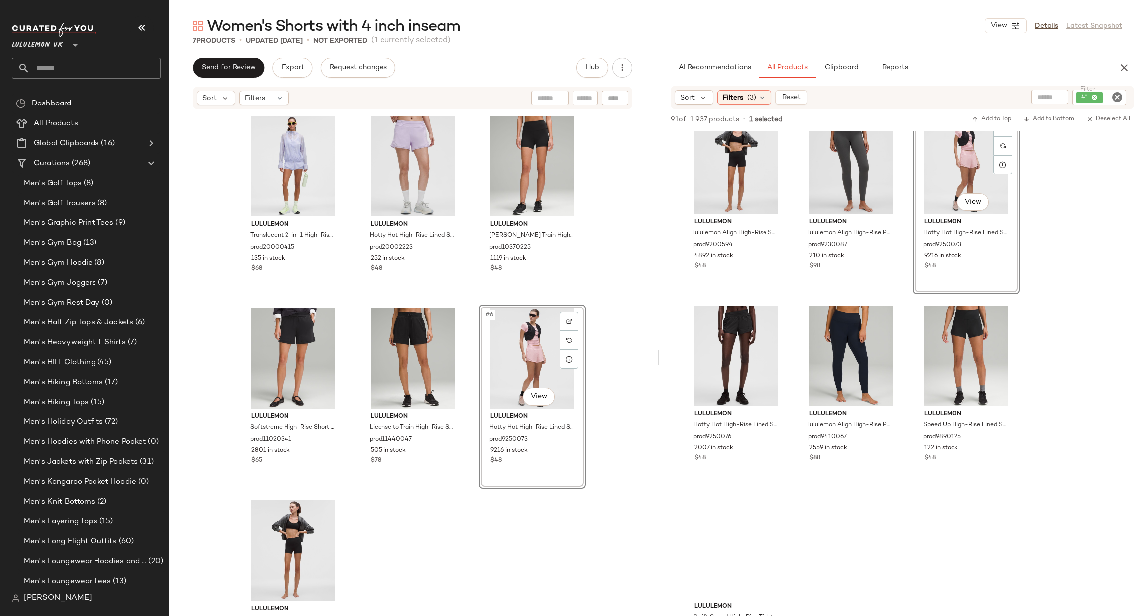
scroll to position [5521, 0]
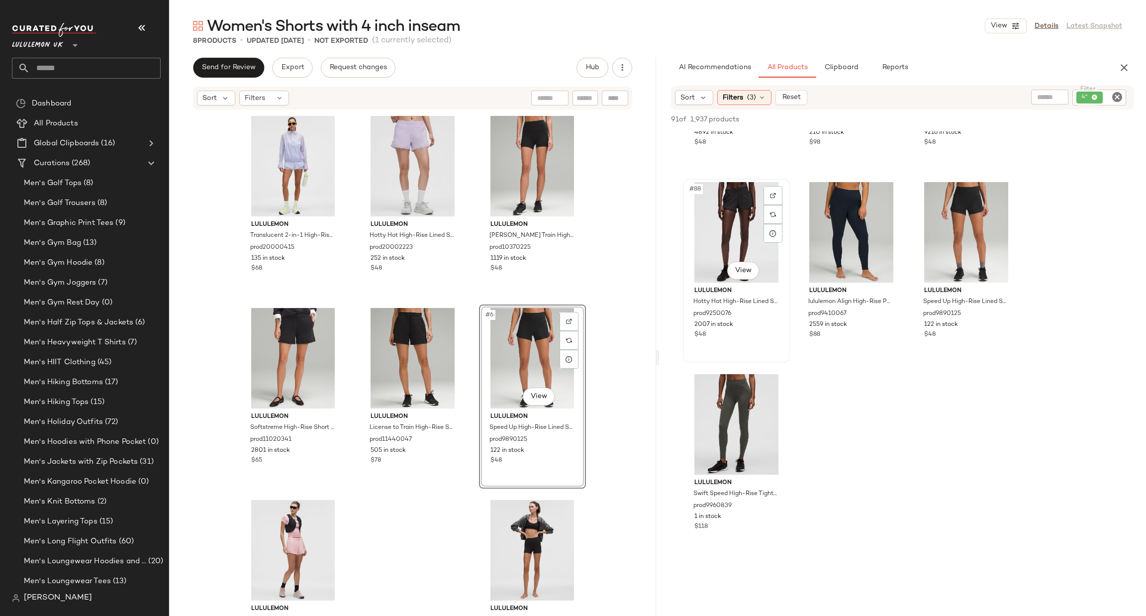
click at [738, 221] on div "#88 View" at bounding box center [736, 232] width 100 height 100
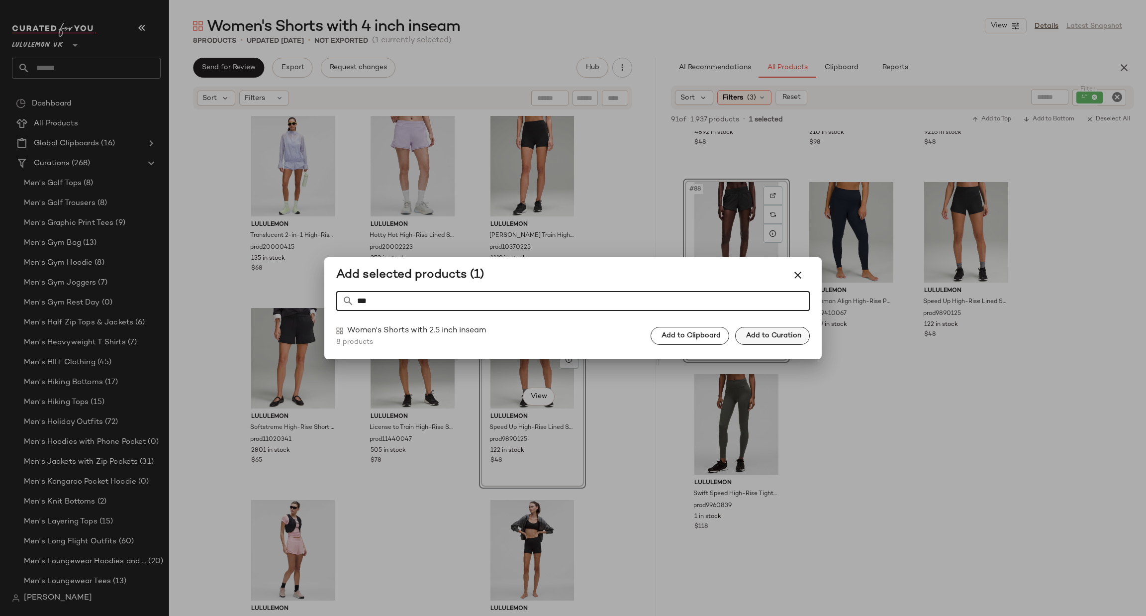
type input "***"
click at [771, 340] on button "Add to Curation" at bounding box center [772, 336] width 75 height 18
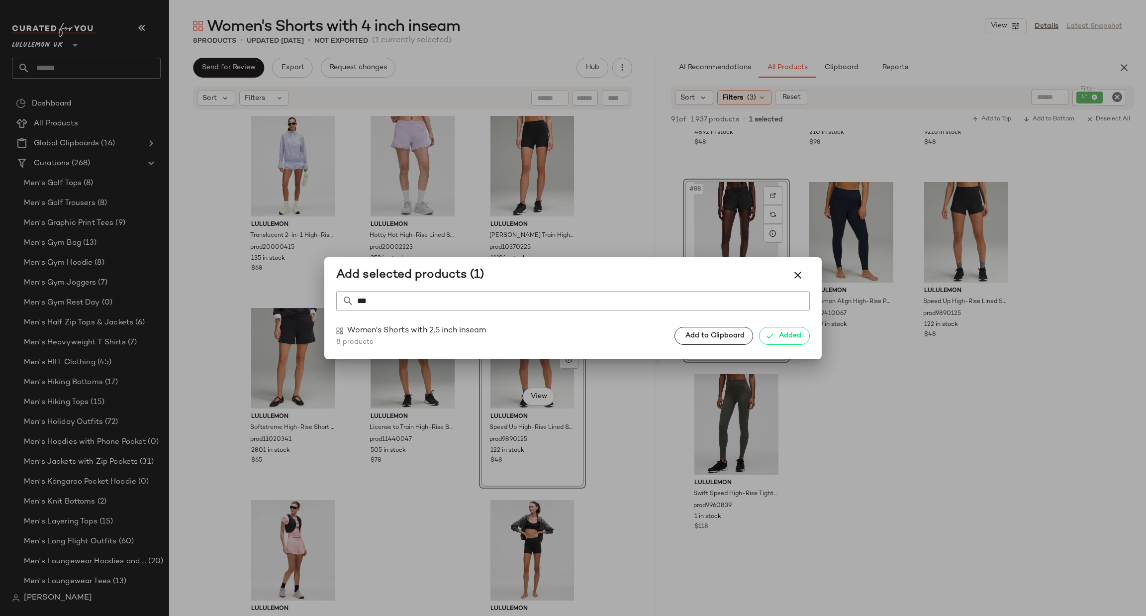
click at [856, 385] on div at bounding box center [573, 308] width 1146 height 616
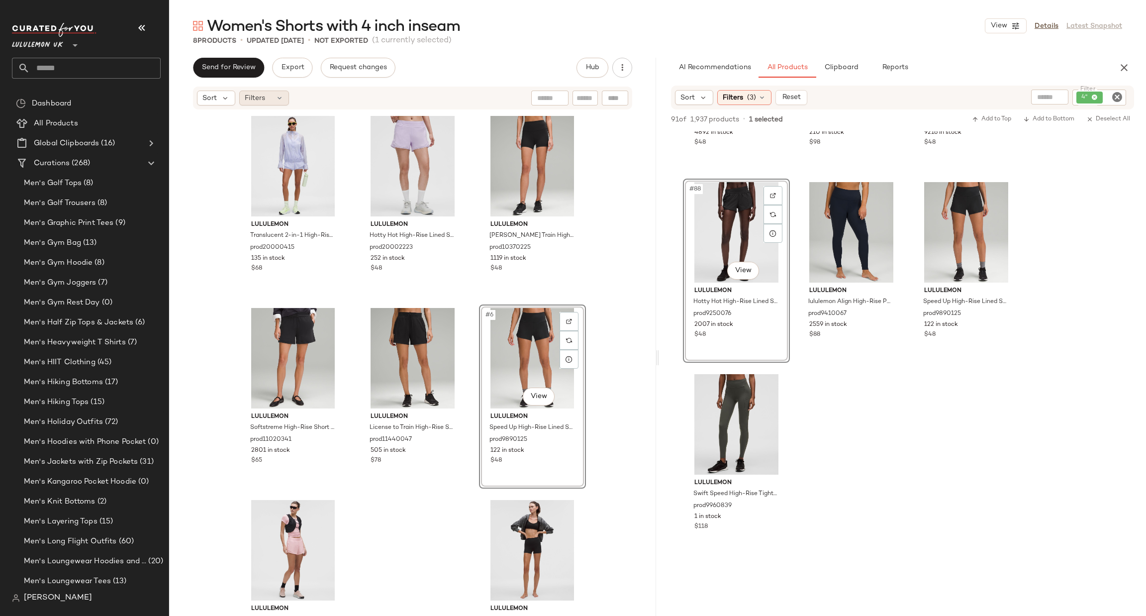
click at [257, 96] on span "Filters" at bounding box center [255, 98] width 20 height 10
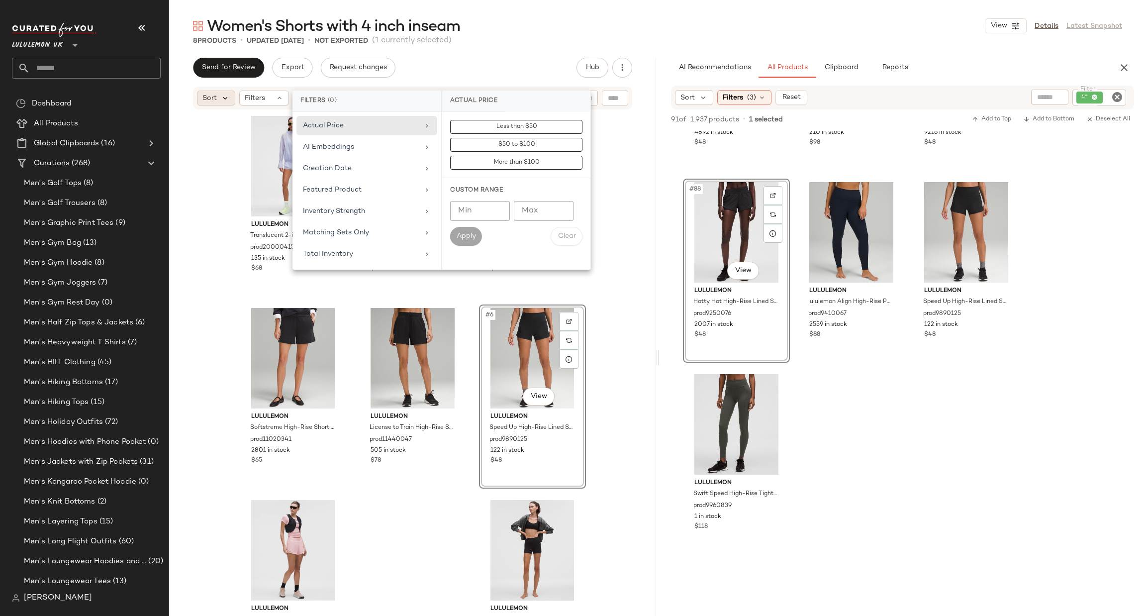
click at [225, 97] on icon at bounding box center [225, 98] width 9 height 9
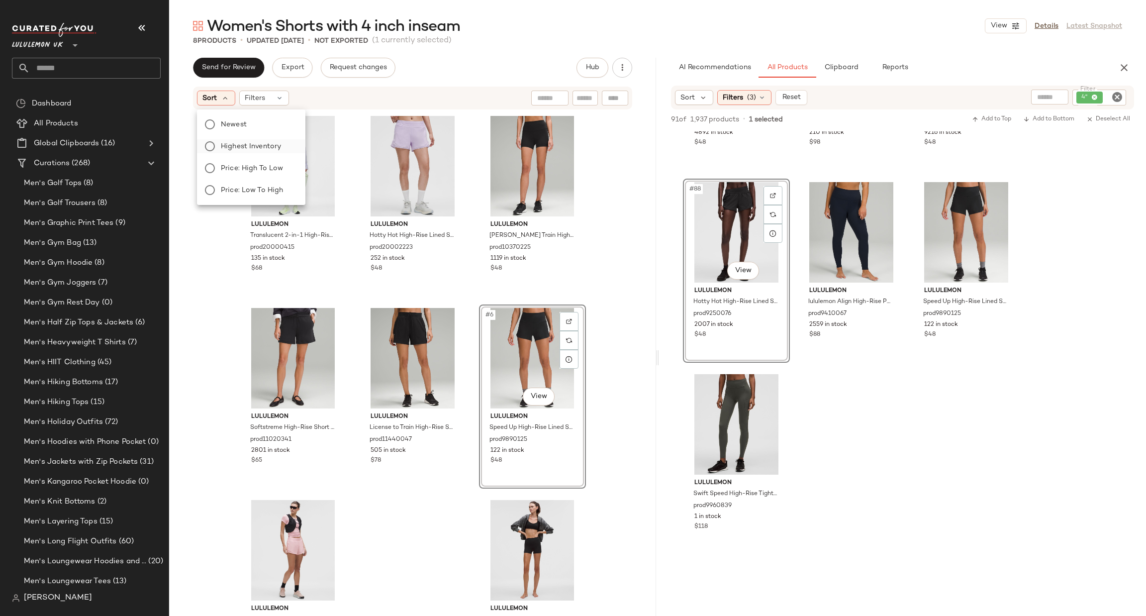
click at [258, 147] on span "Highest Inventory" at bounding box center [251, 146] width 60 height 10
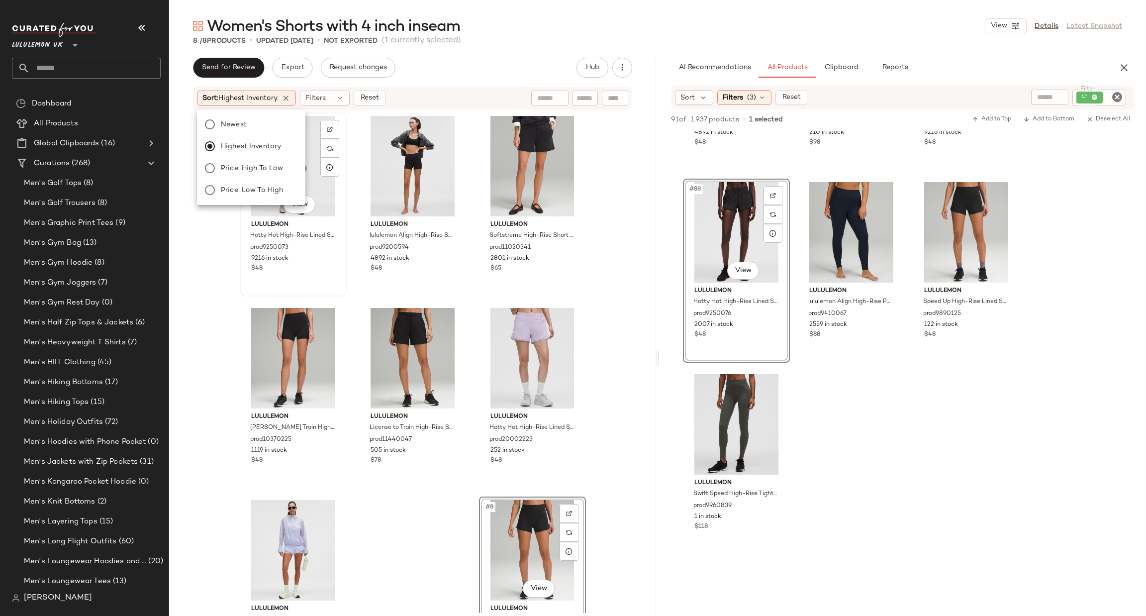
click at [315, 171] on div "#1 View" at bounding box center [293, 166] width 100 height 100
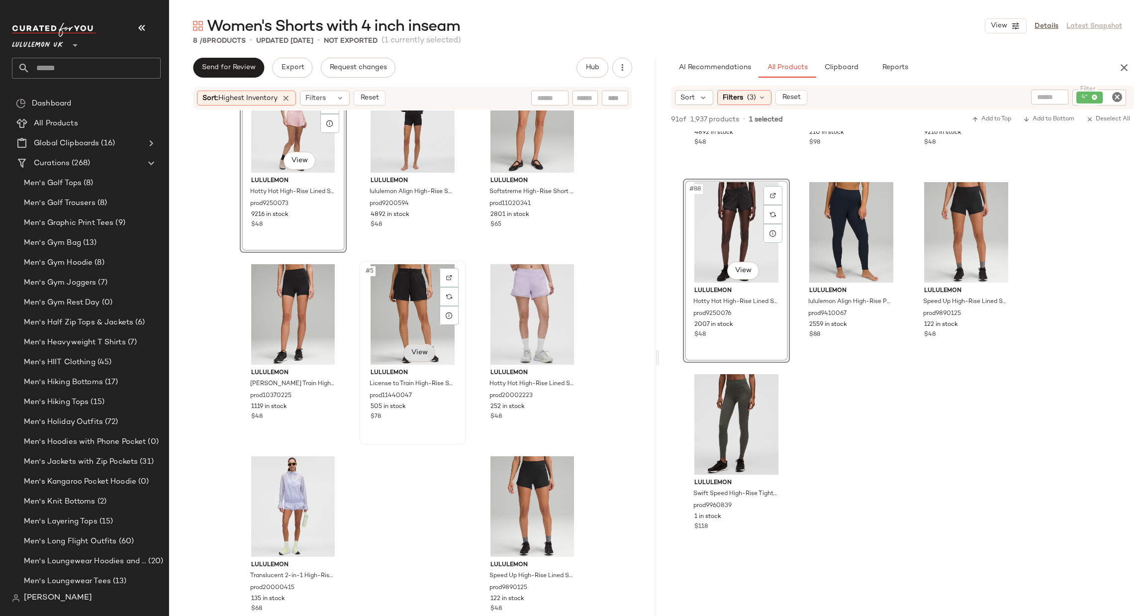
scroll to position [67, 0]
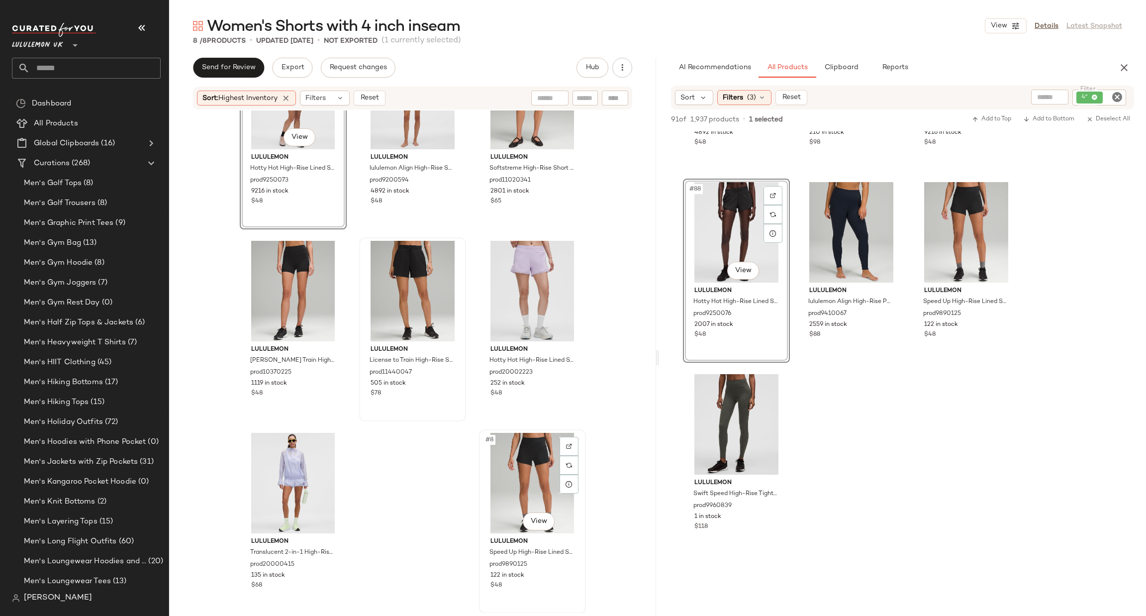
click at [512, 453] on div "#8 View" at bounding box center [532, 483] width 100 height 100
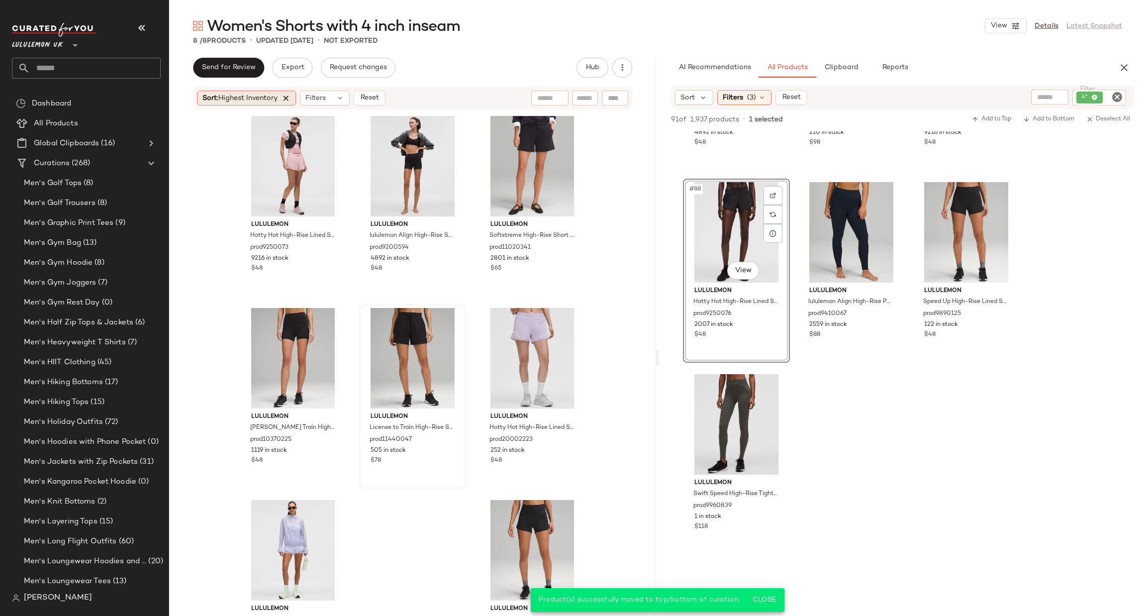
click at [285, 96] on icon at bounding box center [286, 98] width 9 height 9
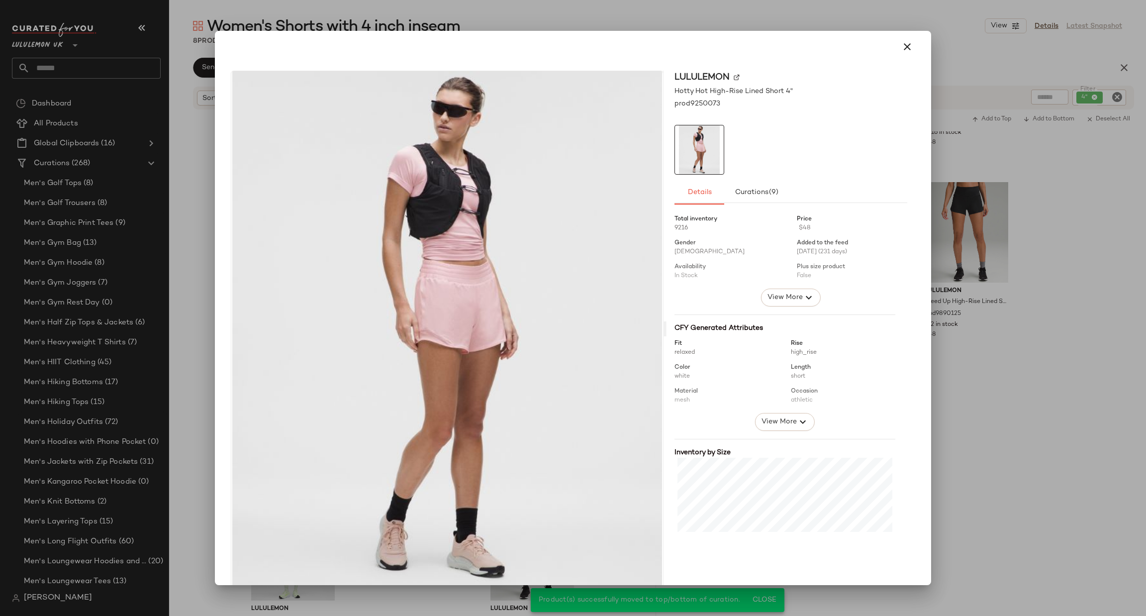
click at [1049, 398] on div at bounding box center [573, 308] width 1146 height 616
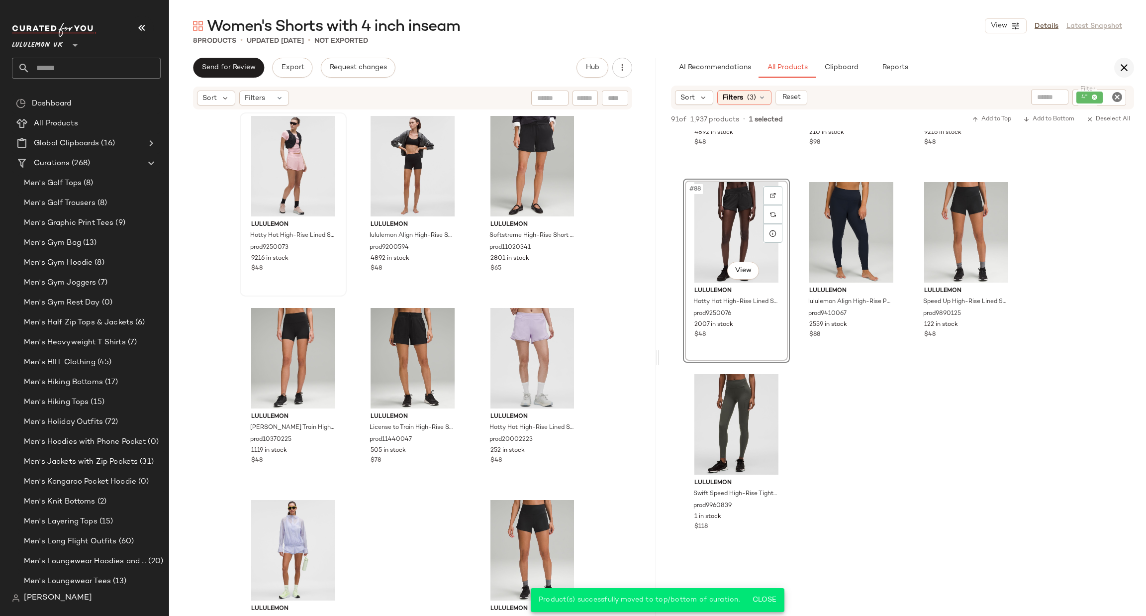
click at [1114, 68] on button "button" at bounding box center [1124, 68] width 20 height 20
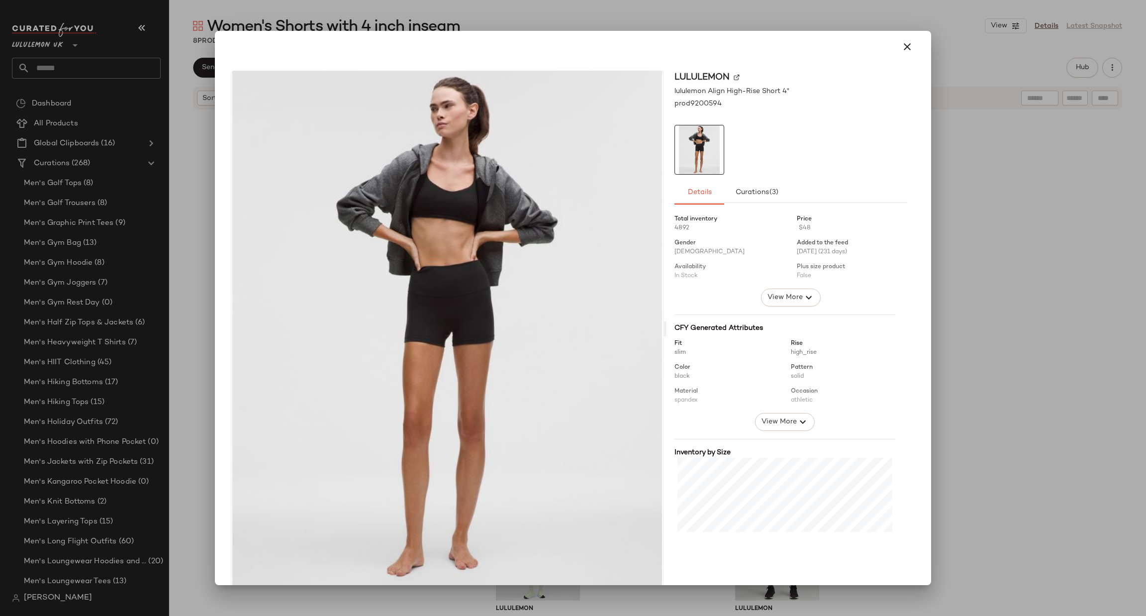
click at [1004, 285] on div at bounding box center [573, 308] width 1146 height 616
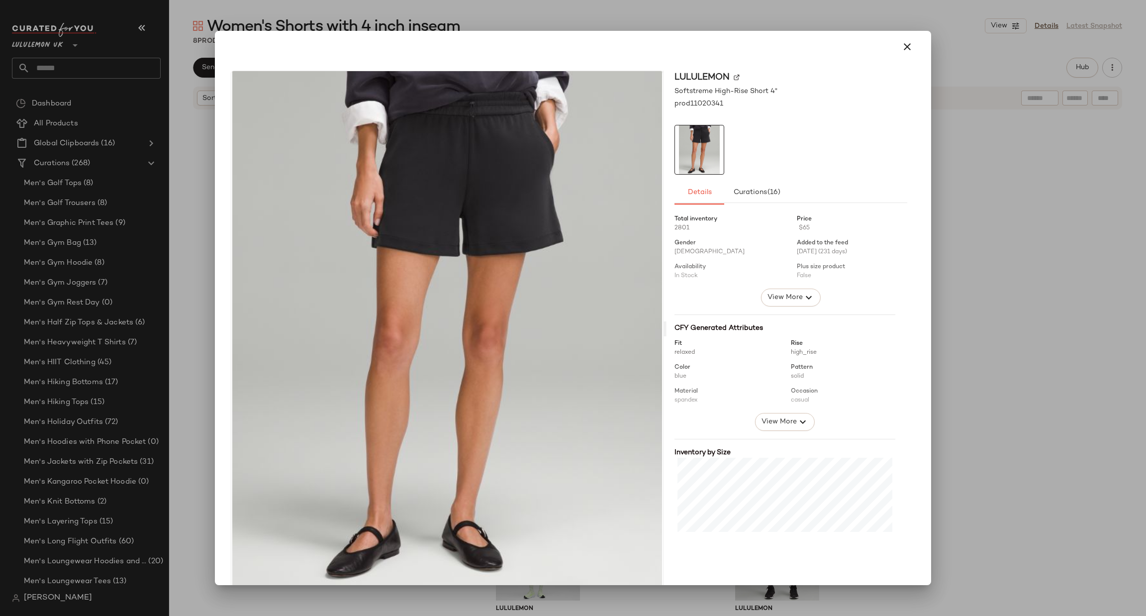
click at [961, 226] on div at bounding box center [573, 308] width 1146 height 616
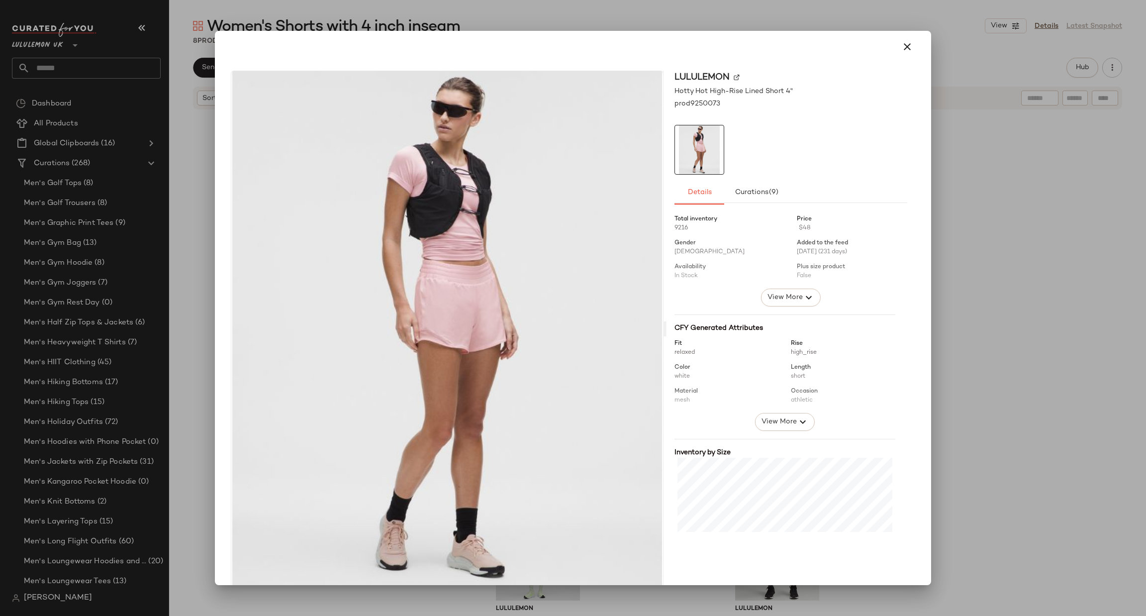
click at [984, 288] on div at bounding box center [573, 308] width 1146 height 616
drag, startPoint x: 966, startPoint y: 380, endPoint x: 904, endPoint y: 270, distance: 125.9
click at [953, 354] on div at bounding box center [573, 308] width 1146 height 616
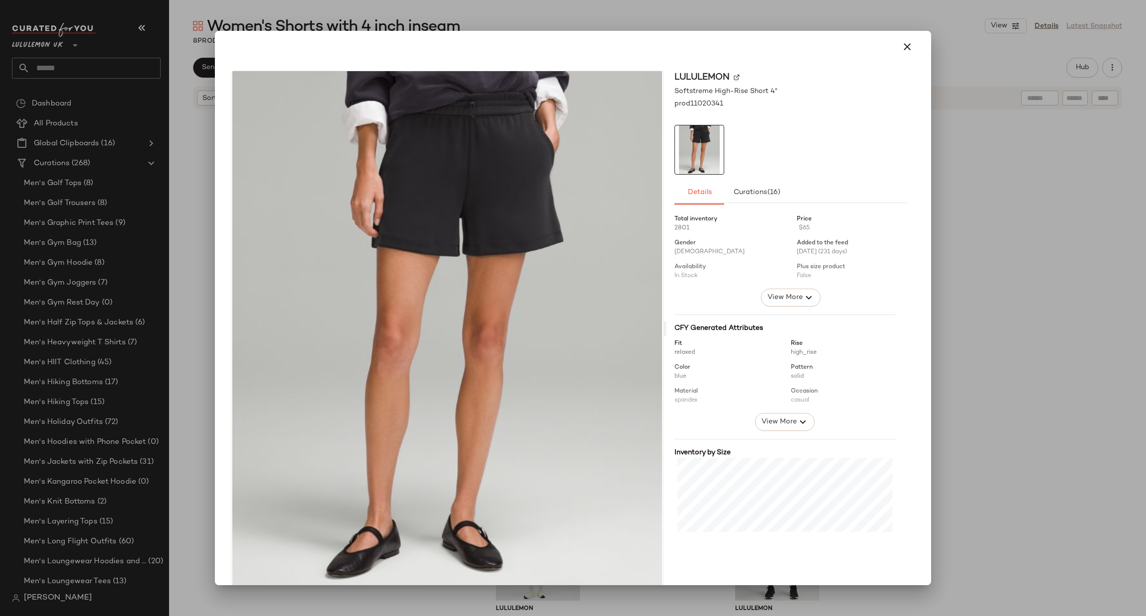
drag, startPoint x: 999, startPoint y: 351, endPoint x: 780, endPoint y: 217, distance: 256.3
click at [999, 350] on div at bounding box center [573, 308] width 1146 height 616
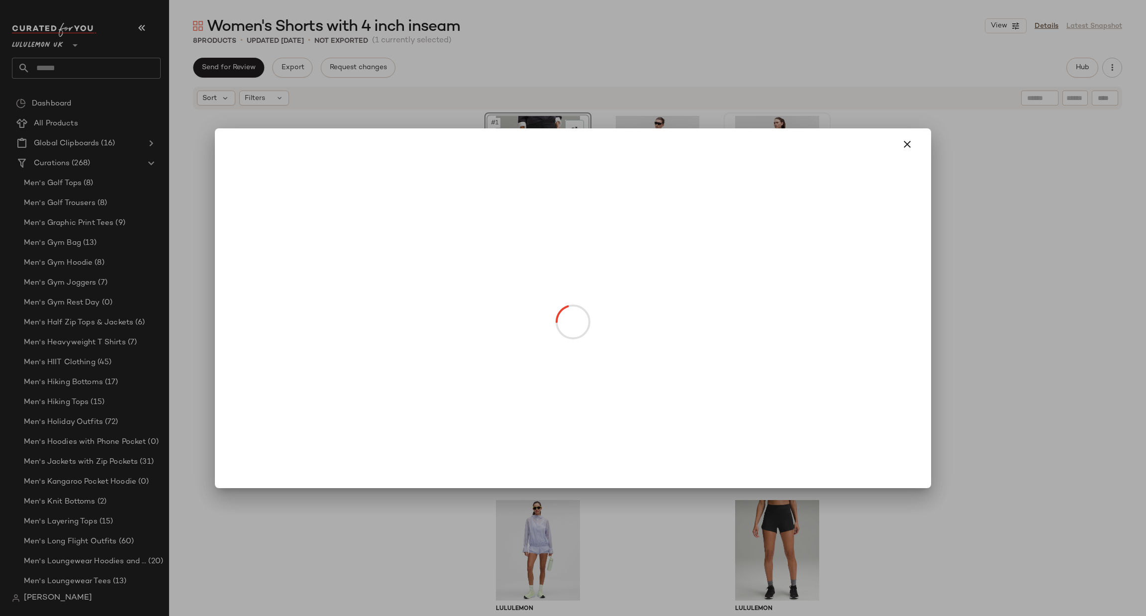
click at [550, 204] on body "Lululemon UK ** Dashboard All Products Global Clipboards (16) Curations (268) M…" at bounding box center [573, 308] width 1146 height 616
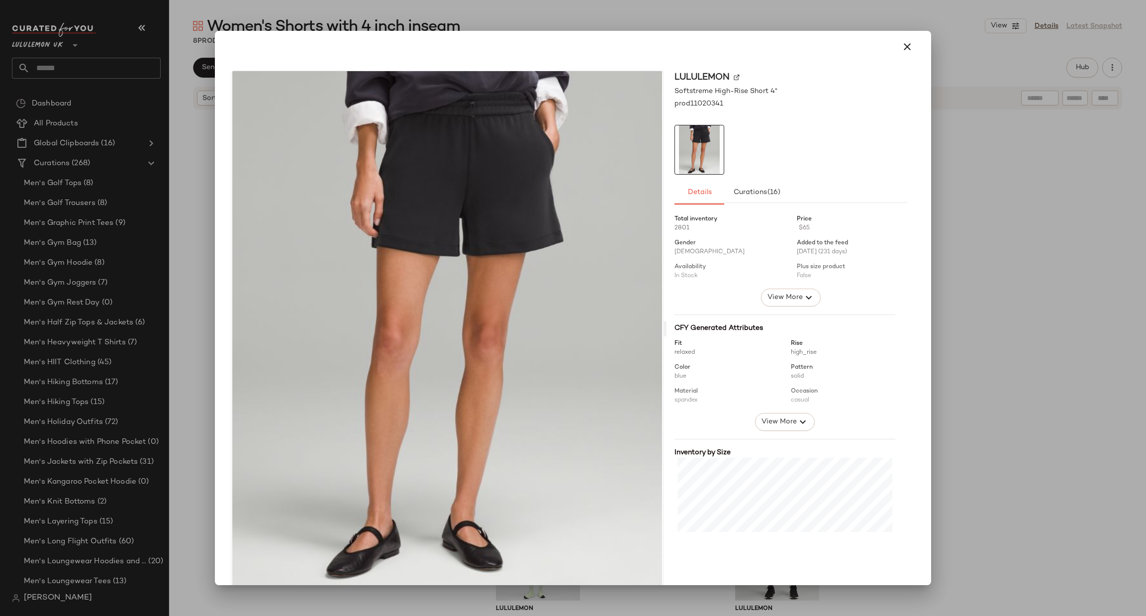
drag, startPoint x: 998, startPoint y: 497, endPoint x: 998, endPoint y: 490, distance: 6.5
click at [998, 496] on div at bounding box center [573, 308] width 1146 height 616
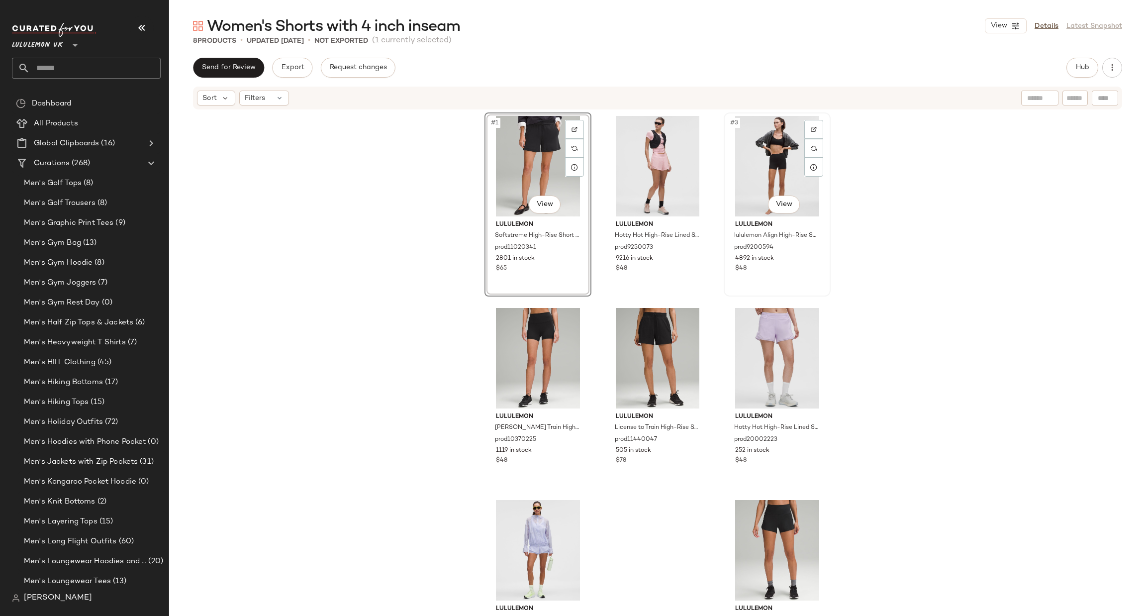
click at [778, 190] on div "#3 View" at bounding box center [777, 166] width 100 height 100
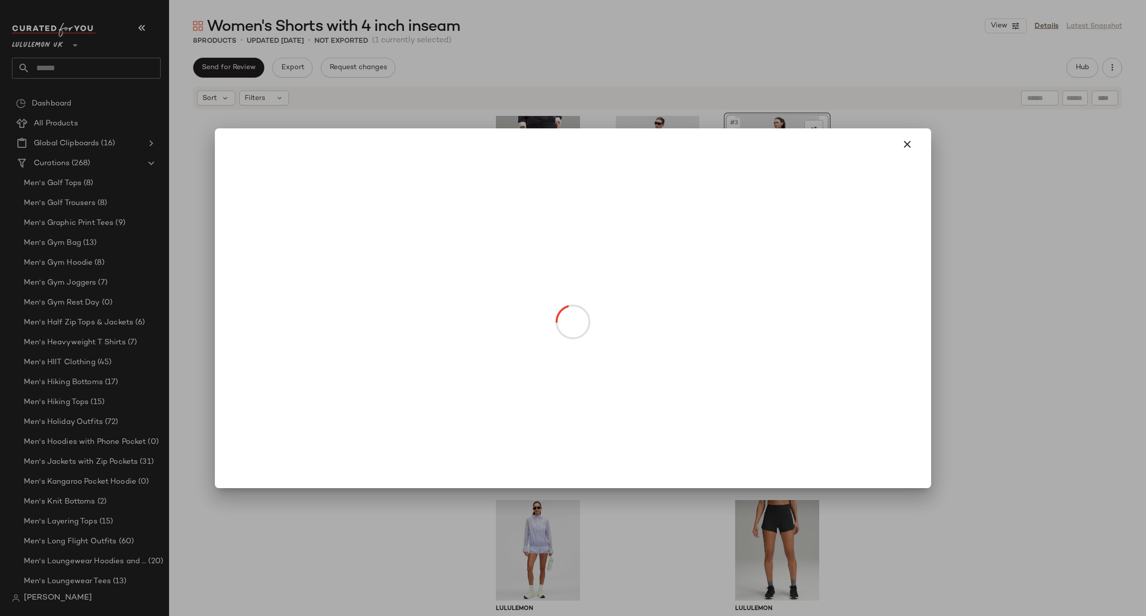
click at [778, 200] on body "Lululemon UK ** Dashboard All Products Global Clipboards (16) Curations (268) M…" at bounding box center [573, 308] width 1146 height 616
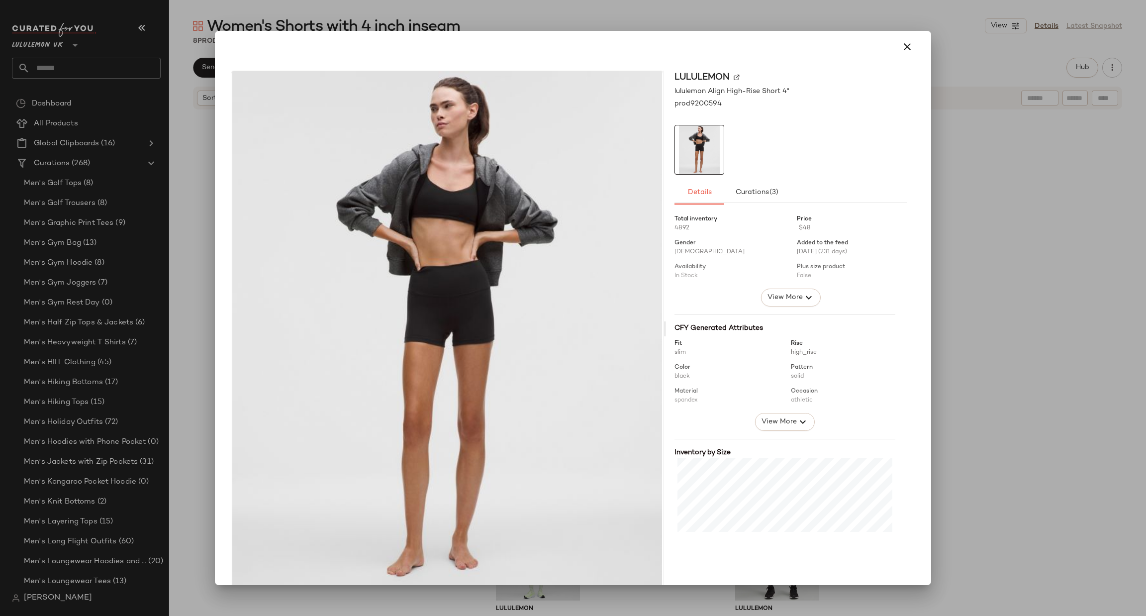
click at [995, 456] on div at bounding box center [573, 308] width 1146 height 616
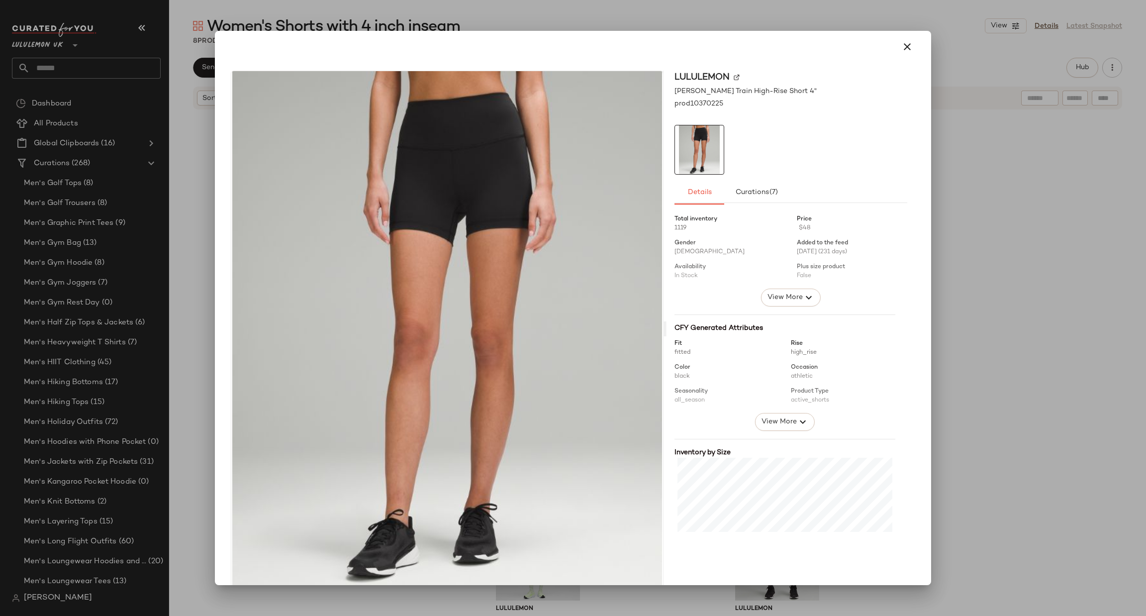
click at [1017, 364] on div at bounding box center [573, 308] width 1146 height 616
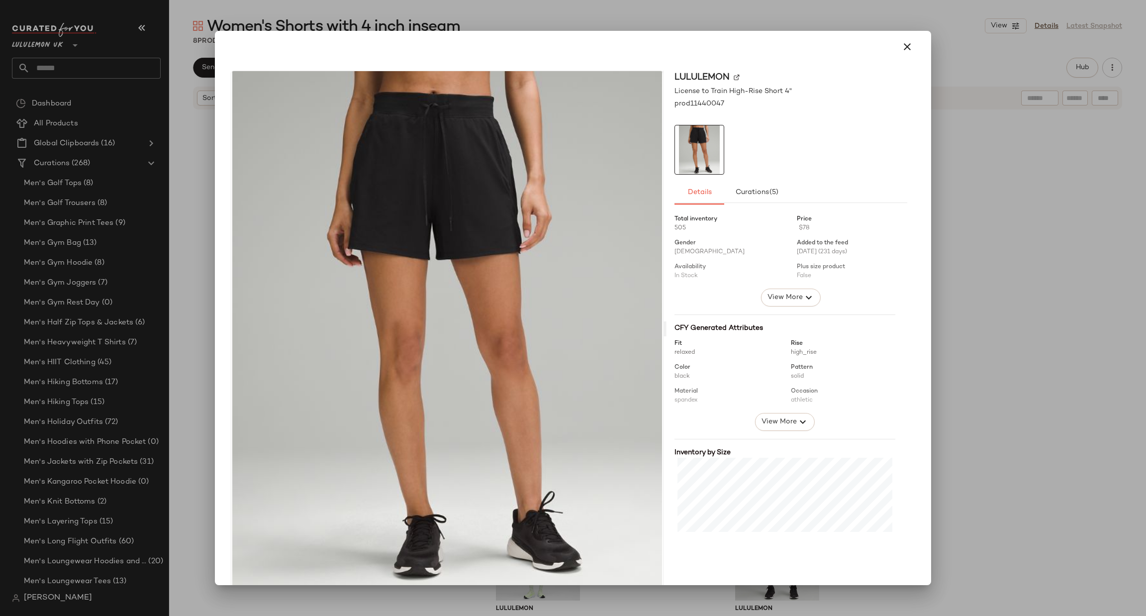
click at [1029, 298] on div at bounding box center [573, 308] width 1146 height 616
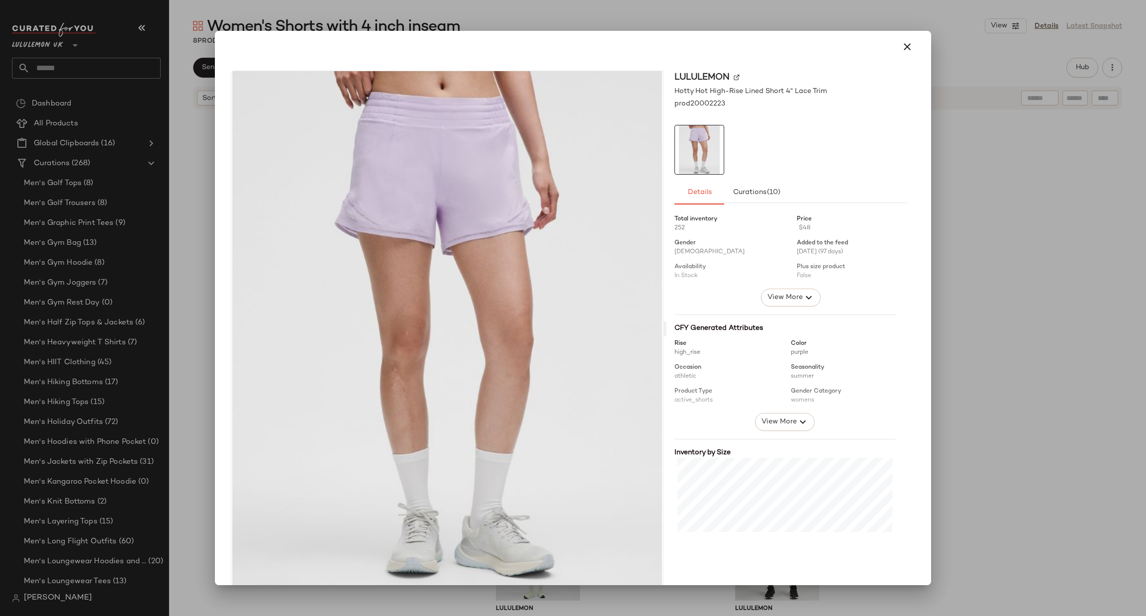
click at [957, 353] on div at bounding box center [573, 308] width 1146 height 616
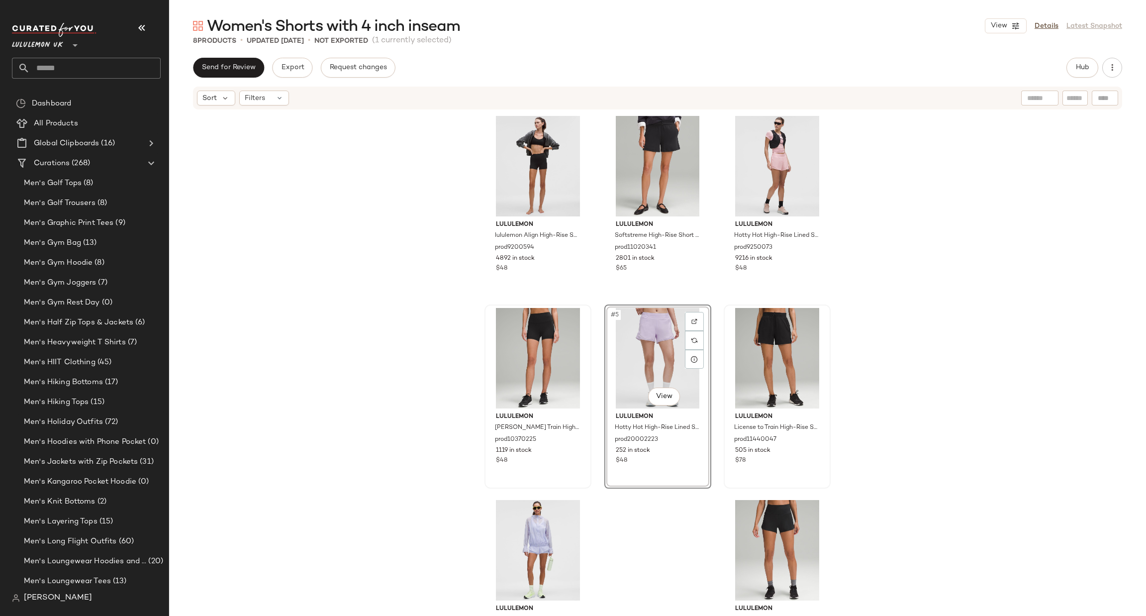
scroll to position [67, 0]
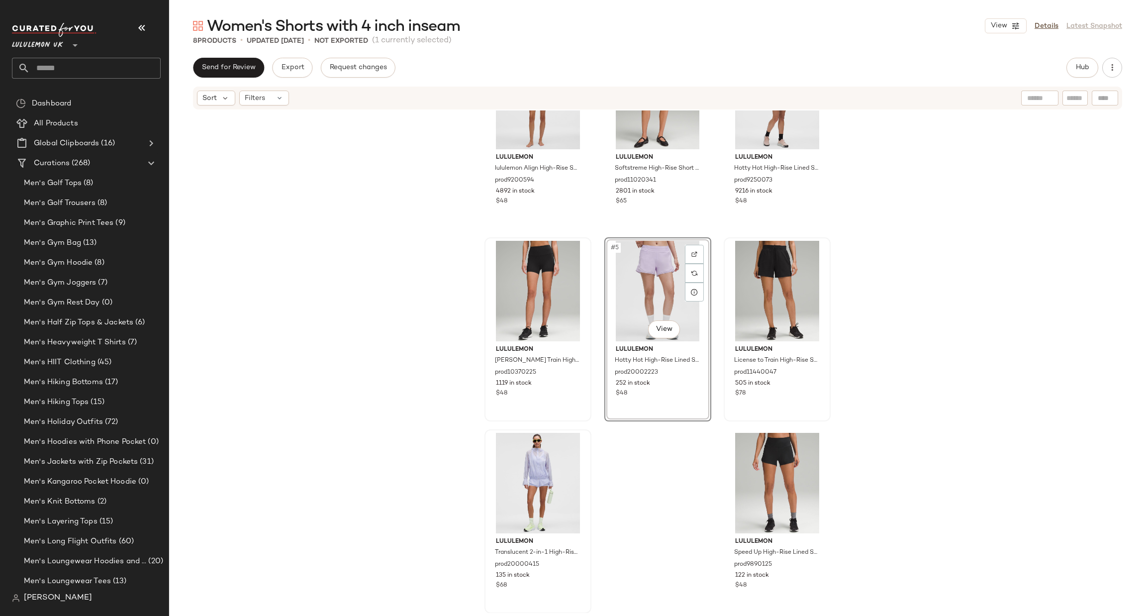
drag, startPoint x: 538, startPoint y: 522, endPoint x: 607, endPoint y: 508, distance: 70.5
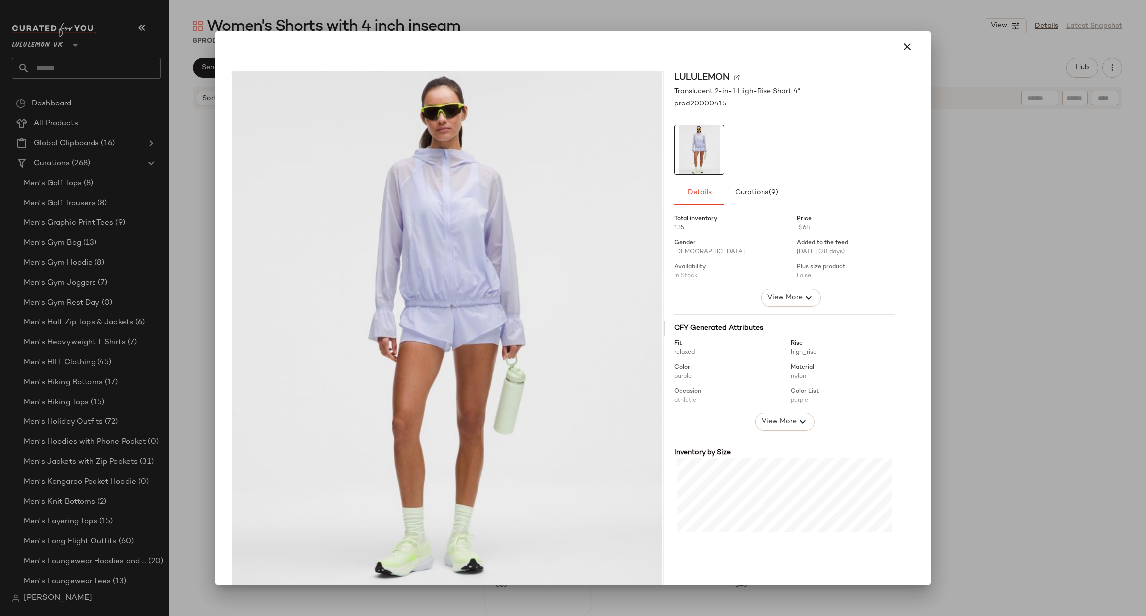
click at [960, 376] on div at bounding box center [573, 308] width 1146 height 616
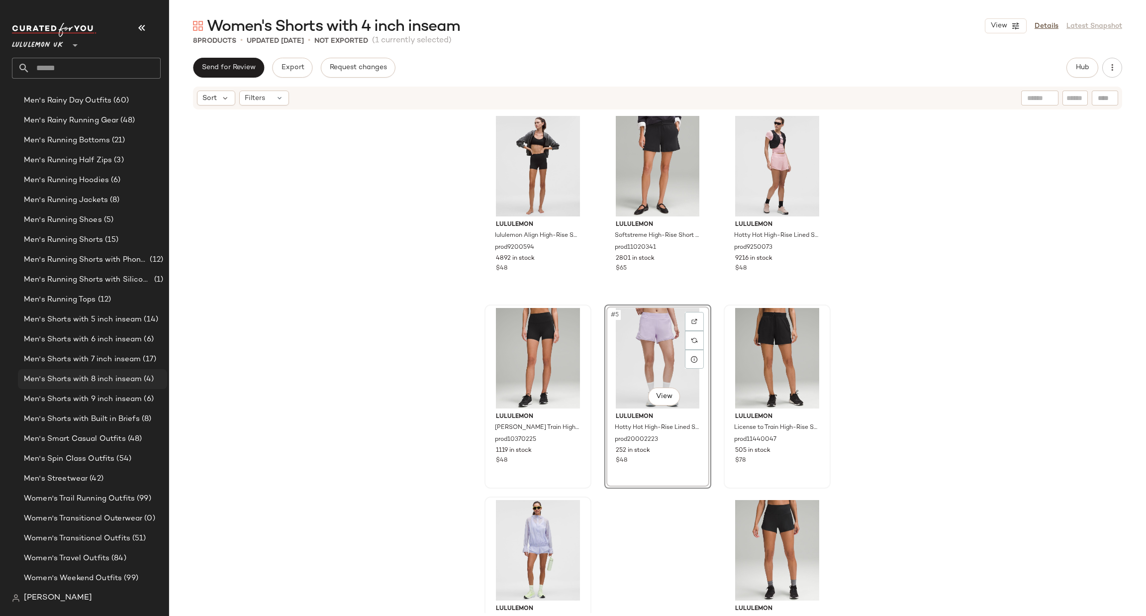
scroll to position [3682, 0]
click at [147, 302] on span "(14)" at bounding box center [150, 300] width 16 height 11
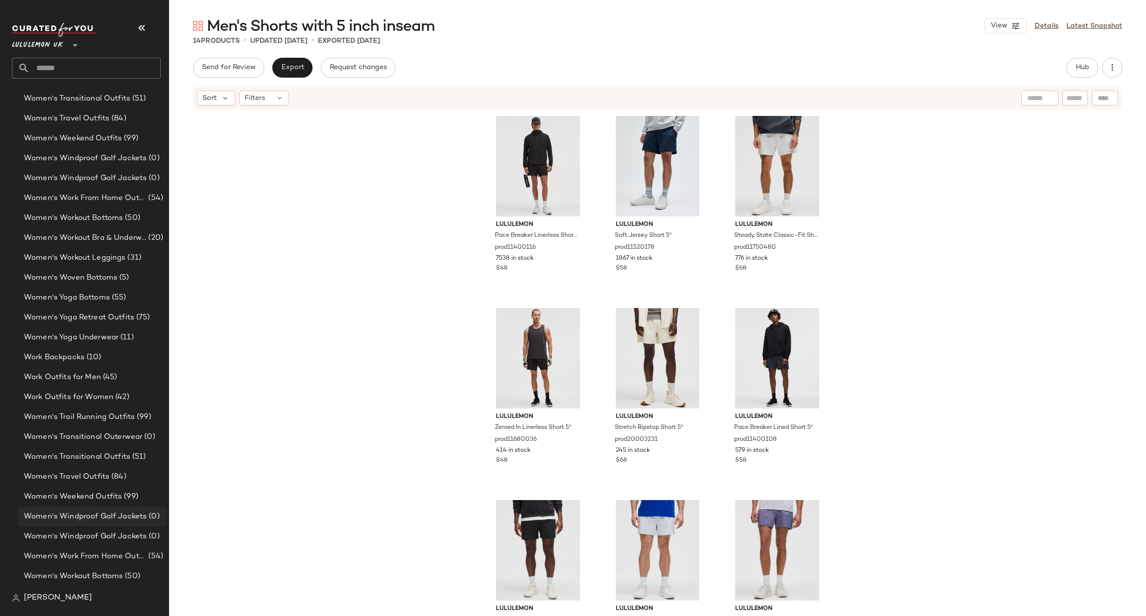
scroll to position [4280, 0]
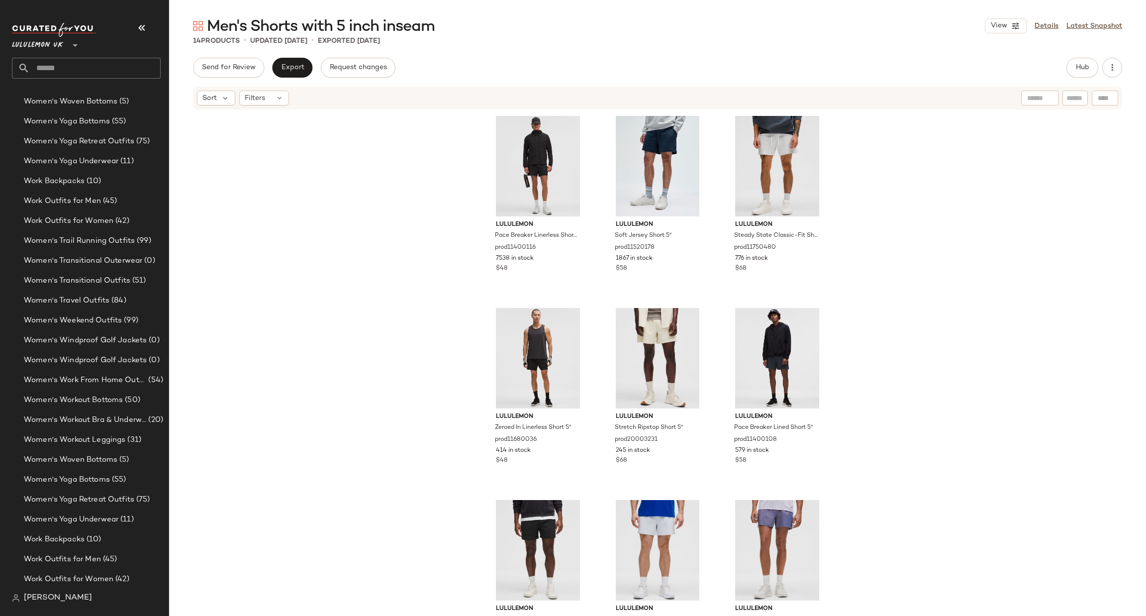
click at [94, 67] on input "text" at bounding box center [95, 68] width 131 height 21
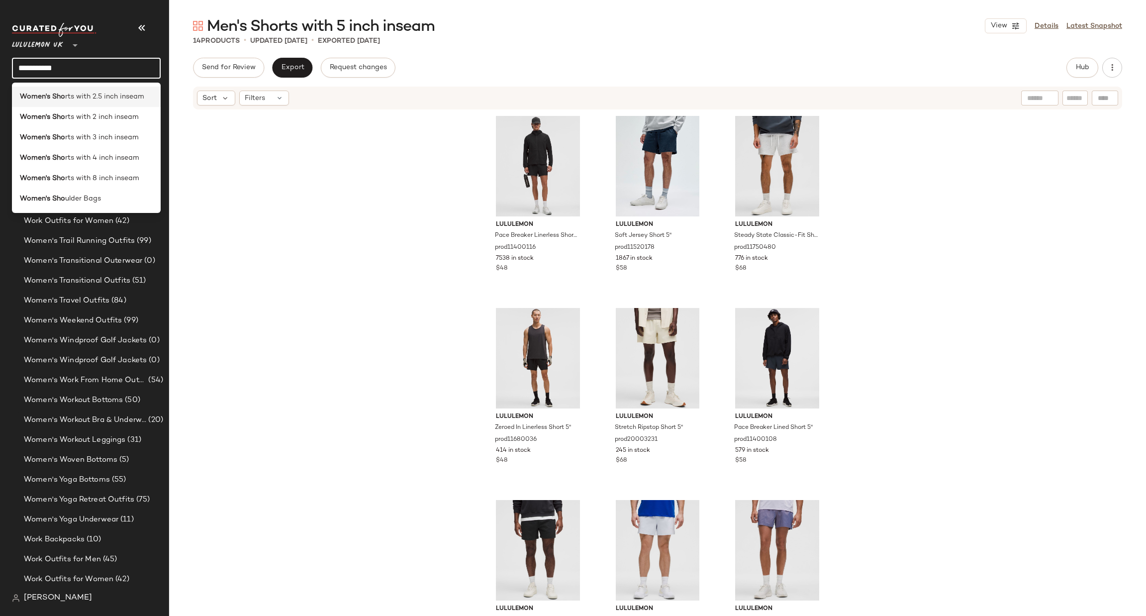
type input "**********"
click at [103, 94] on span "rts with 2.5 inch inseam" at bounding box center [104, 97] width 79 height 10
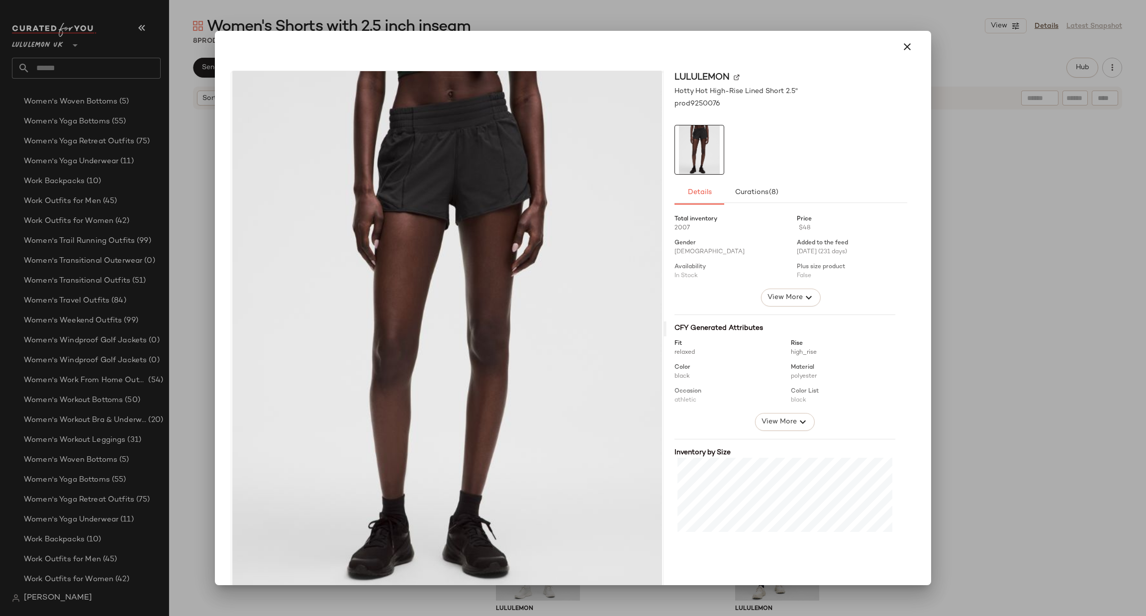
click at [1053, 248] on div at bounding box center [573, 308] width 1146 height 616
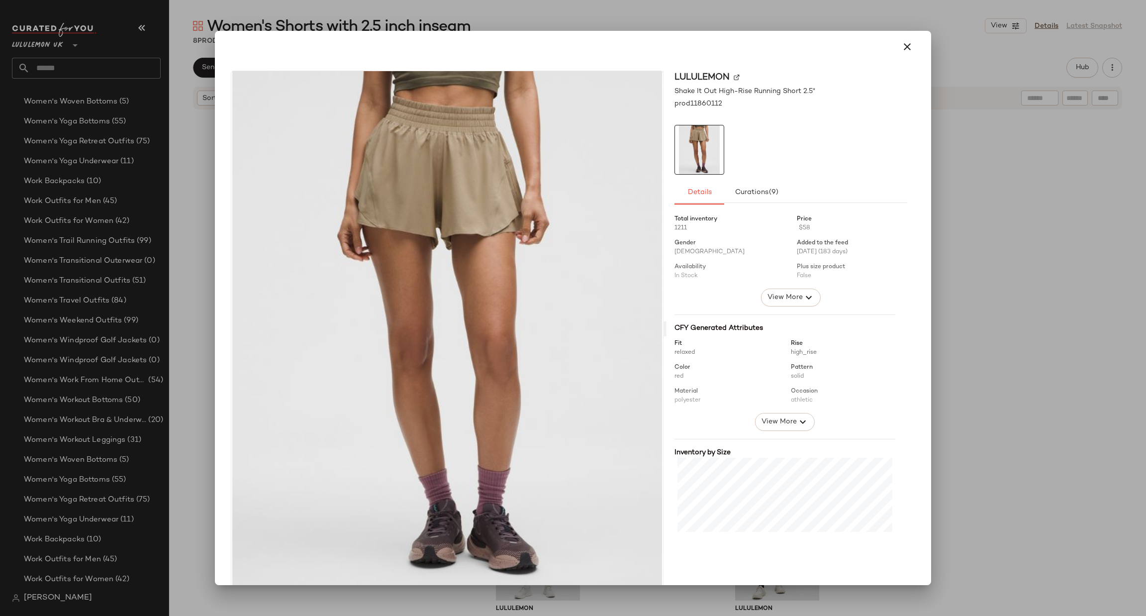
click at [1013, 254] on div at bounding box center [573, 308] width 1146 height 616
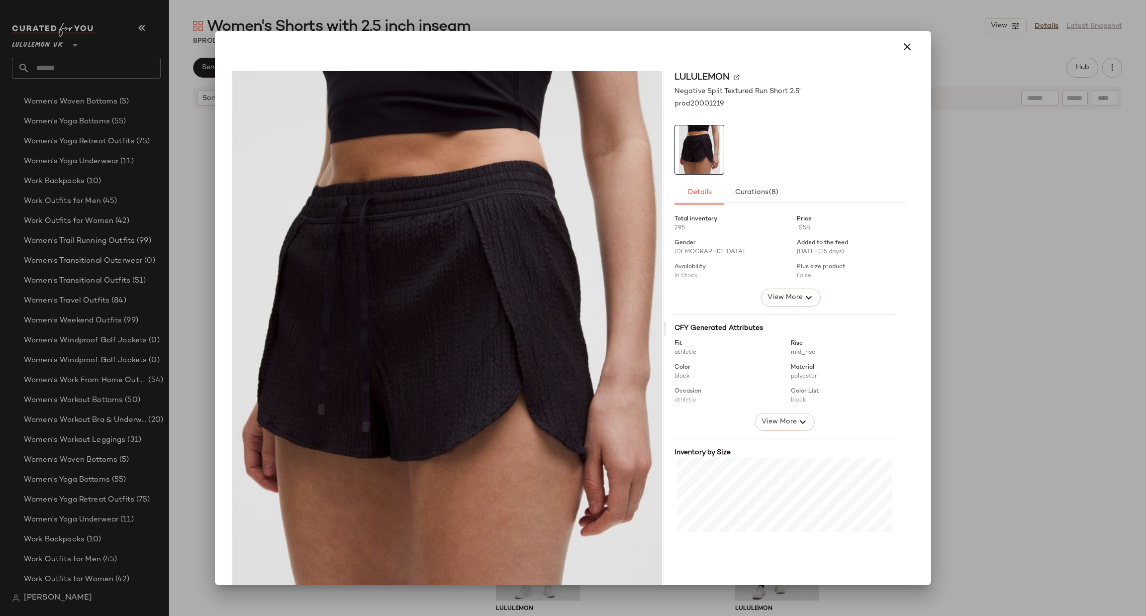
click at [986, 234] on div at bounding box center [573, 308] width 1146 height 616
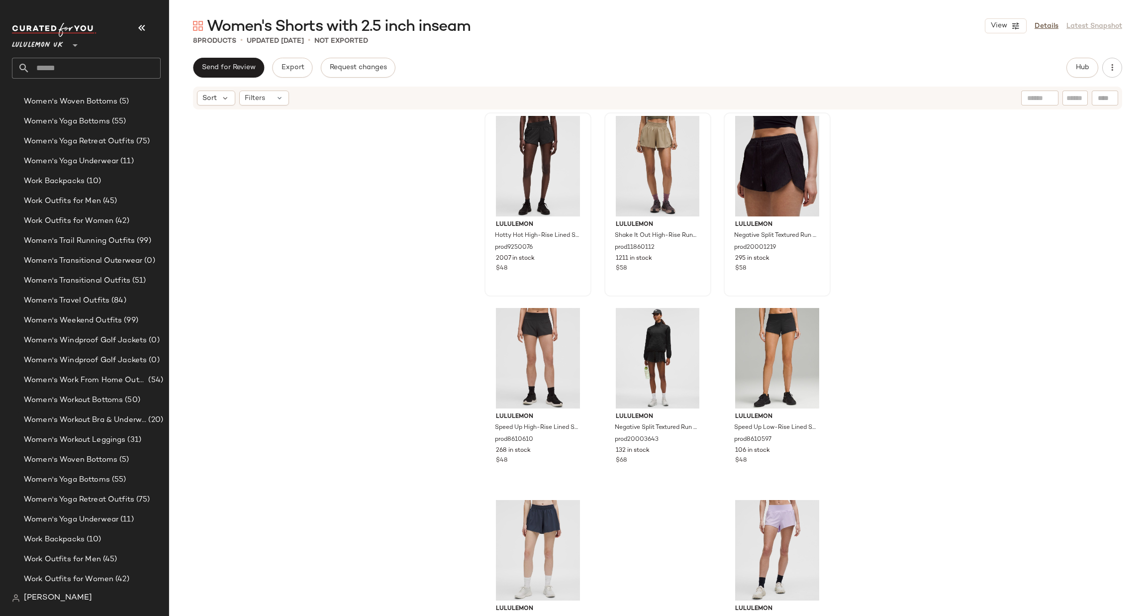
click at [74, 65] on input "text" at bounding box center [95, 68] width 131 height 21
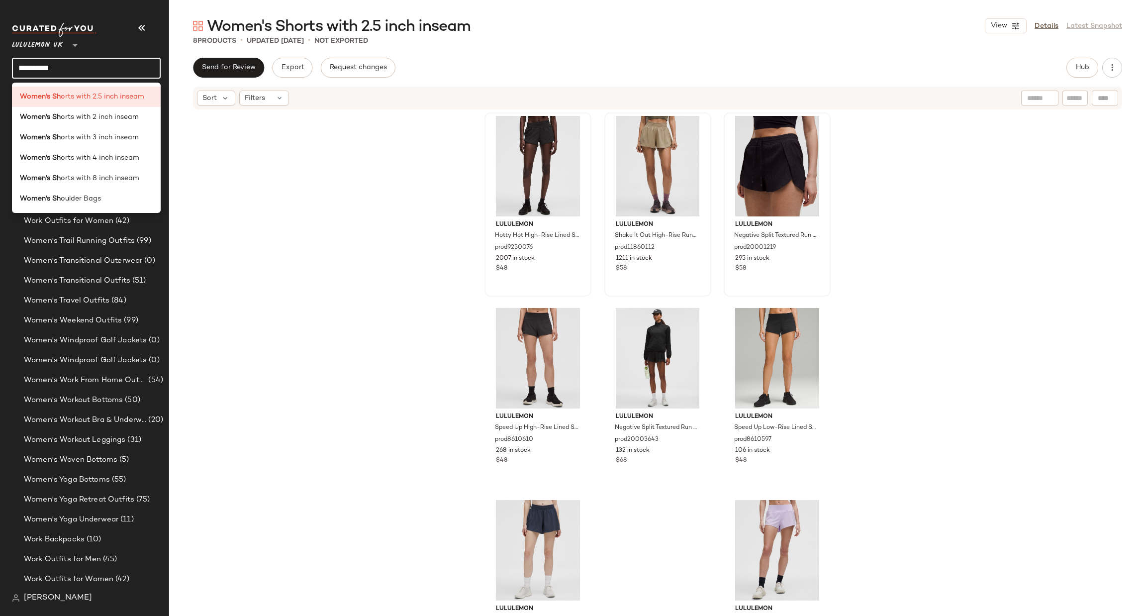
click at [74, 65] on input "**********" at bounding box center [86, 68] width 149 height 21
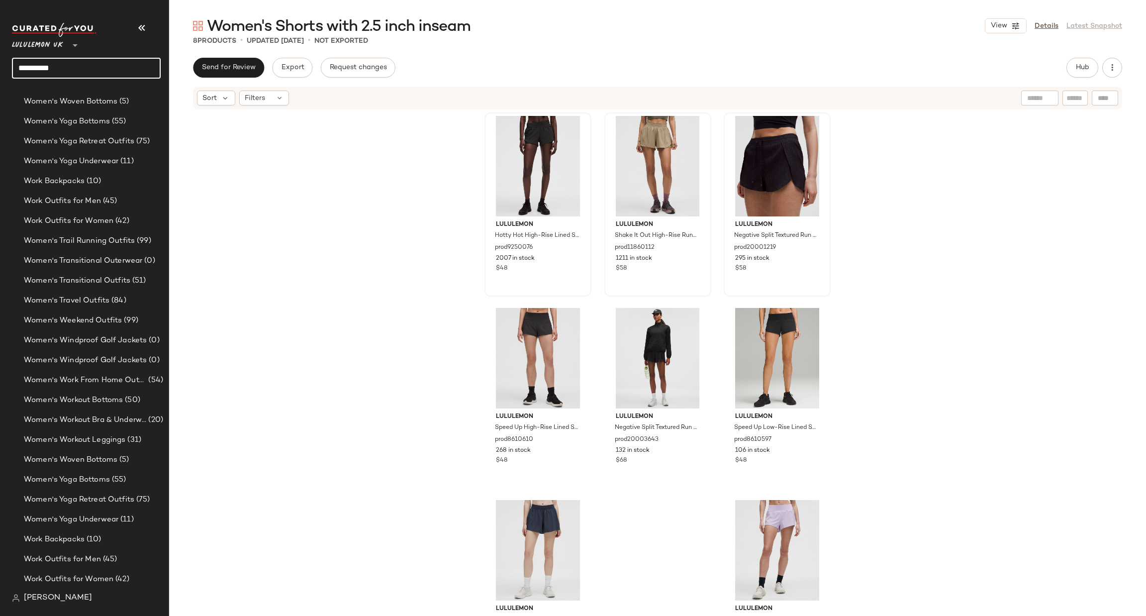
click at [74, 65] on input "**********" at bounding box center [86, 68] width 149 height 21
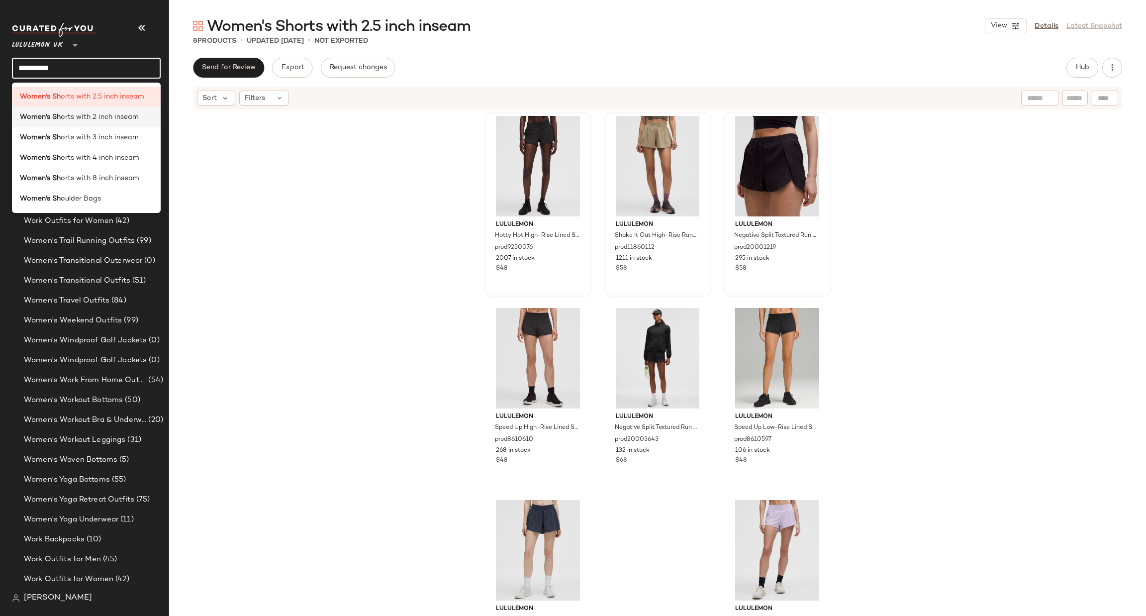
type input "**********"
click at [102, 116] on span "orts with 2 inch inseam" at bounding box center [100, 117] width 78 height 10
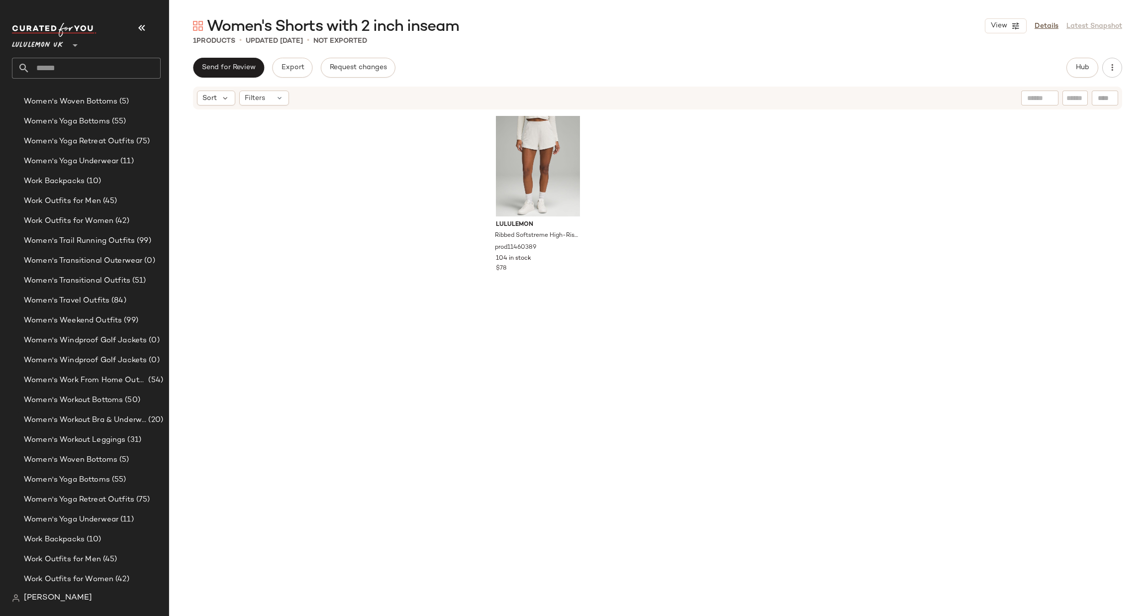
click at [79, 65] on input "text" at bounding box center [95, 68] width 131 height 21
paste input "**********"
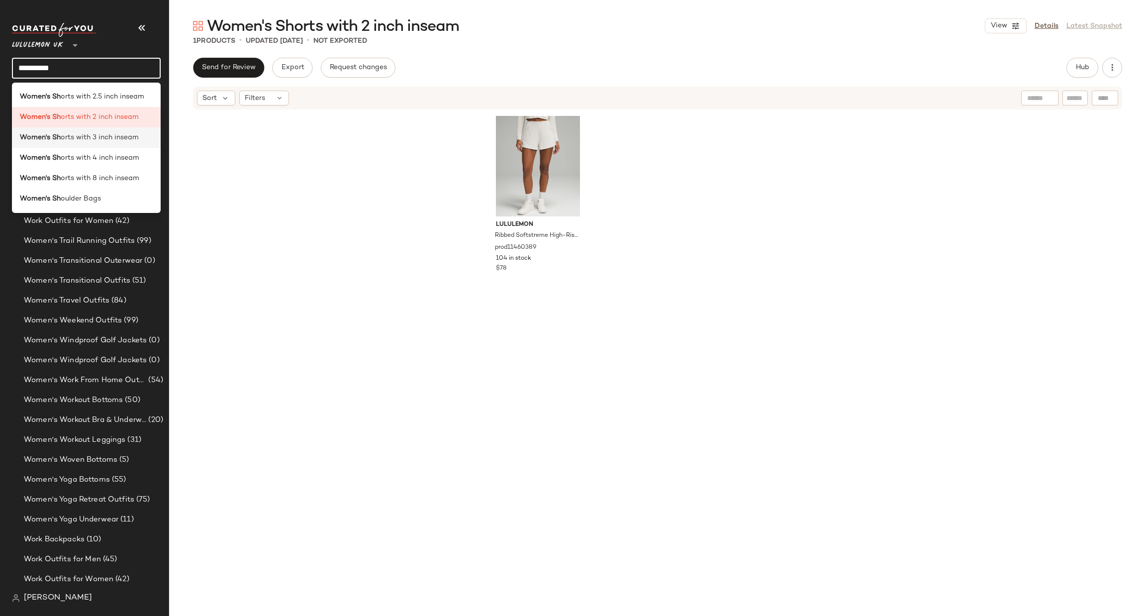
type input "**********"
click at [114, 132] on span "orts with 3 inch inseam" at bounding box center [100, 137] width 78 height 10
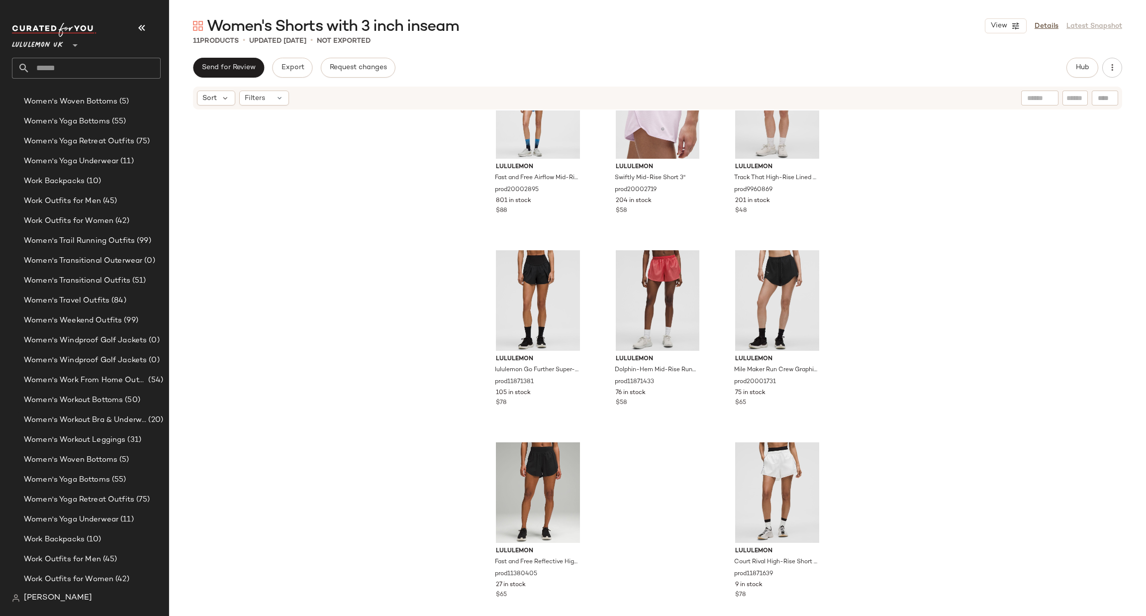
scroll to position [267, 0]
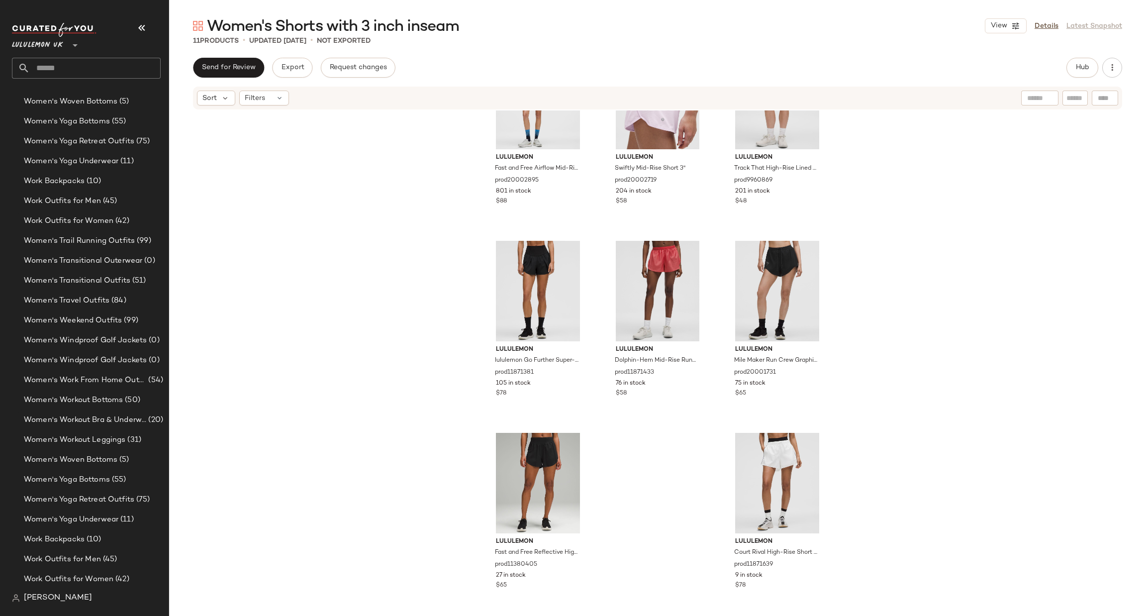
click at [131, 71] on input "text" at bounding box center [95, 68] width 131 height 21
paste input "**********"
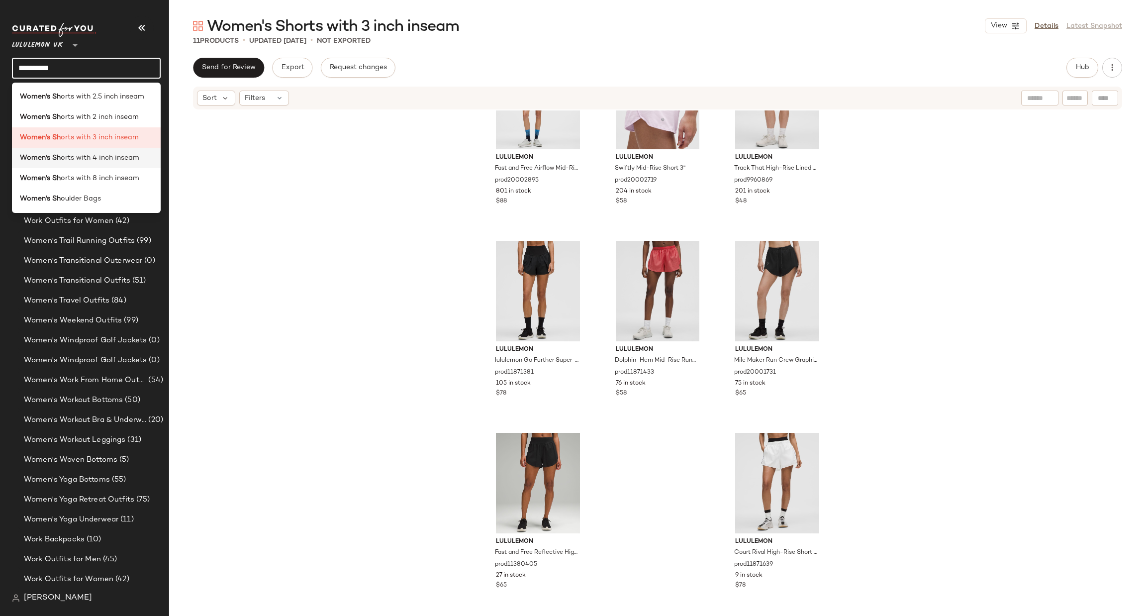
type input "**********"
click at [129, 162] on span "orts with 4 inch inseam" at bounding box center [100, 158] width 79 height 10
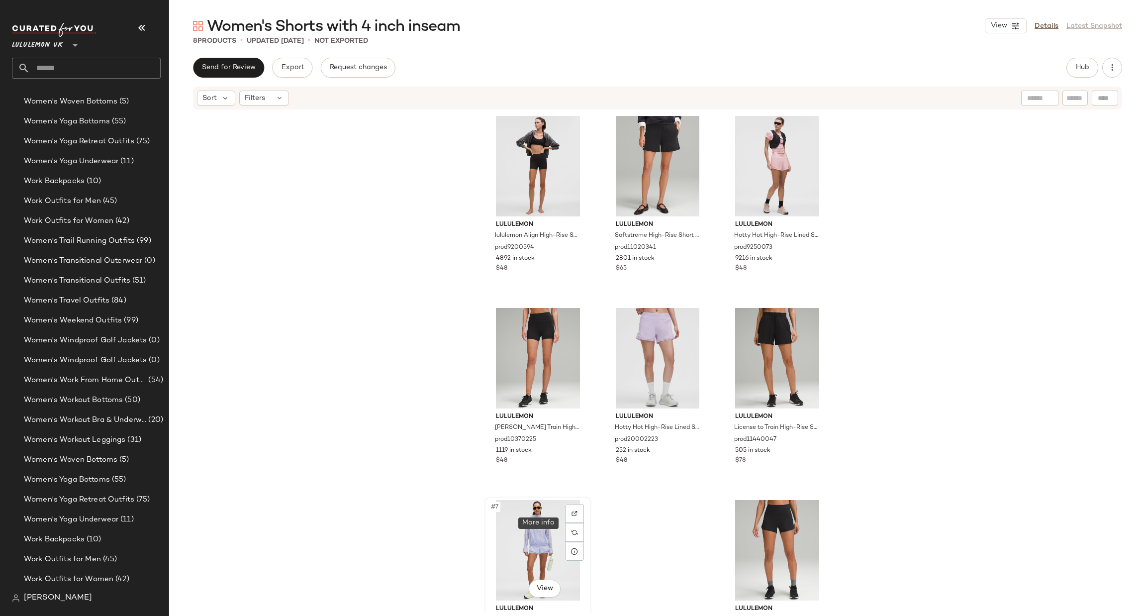
scroll to position [67, 0]
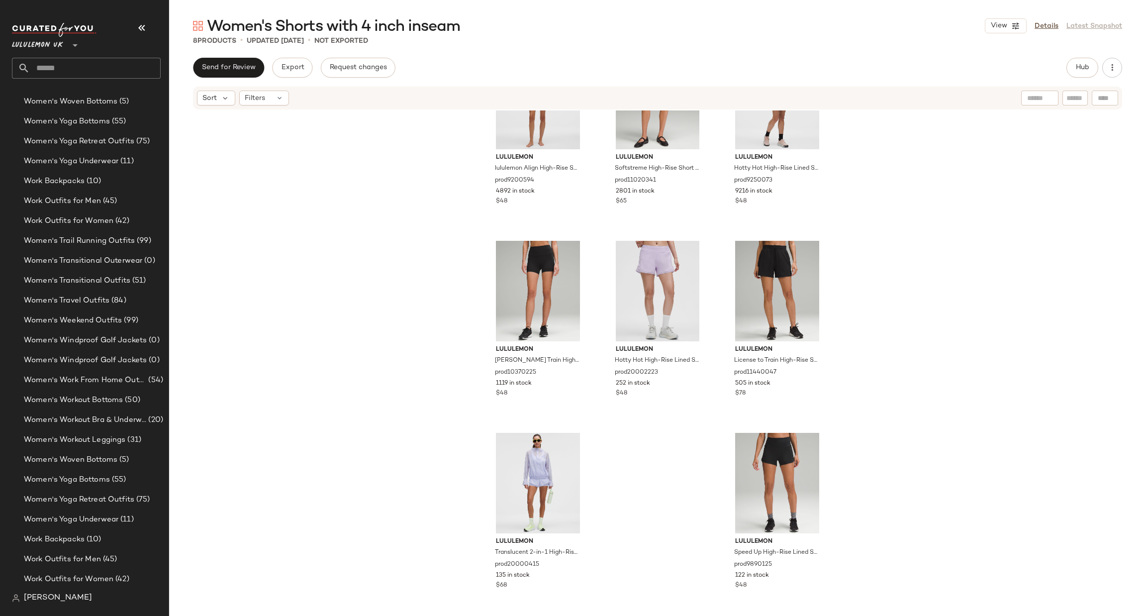
click at [83, 66] on input "text" at bounding box center [95, 68] width 131 height 21
paste input "**********"
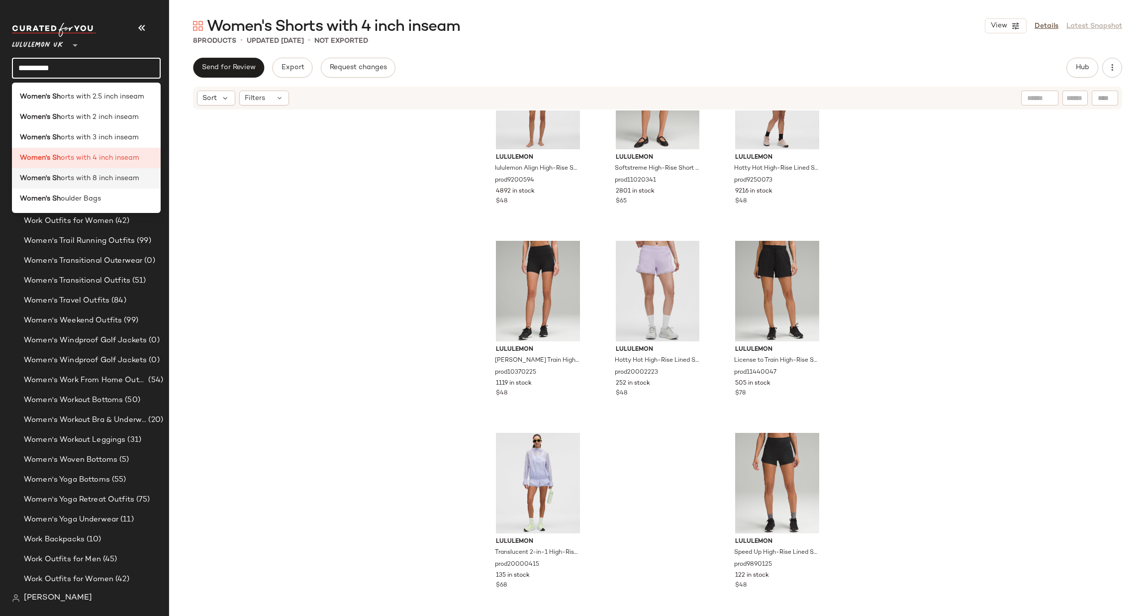
type input "**********"
click at [76, 178] on span "orts with 8 inch inseam" at bounding box center [100, 178] width 79 height 10
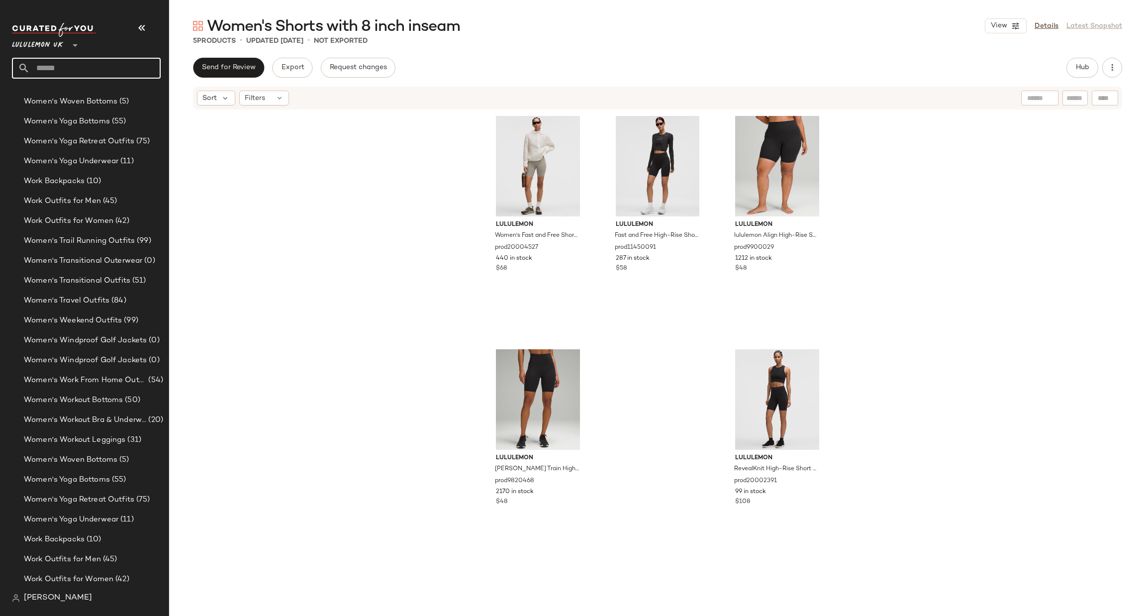
click at [70, 66] on input "text" at bounding box center [95, 68] width 131 height 21
paste input "**********"
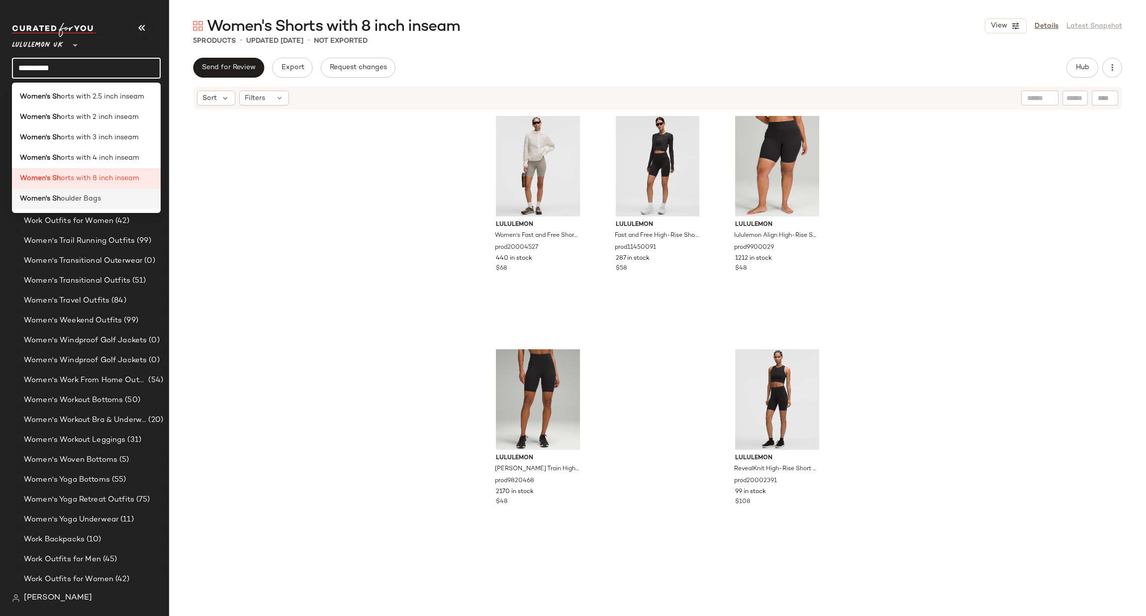
type input "**********"
click at [104, 197] on div "Women's Sh oulder Bags" at bounding box center [86, 198] width 133 height 10
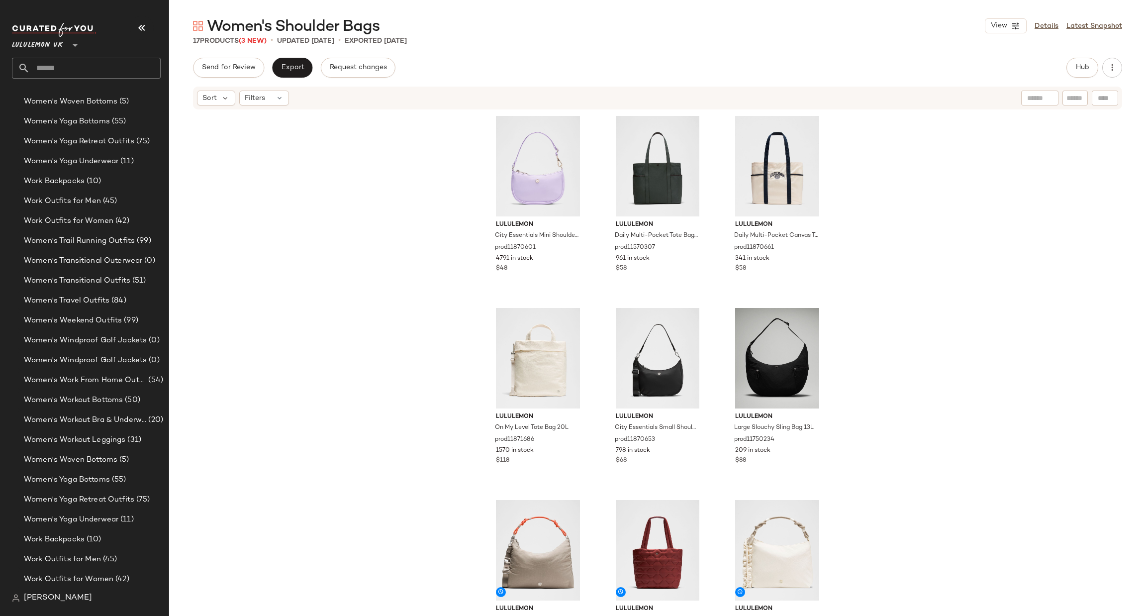
click at [108, 64] on input "text" at bounding box center [95, 68] width 131 height 21
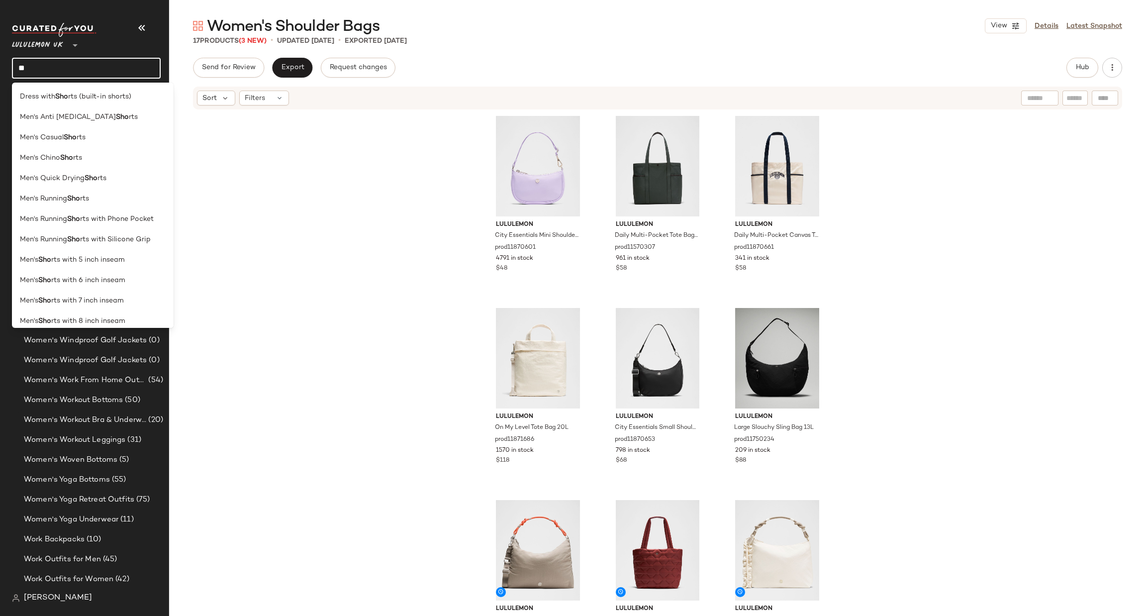
type input "*"
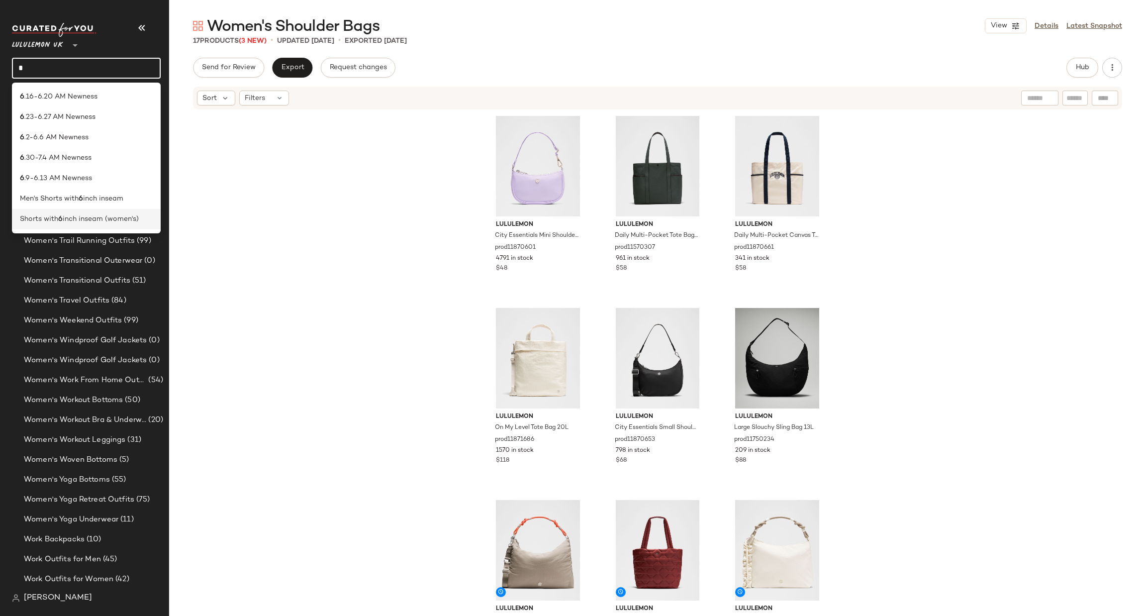
type input "*"
click at [99, 223] on span "inch inseam (women's)" at bounding box center [101, 219] width 76 height 10
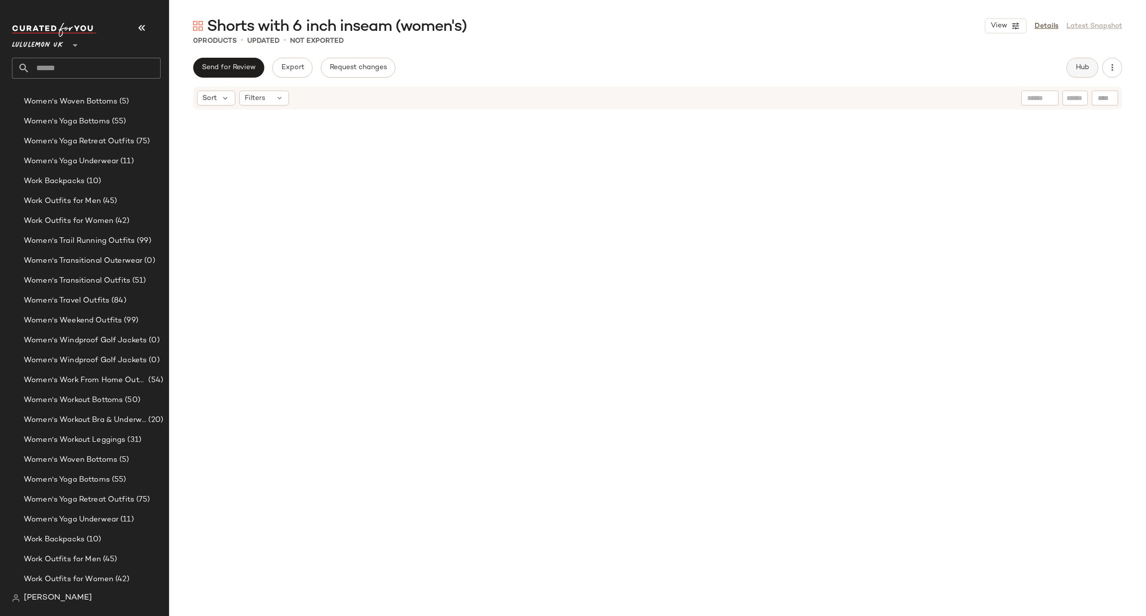
click at [1094, 61] on button "Hub" at bounding box center [1082, 68] width 32 height 20
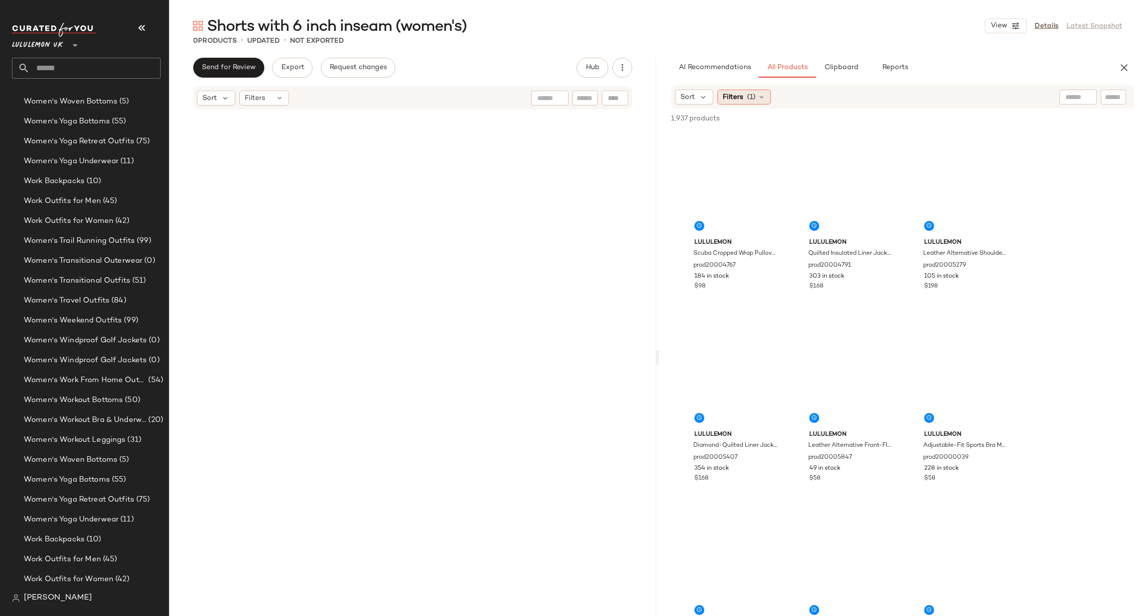
click at [732, 95] on span "Filters" at bounding box center [733, 97] width 20 height 10
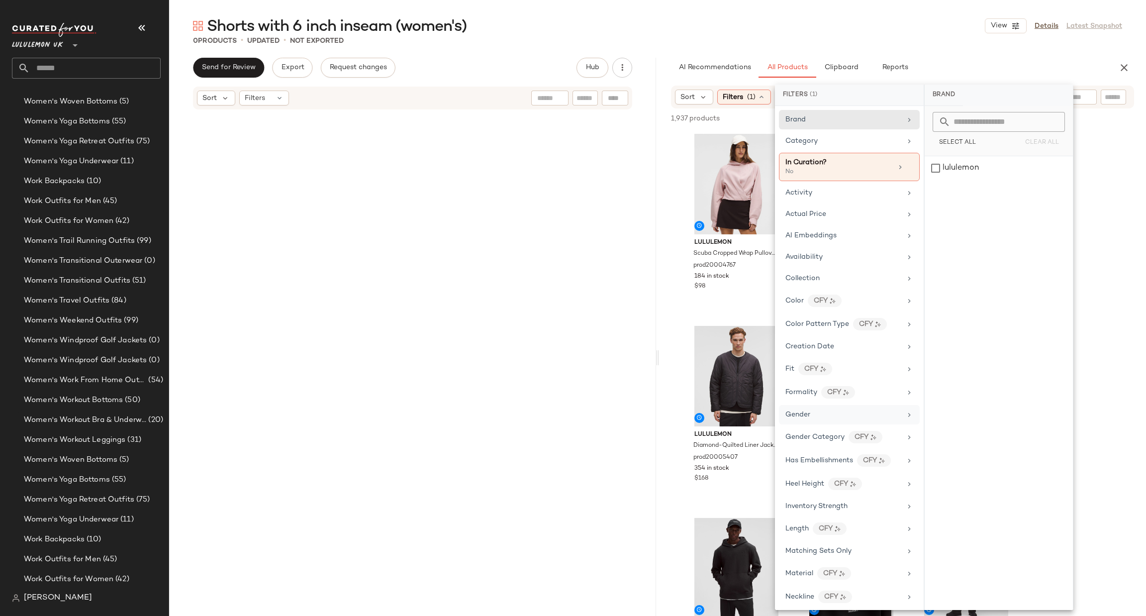
click at [834, 413] on div "Gender" at bounding box center [843, 414] width 116 height 10
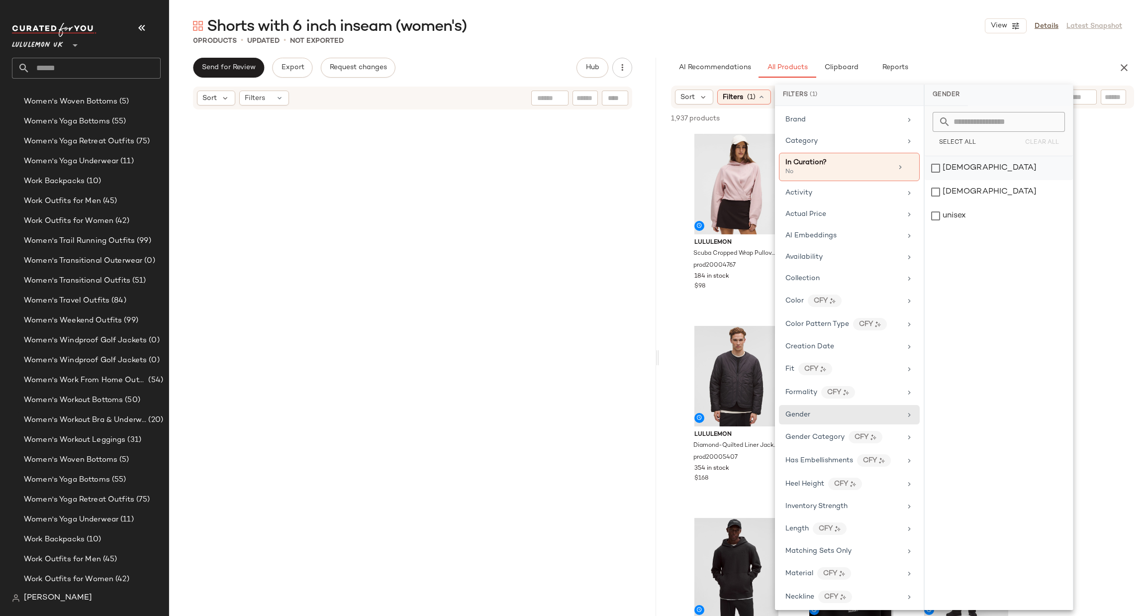
click at [970, 168] on div "female" at bounding box center [999, 168] width 148 height 24
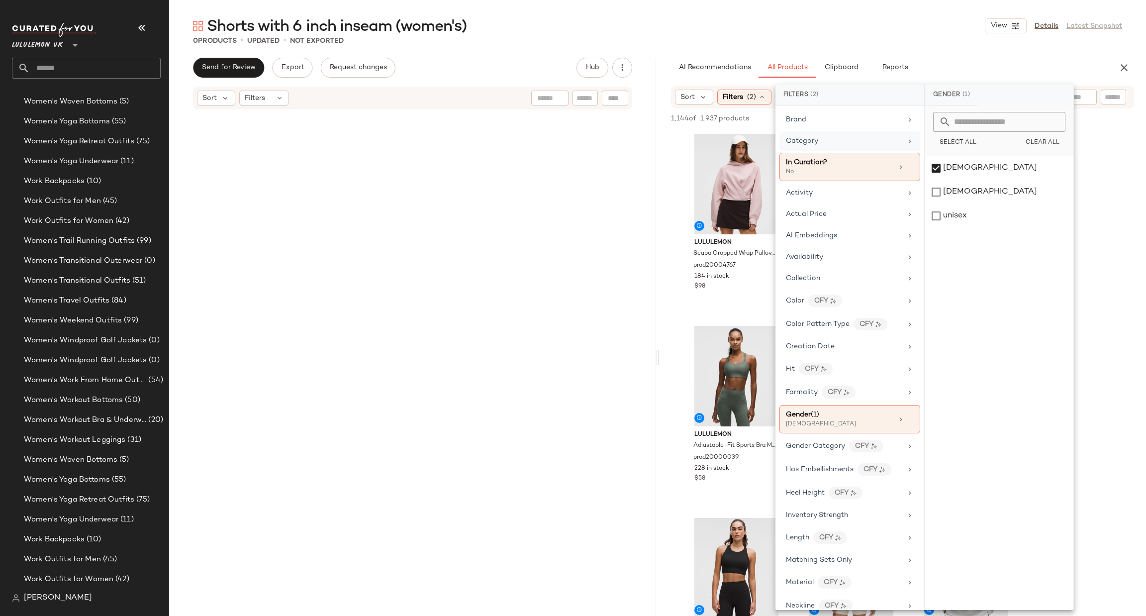
click at [834, 139] on div "Category" at bounding box center [844, 141] width 116 height 10
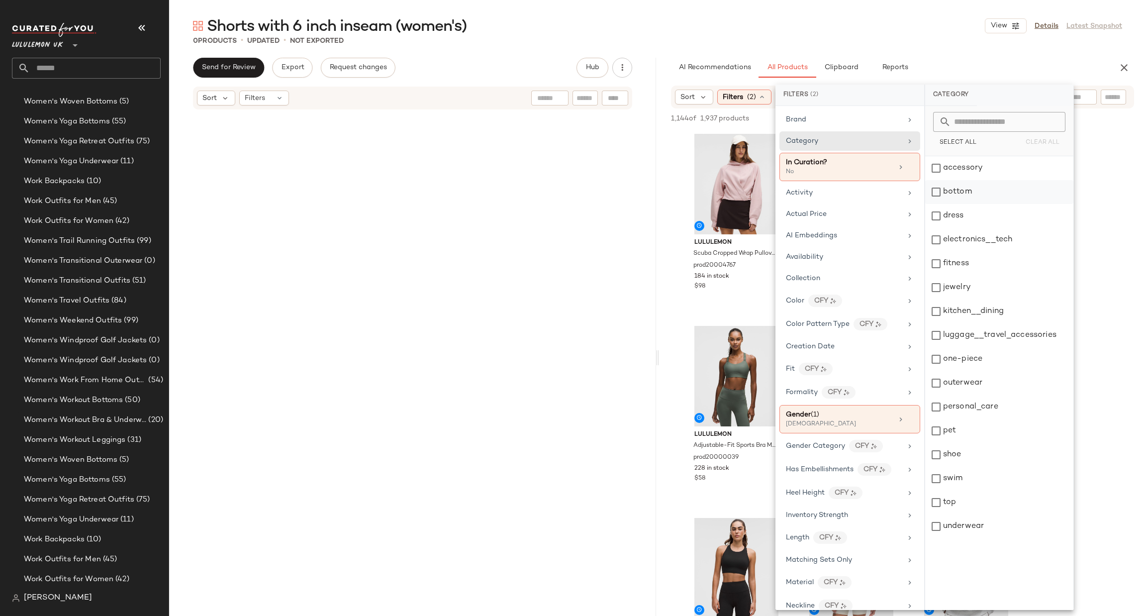
click at [977, 194] on div "bottom" at bounding box center [999, 192] width 148 height 24
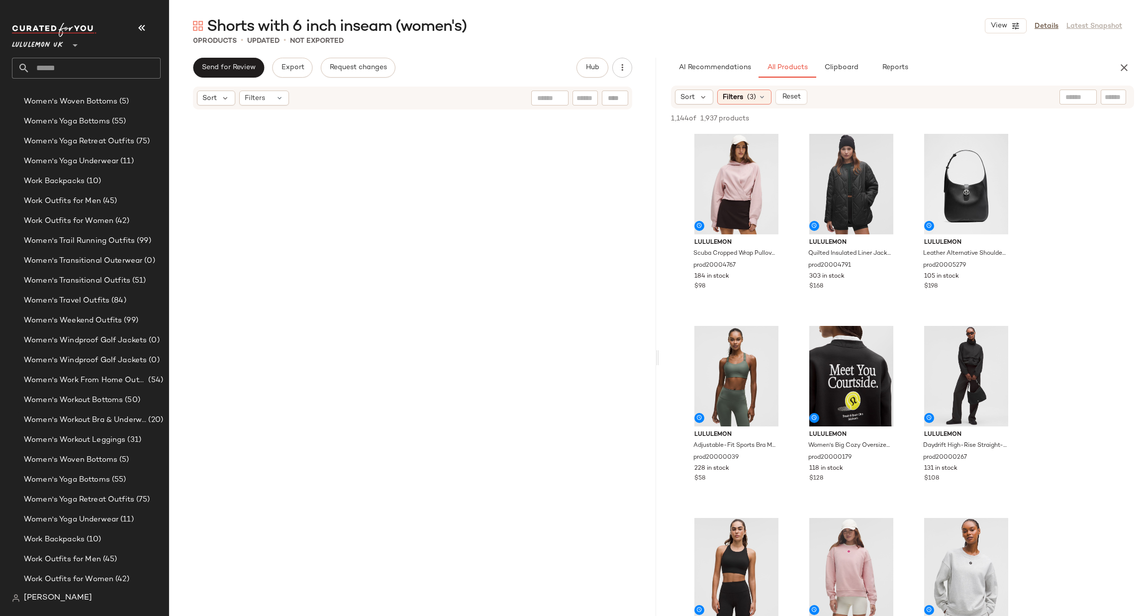
click at [1118, 102] on div at bounding box center [1113, 97] width 25 height 15
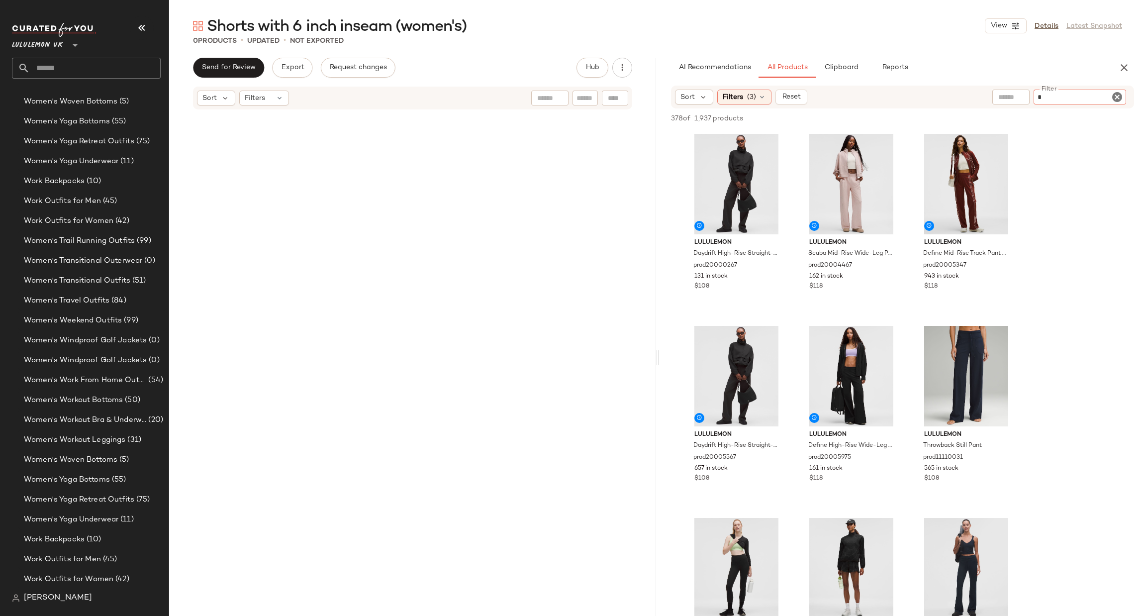
type input "**"
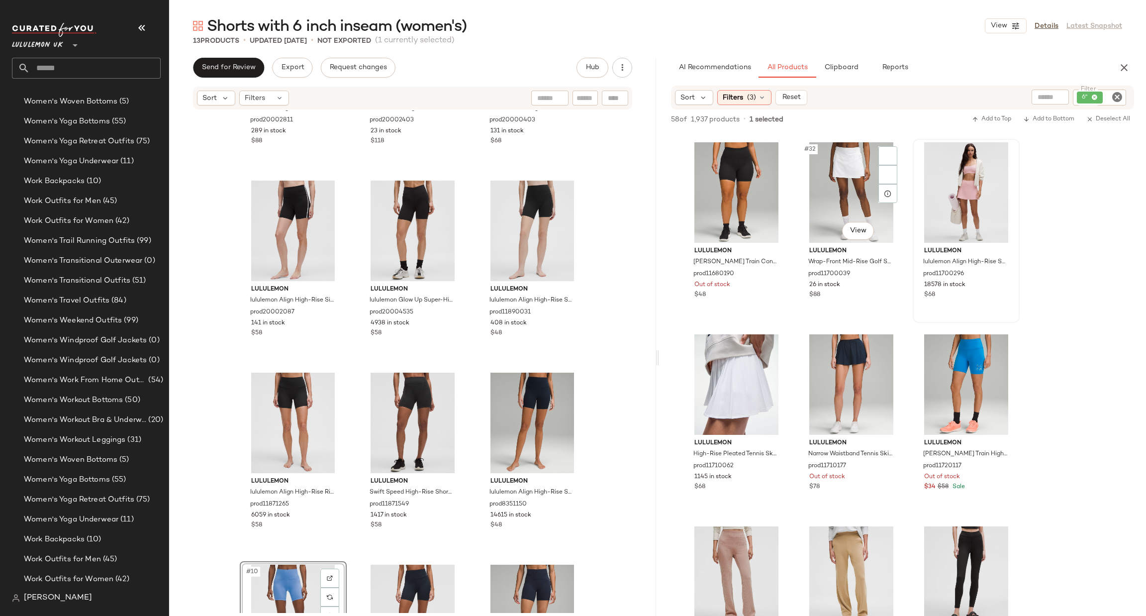
scroll to position [1790, 0]
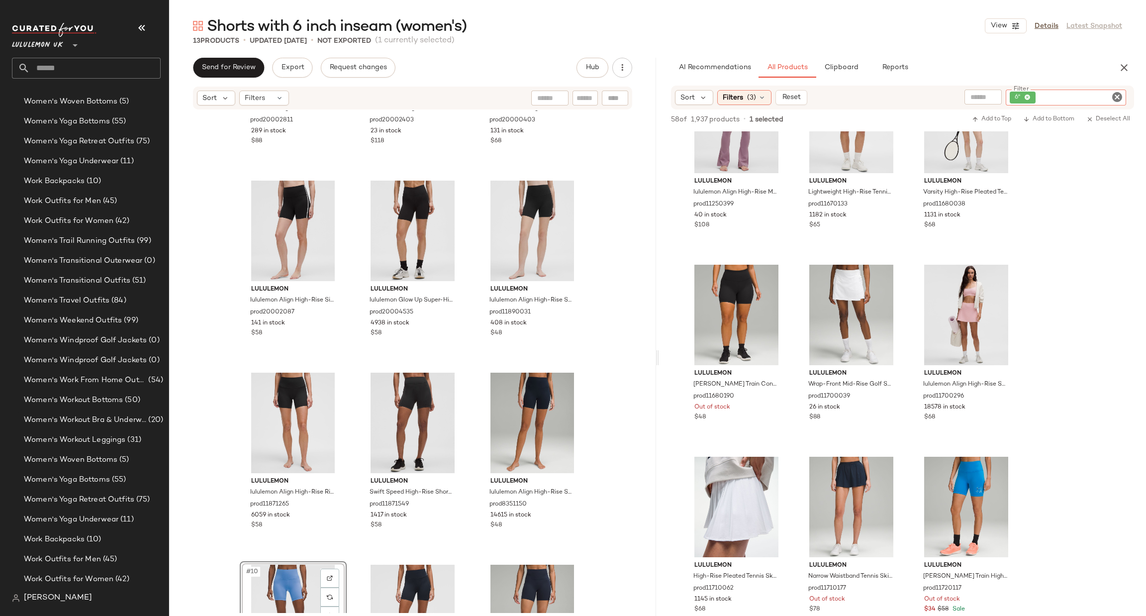
click at [1105, 95] on input "Filter" at bounding box center [1080, 98] width 85 height 10
type input "*****"
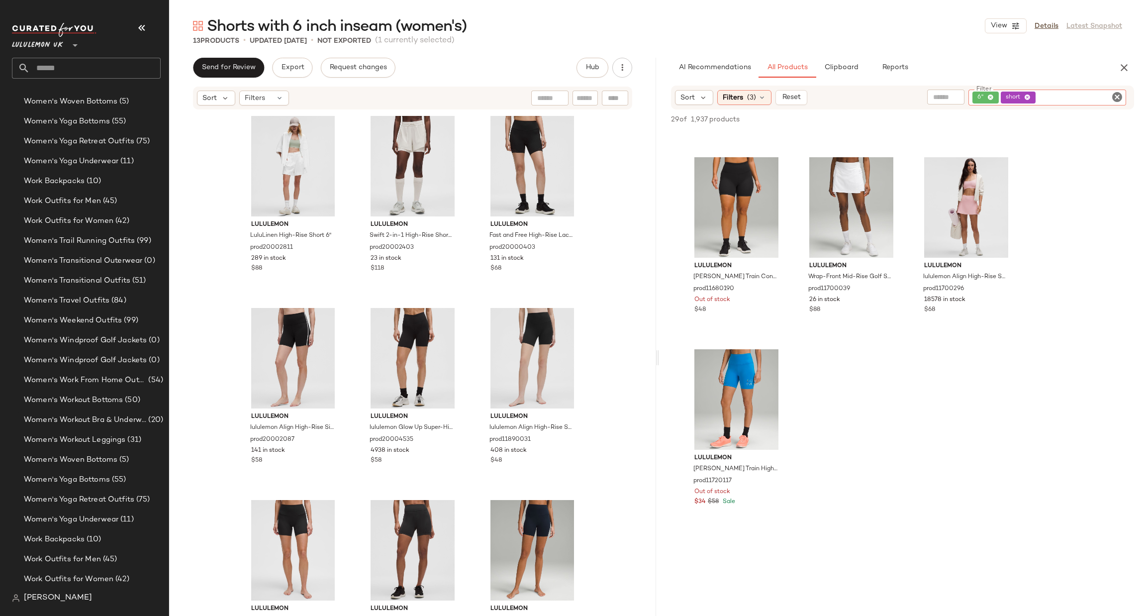
scroll to position [298, 0]
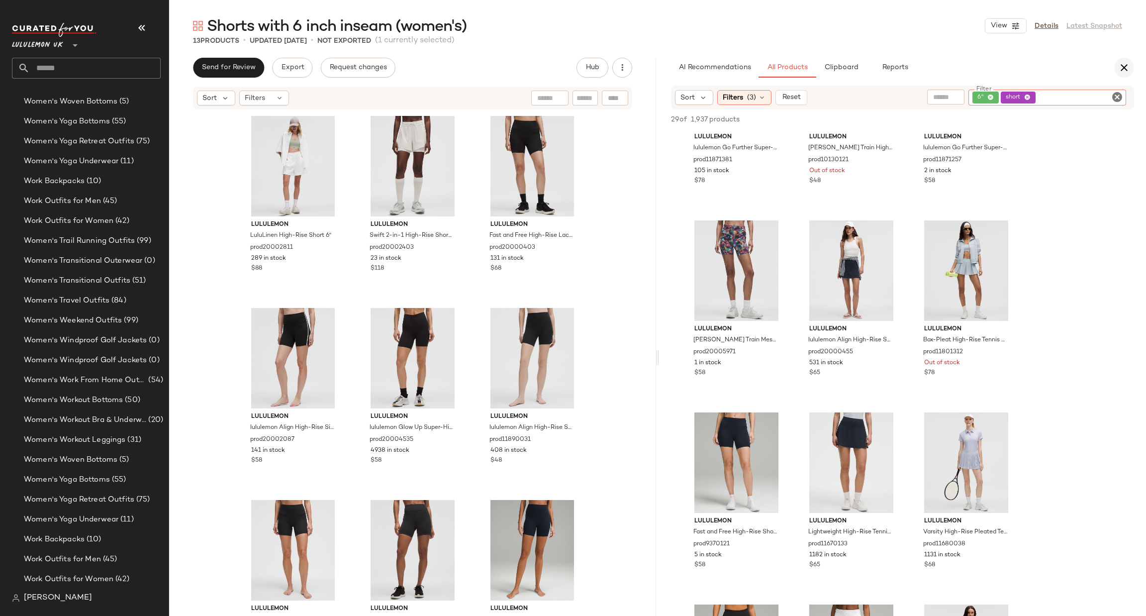
click at [1120, 63] on icon "button" at bounding box center [1124, 68] width 12 height 12
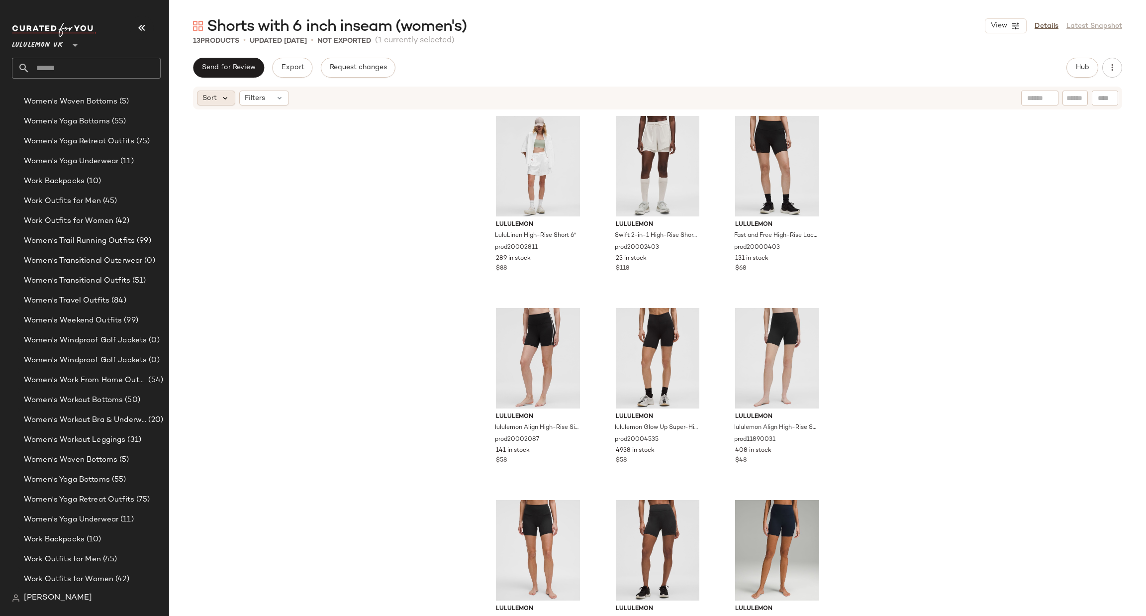
click at [225, 100] on icon at bounding box center [225, 98] width 9 height 9
click at [275, 140] on label "Highest Inventory" at bounding box center [257, 146] width 81 height 14
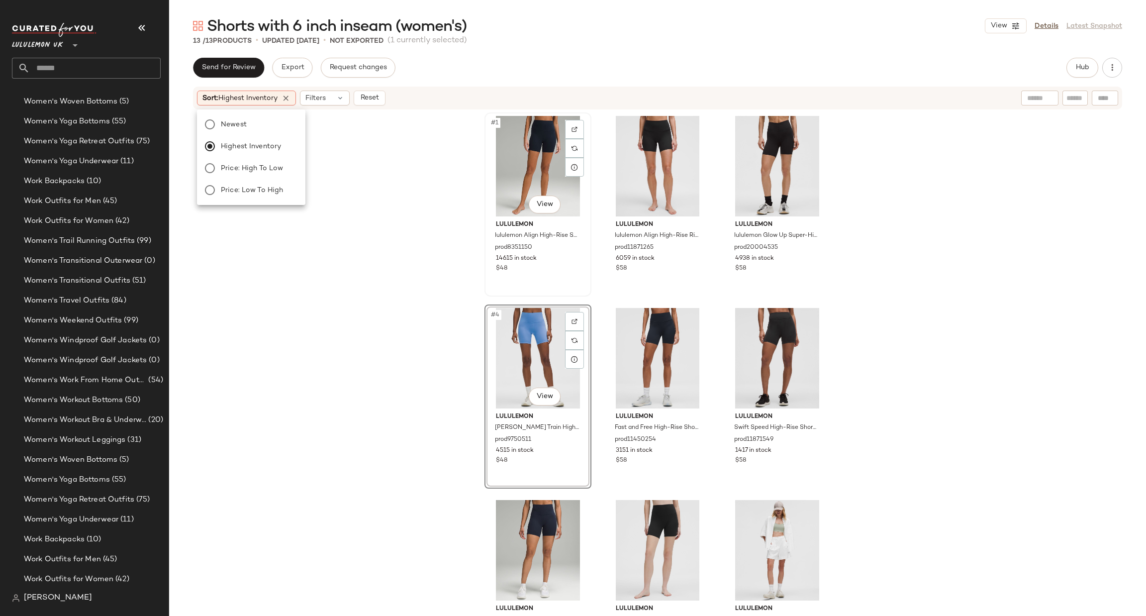
click at [510, 189] on div "#1 View" at bounding box center [538, 166] width 100 height 100
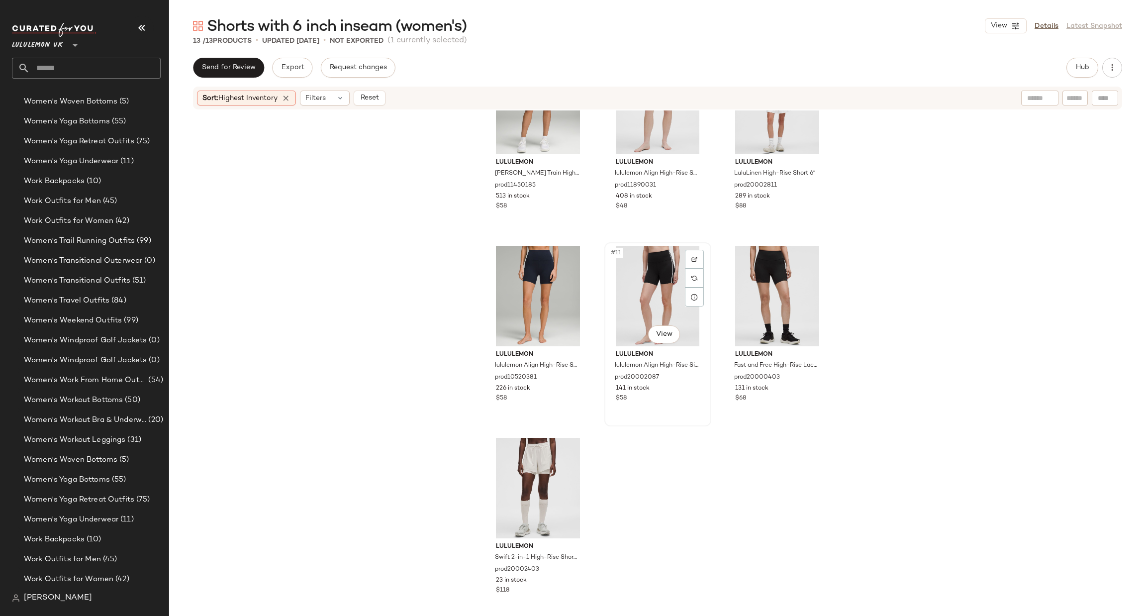
scroll to position [459, 0]
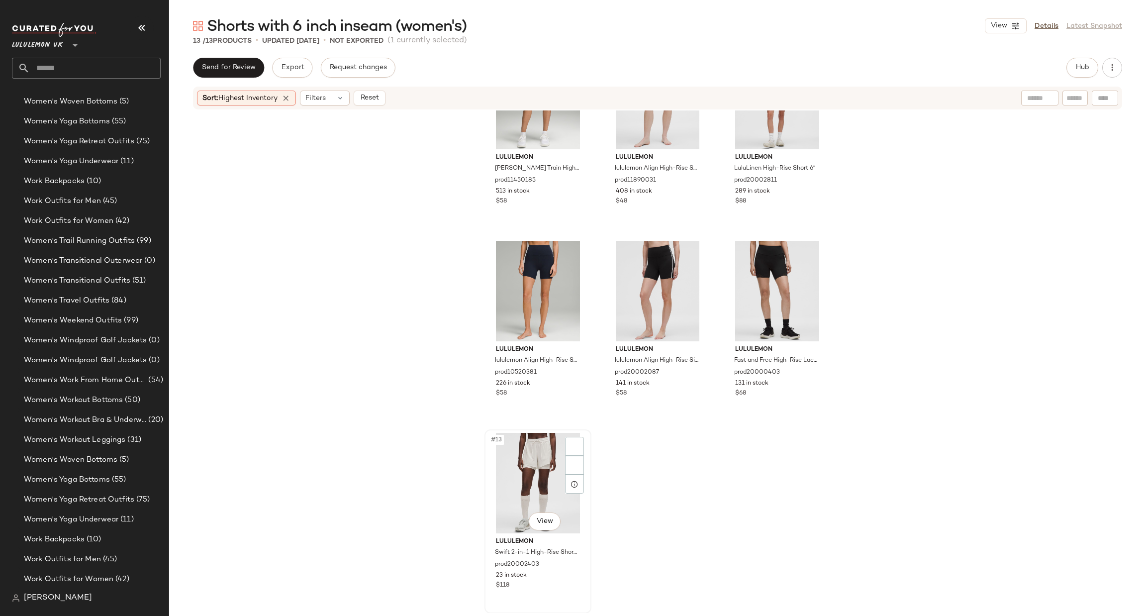
click at [530, 446] on div "#13 View" at bounding box center [538, 483] width 100 height 100
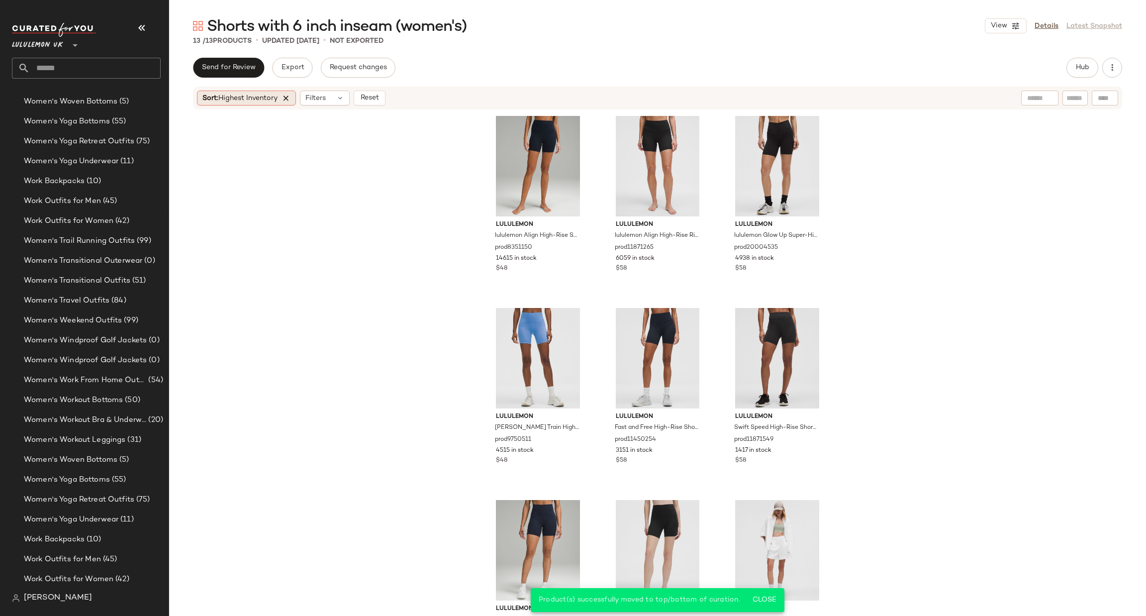
click at [287, 98] on icon at bounding box center [286, 98] width 9 height 9
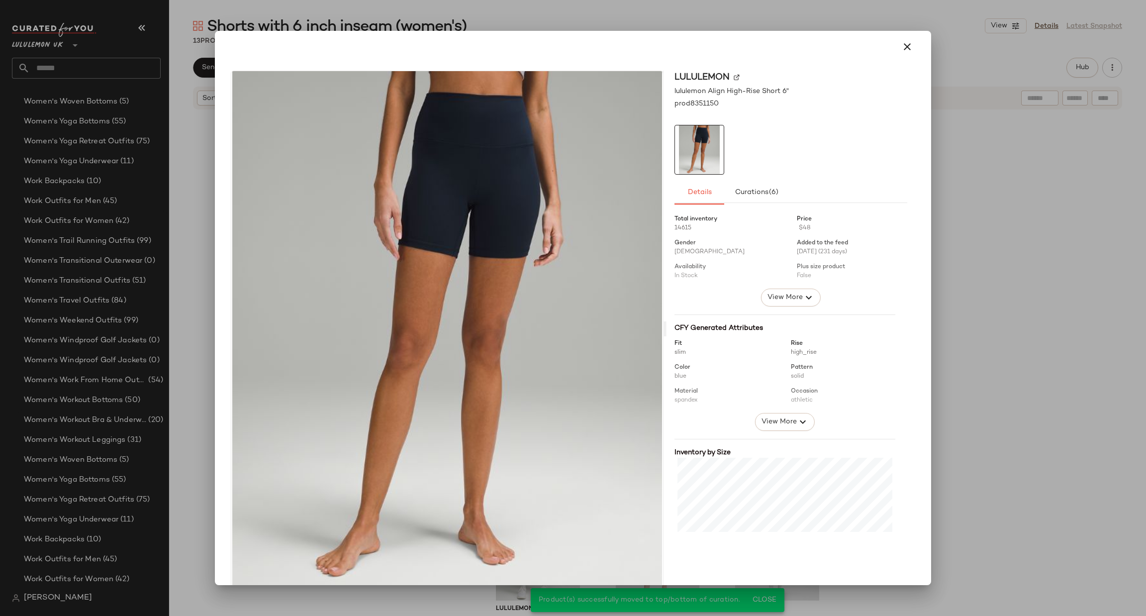
click at [1061, 273] on div at bounding box center [573, 308] width 1146 height 616
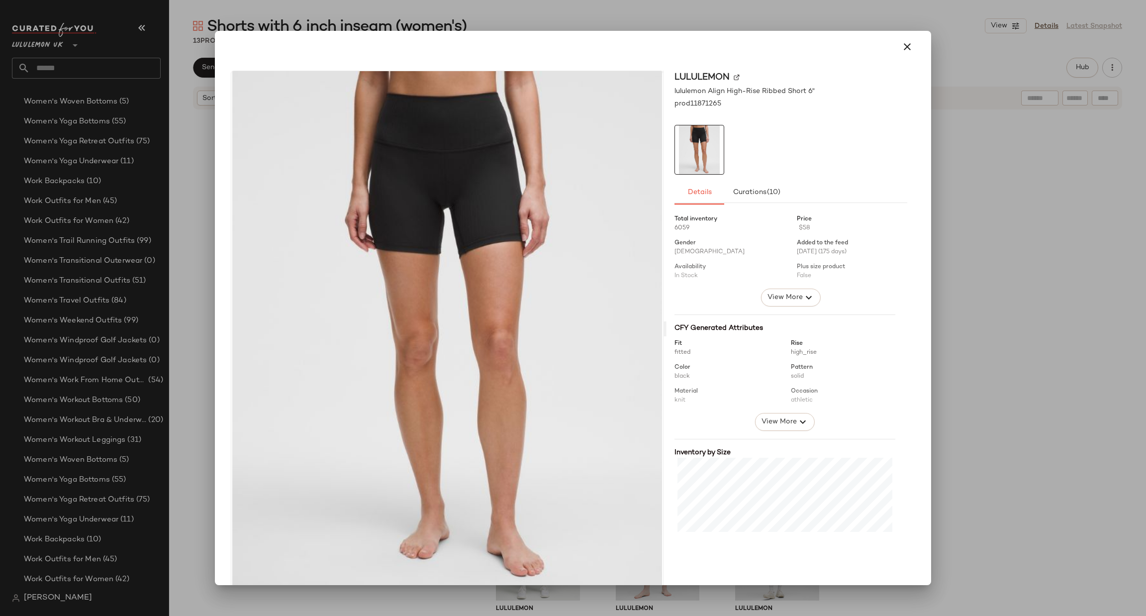
click at [1010, 231] on div at bounding box center [573, 308] width 1146 height 616
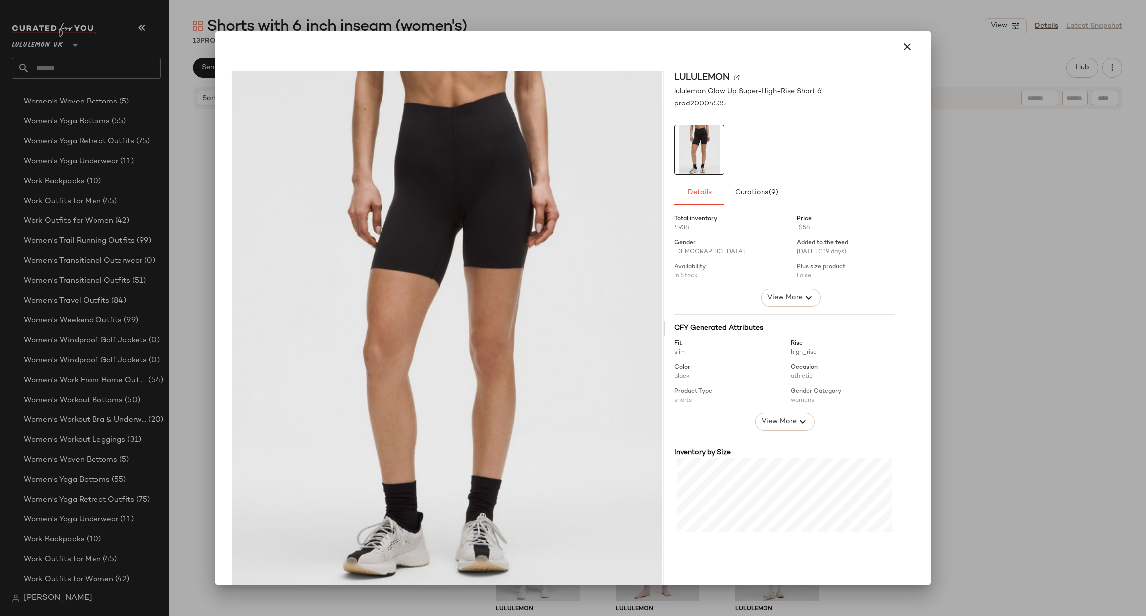
click at [983, 193] on div at bounding box center [573, 308] width 1146 height 616
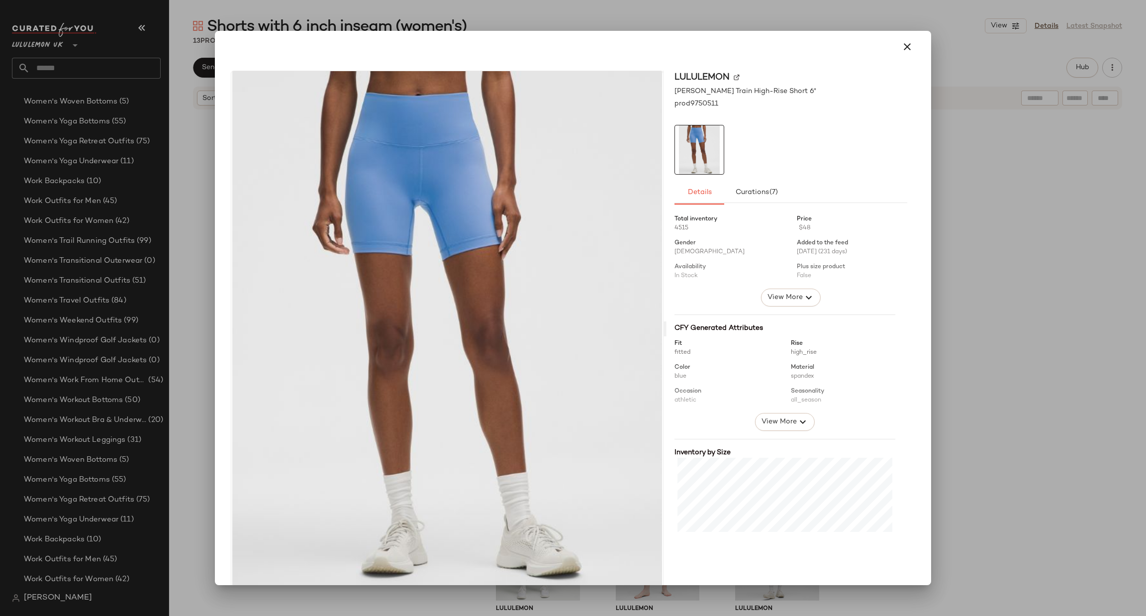
click at [989, 272] on div at bounding box center [573, 308] width 1146 height 616
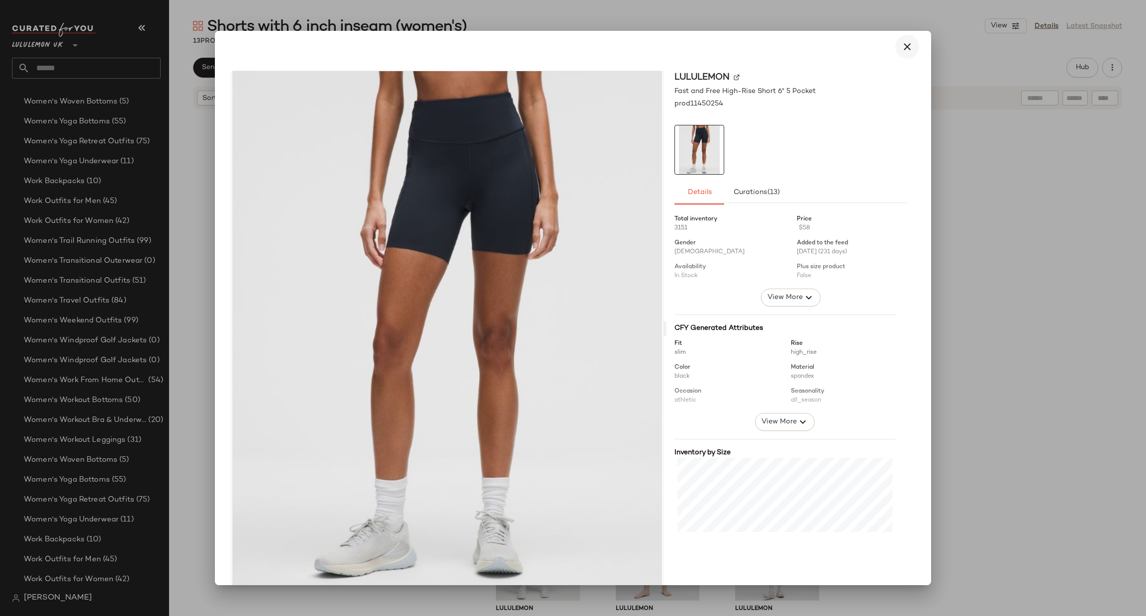
click at [901, 42] on icon "button" at bounding box center [907, 47] width 12 height 12
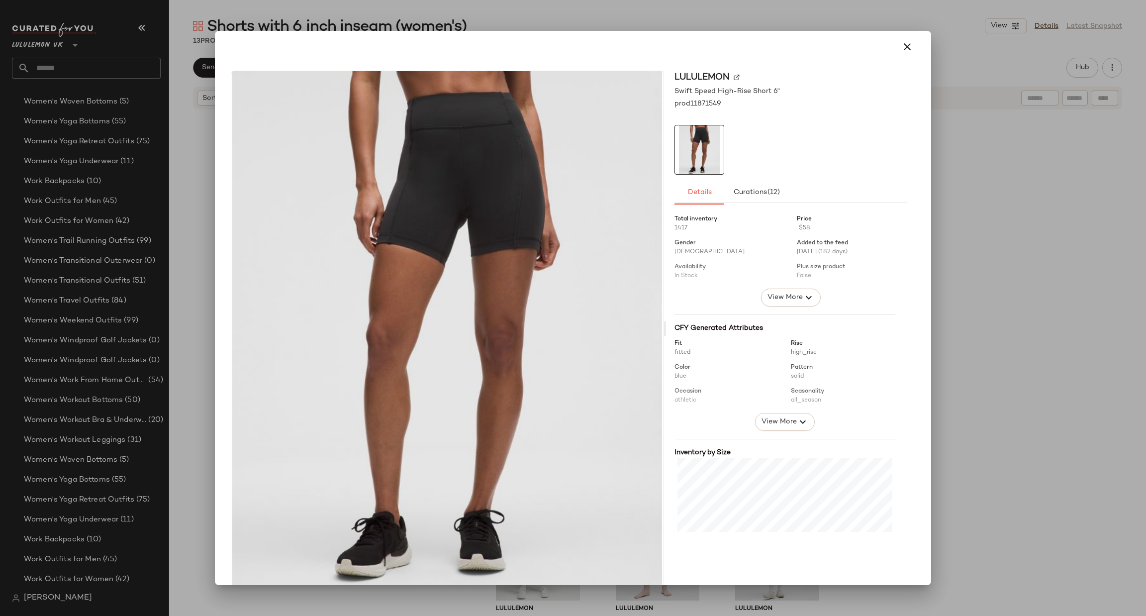
click at [969, 282] on div at bounding box center [573, 308] width 1146 height 616
